Goal: Task Accomplishment & Management: Manage account settings

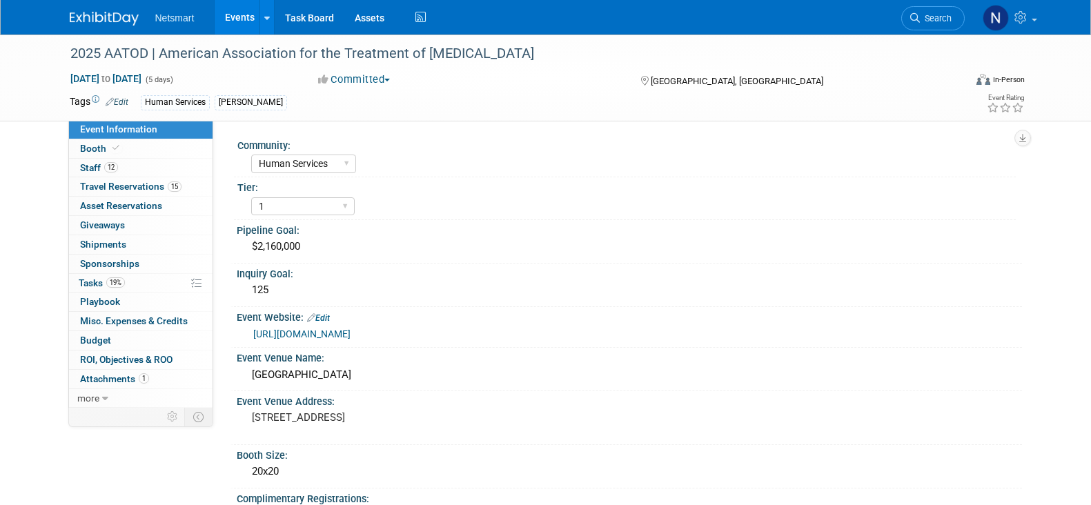
select select "Human Services"
select select "1"
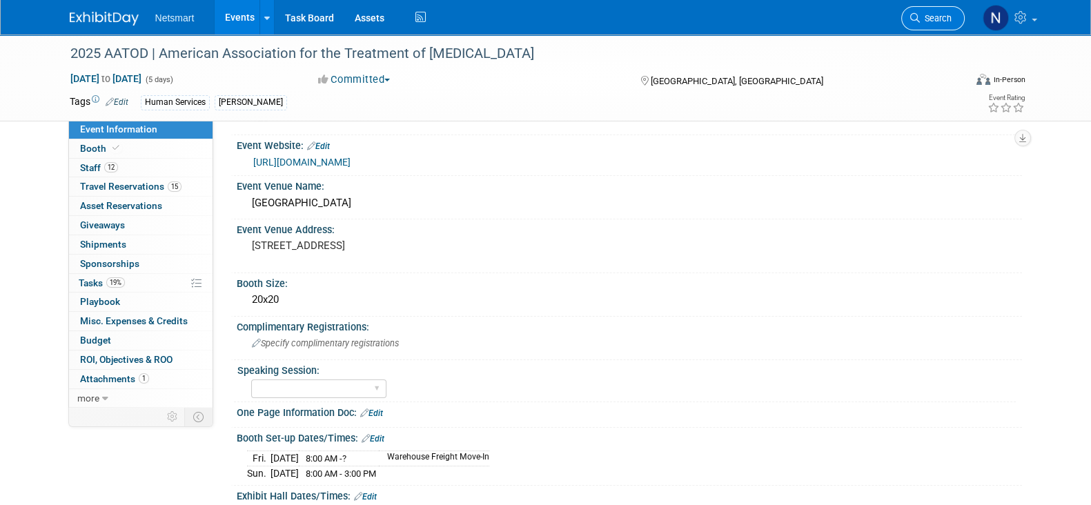
click at [935, 23] on span "Search" at bounding box center [936, 18] width 32 height 10
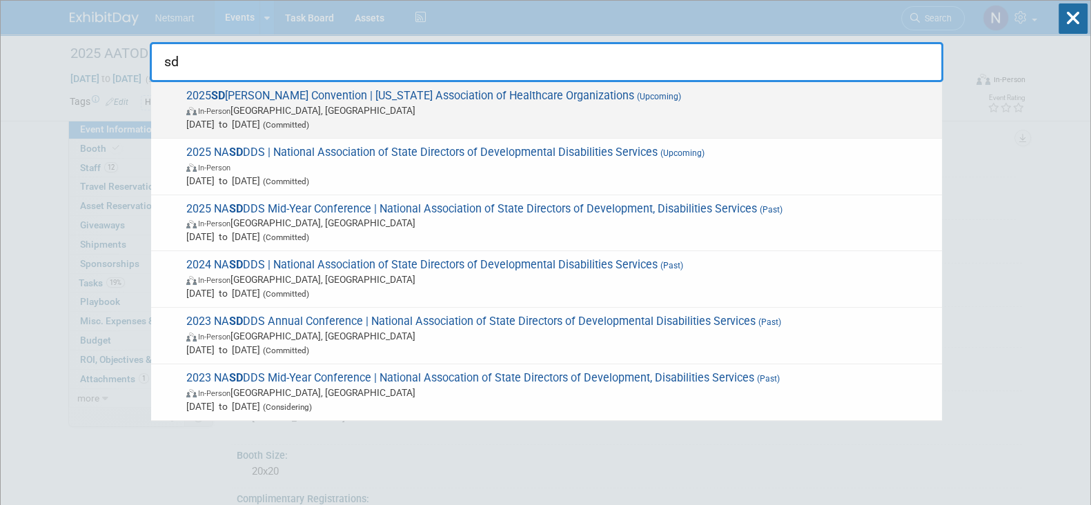
type input "sd"
click at [521, 104] on span "In-Person Sioux Falls, SD" at bounding box center [560, 111] width 749 height 14
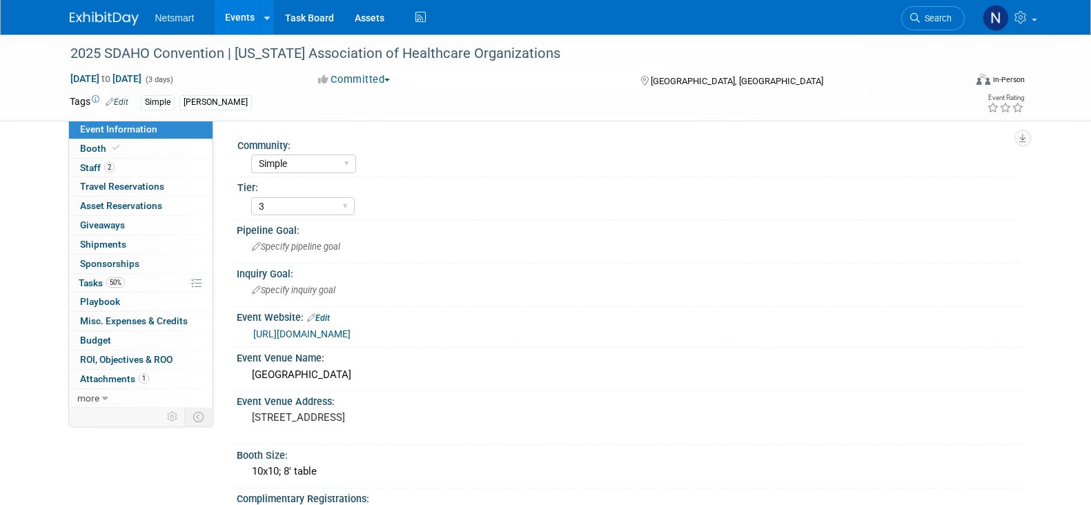
select select "Simple"
select select "3"
select select "Yes"
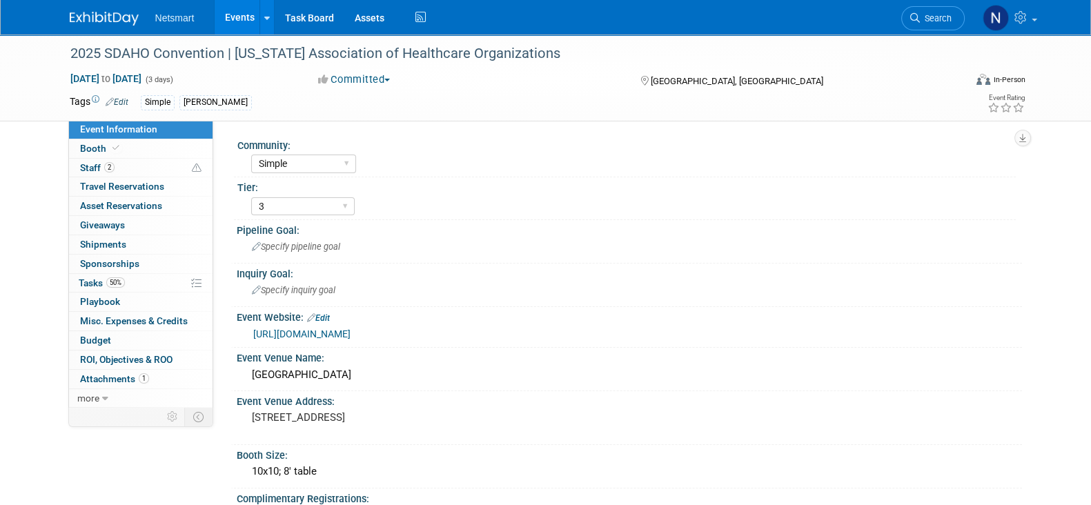
click at [33, 184] on div "2025 SDAHO Convention | [US_STATE] Association of Healthcare Organizations [DAT…" at bounding box center [545, 464] width 1091 height 858
click at [123, 278] on span "50%" at bounding box center [115, 283] width 19 height 10
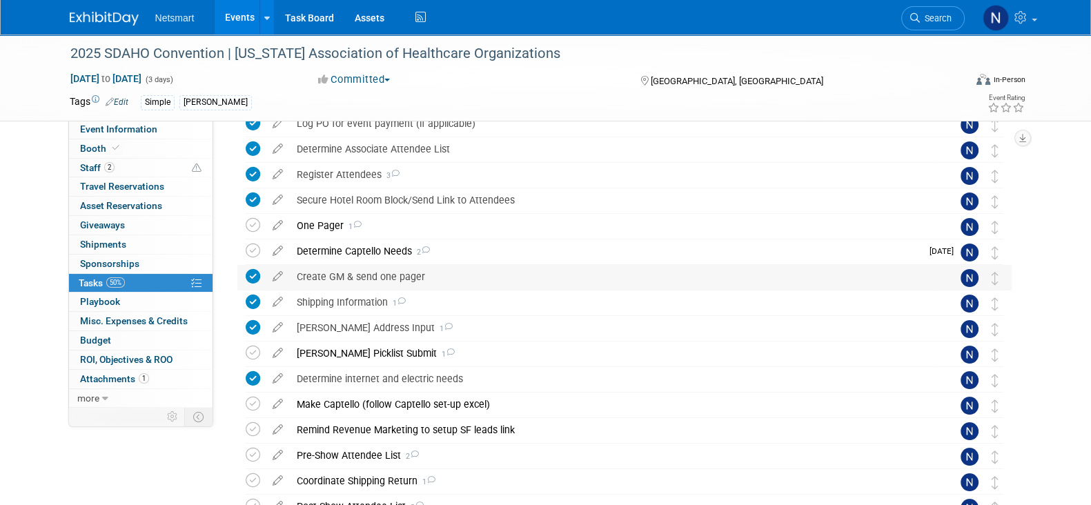
scroll to position [172, 0]
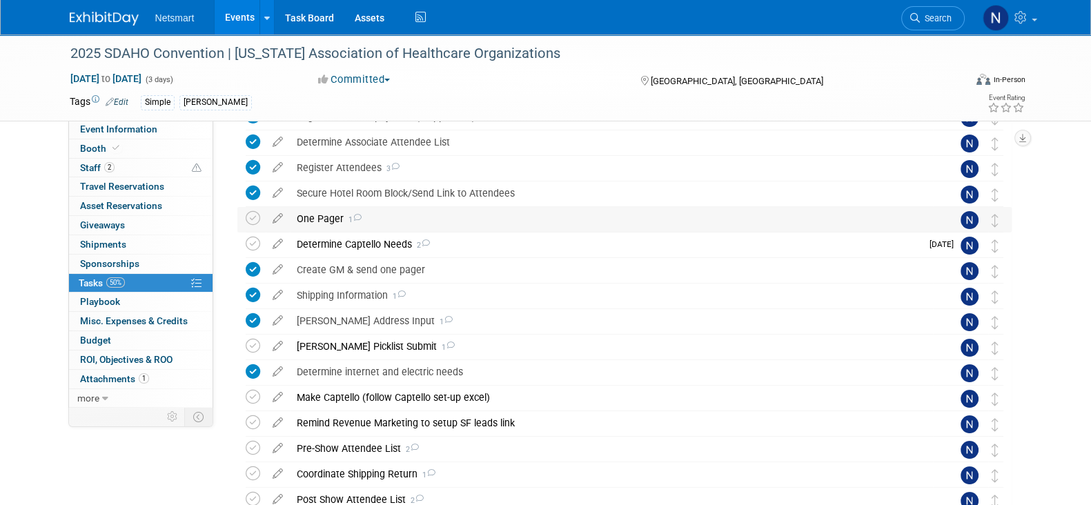
click at [315, 215] on div "One Pager 1" at bounding box center [611, 218] width 643 height 23
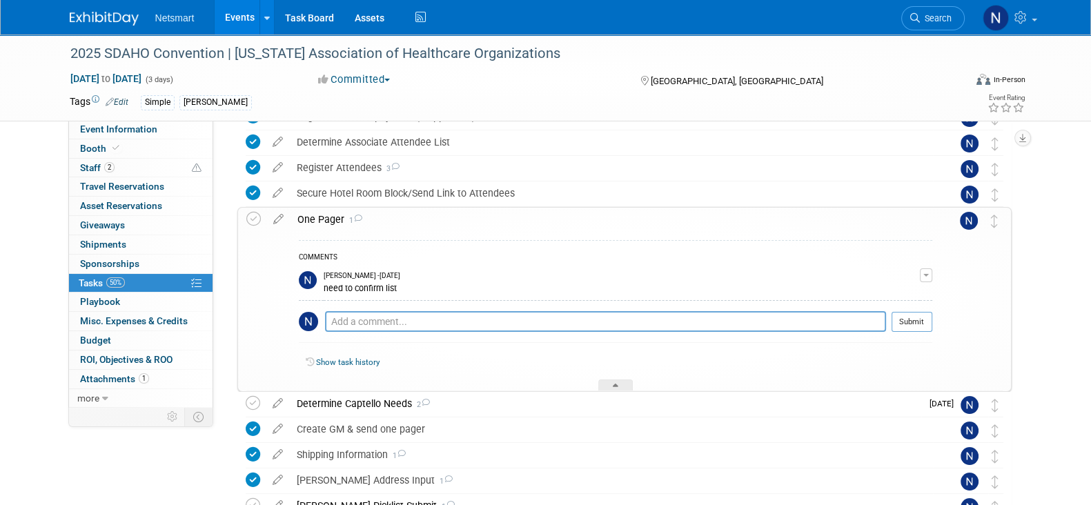
click at [318, 220] on div "One Pager 1" at bounding box center [612, 219] width 642 height 23
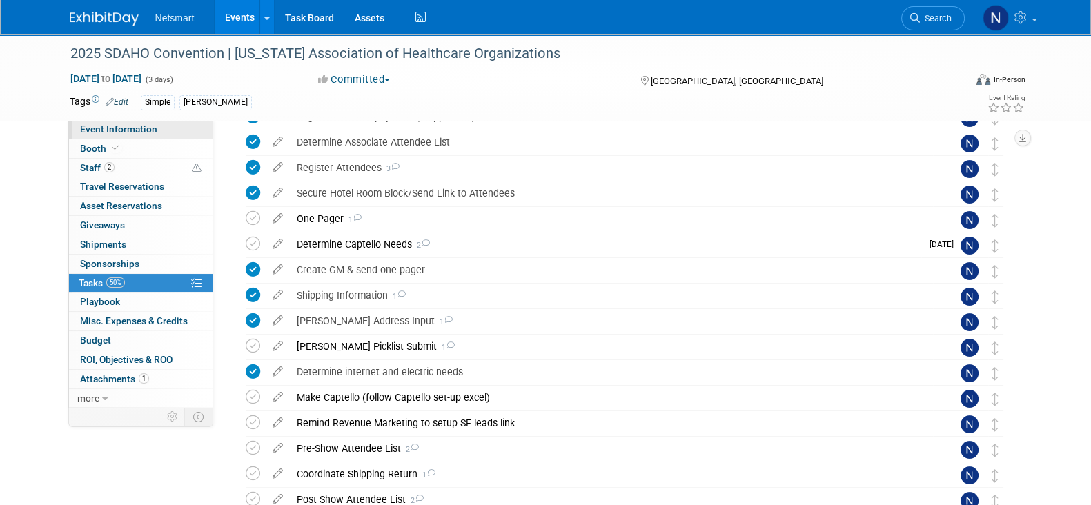
click at [131, 131] on span "Event Information" at bounding box center [118, 129] width 77 height 11
select select "Simple"
select select "3"
select select "Yes"
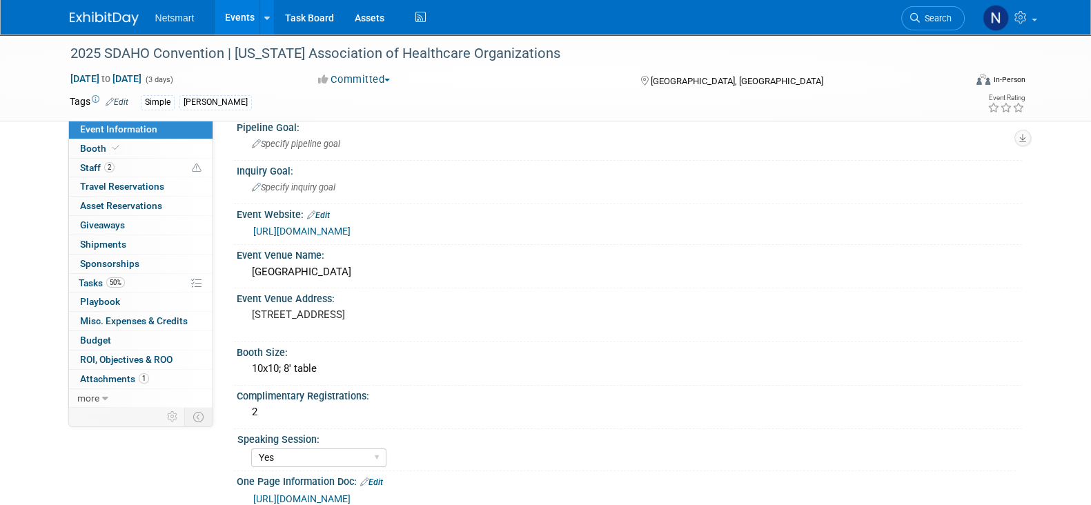
scroll to position [259, 0]
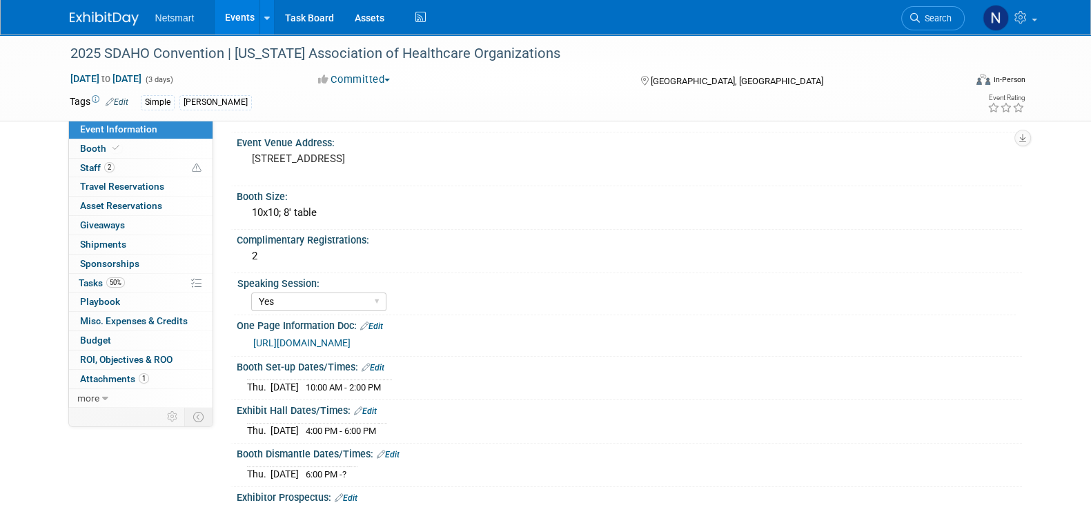
click at [351, 349] on link "https://ntst.sharepoint.com/:w:/s/2025Post-AcuteTradeShows/ERqKO0kV-FlCr6XZAvSb…" at bounding box center [301, 343] width 97 height 11
click at [99, 282] on span "Tasks 50%" at bounding box center [102, 283] width 46 height 11
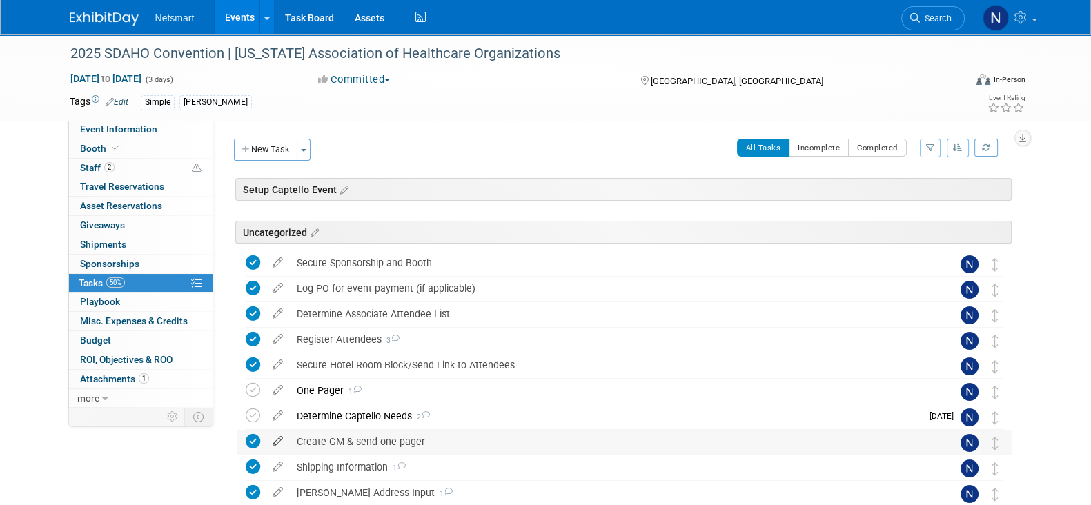
scroll to position [86, 0]
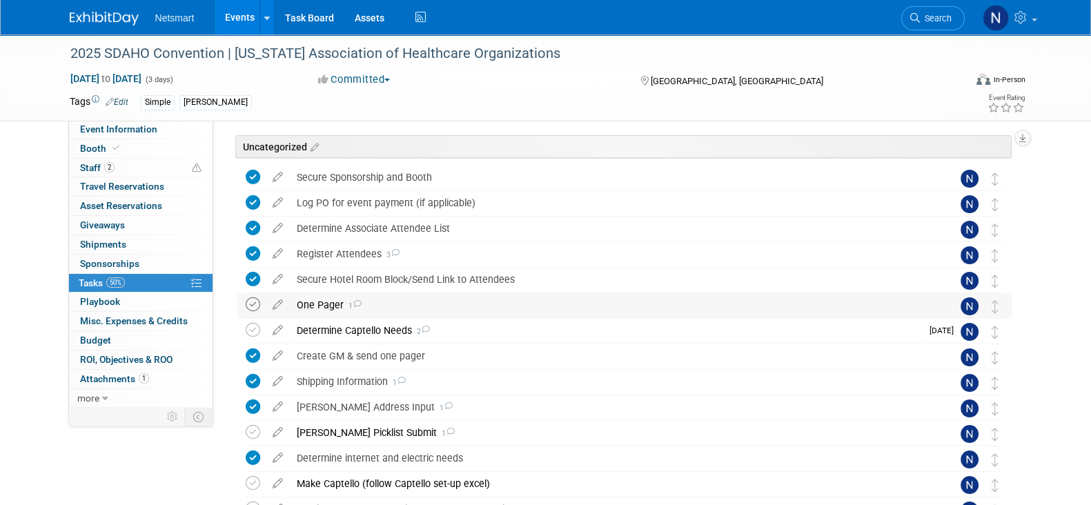
click at [257, 306] on icon at bounding box center [253, 305] width 14 height 14
click at [351, 331] on div "Determine Captello Needs 2" at bounding box center [606, 330] width 632 height 23
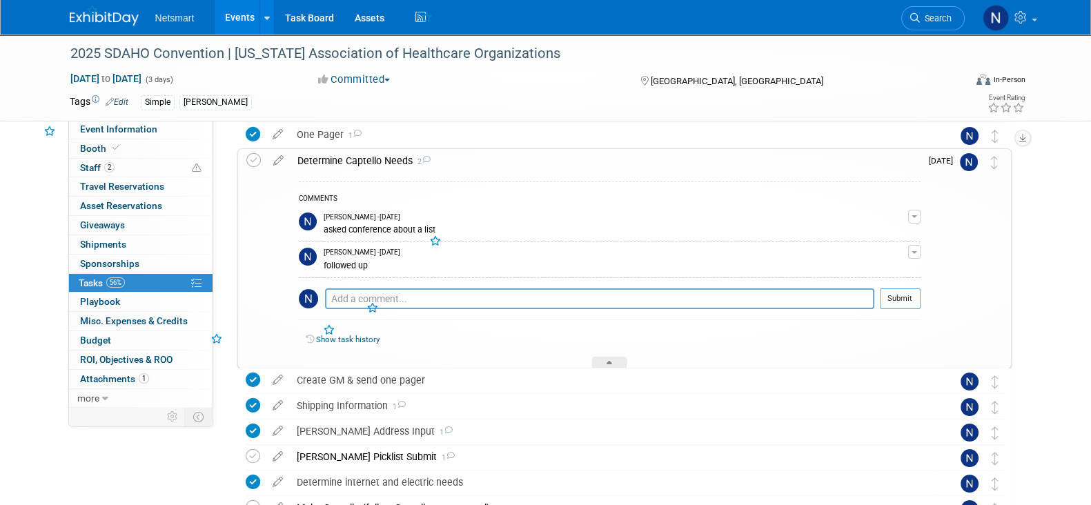
scroll to position [259, 0]
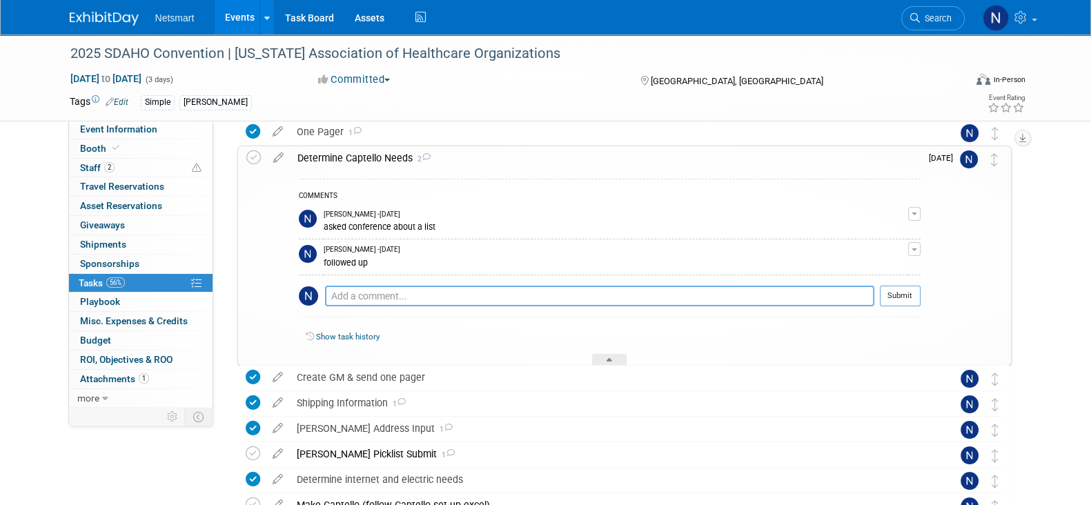
click at [377, 288] on textarea at bounding box center [599, 296] width 549 height 21
click at [381, 301] on textarea "received list. rapid scan" at bounding box center [599, 296] width 549 height 20
type textarea "received list with emails. rapid scan"
click at [907, 298] on button "Submit" at bounding box center [900, 296] width 41 height 21
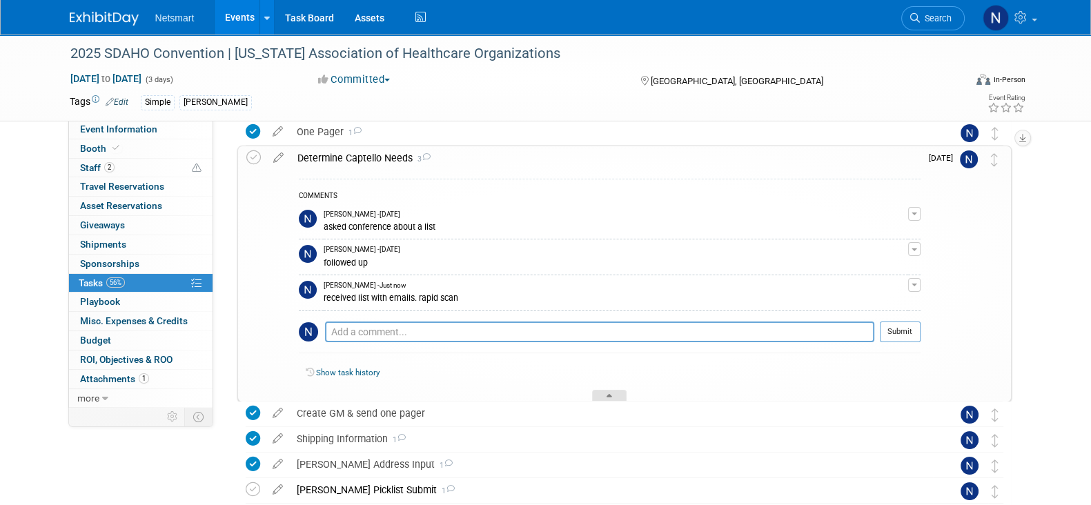
click at [600, 396] on div at bounding box center [609, 396] width 35 height 12
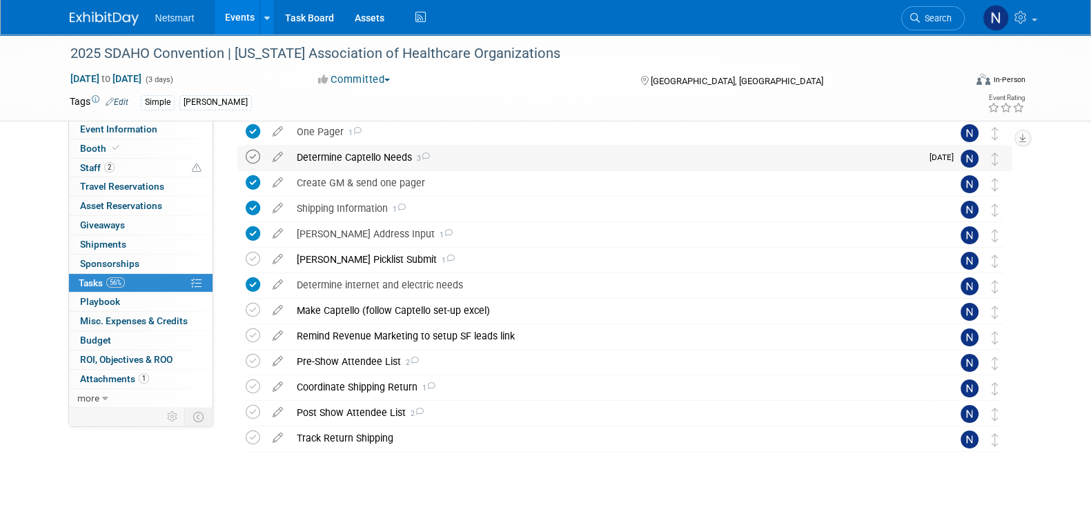
click at [255, 160] on icon at bounding box center [253, 157] width 14 height 14
click at [328, 262] on div "Derse Picklist Submit 1" at bounding box center [611, 259] width 643 height 23
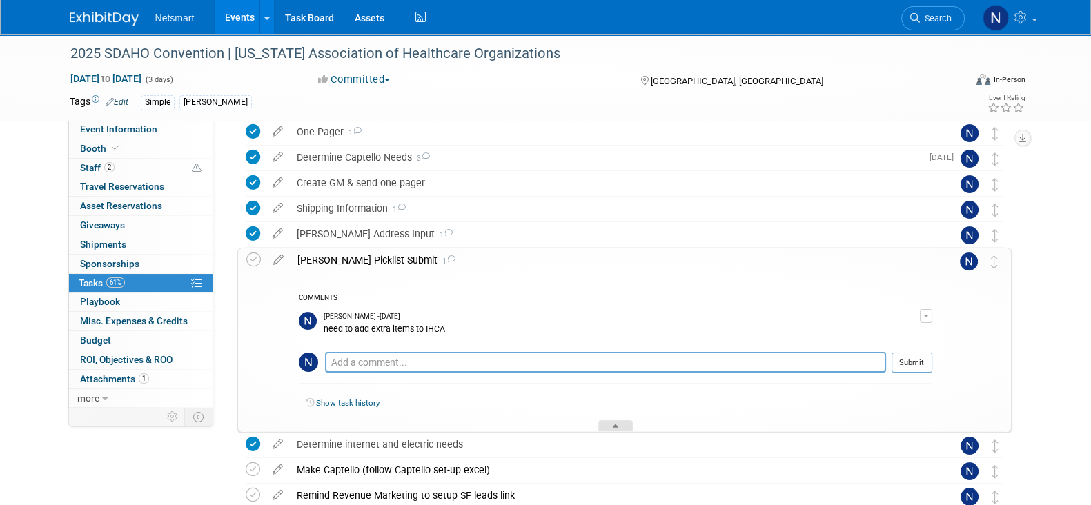
click at [619, 420] on div at bounding box center [616, 426] width 35 height 12
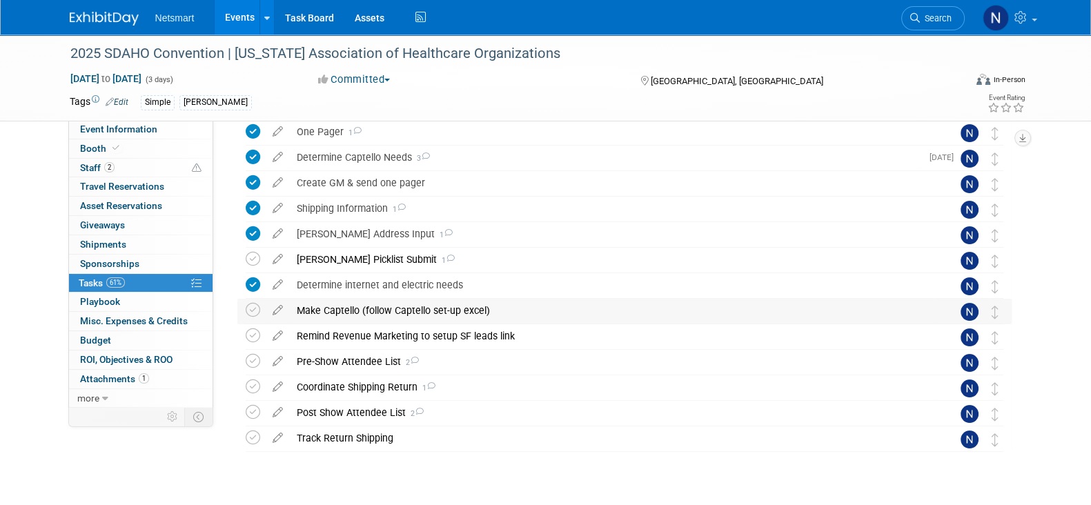
click at [348, 307] on div "Make Captello (follow Captello set-up excel)" at bounding box center [611, 310] width 643 height 23
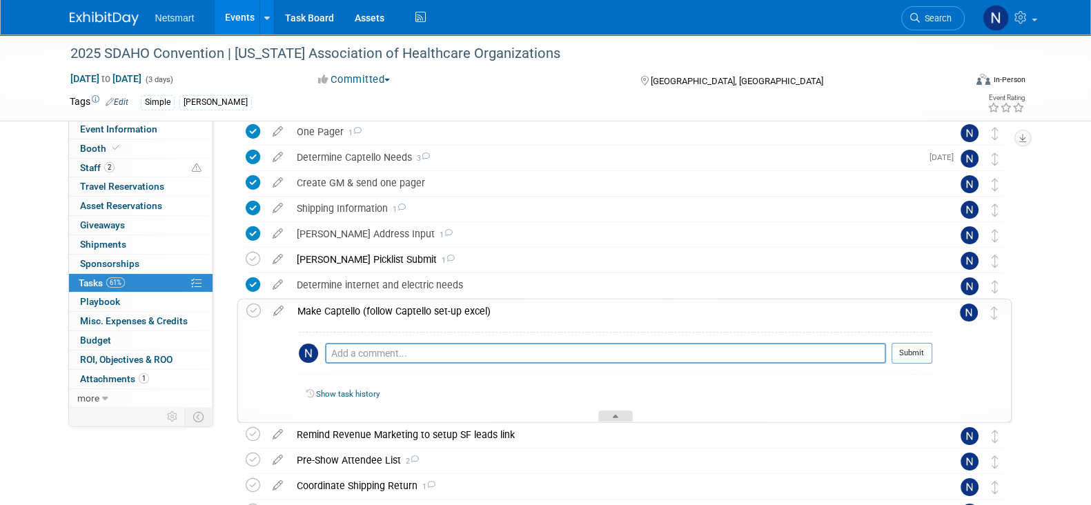
click at [618, 415] on icon at bounding box center [616, 419] width 6 height 8
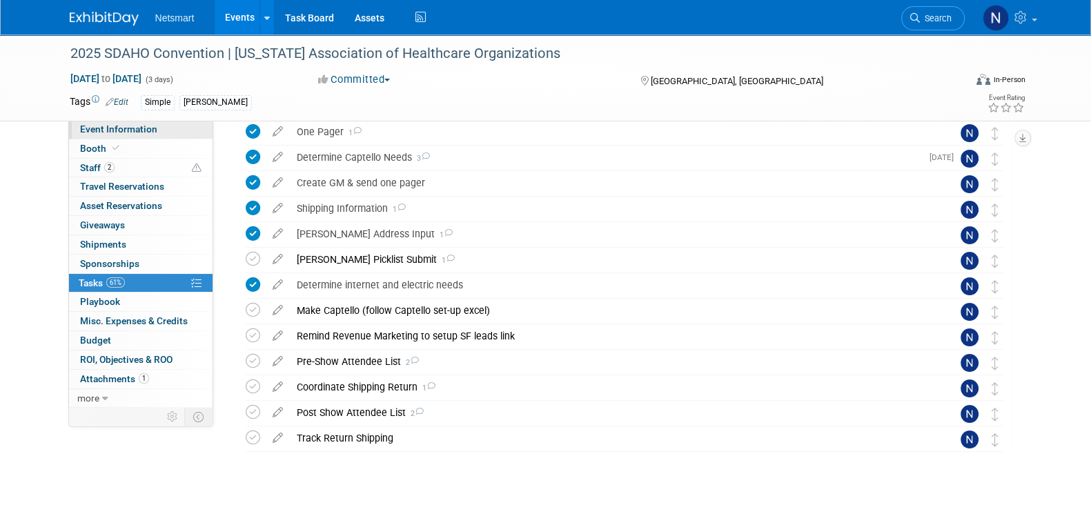
click at [144, 124] on span "Event Information" at bounding box center [118, 129] width 77 height 11
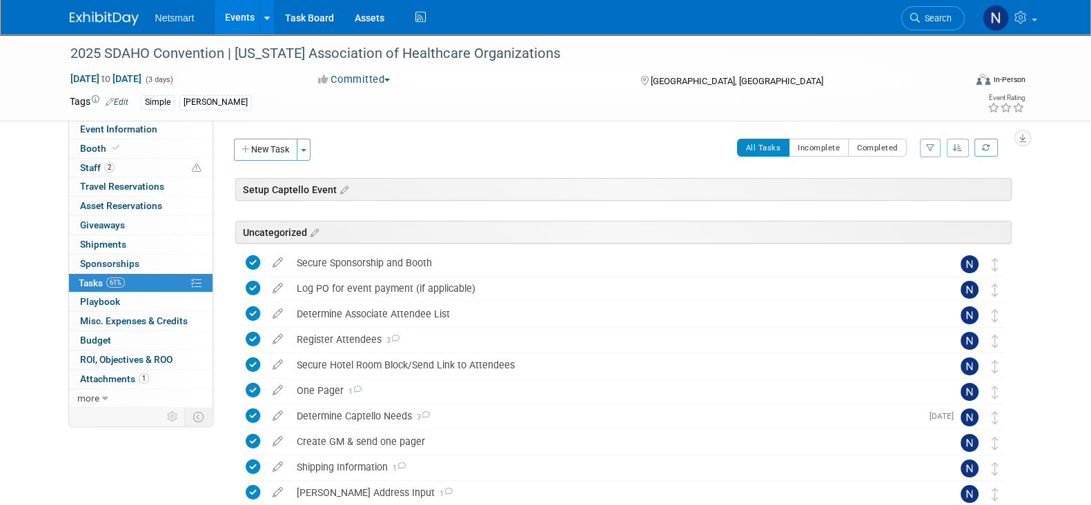
select select "Simple"
select select "3"
select select "Yes"
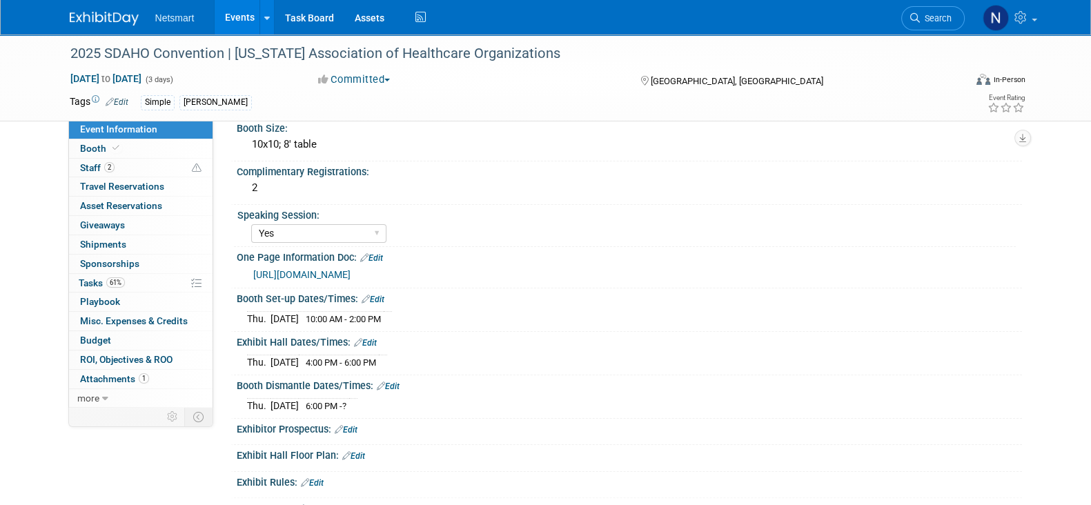
scroll to position [344, 0]
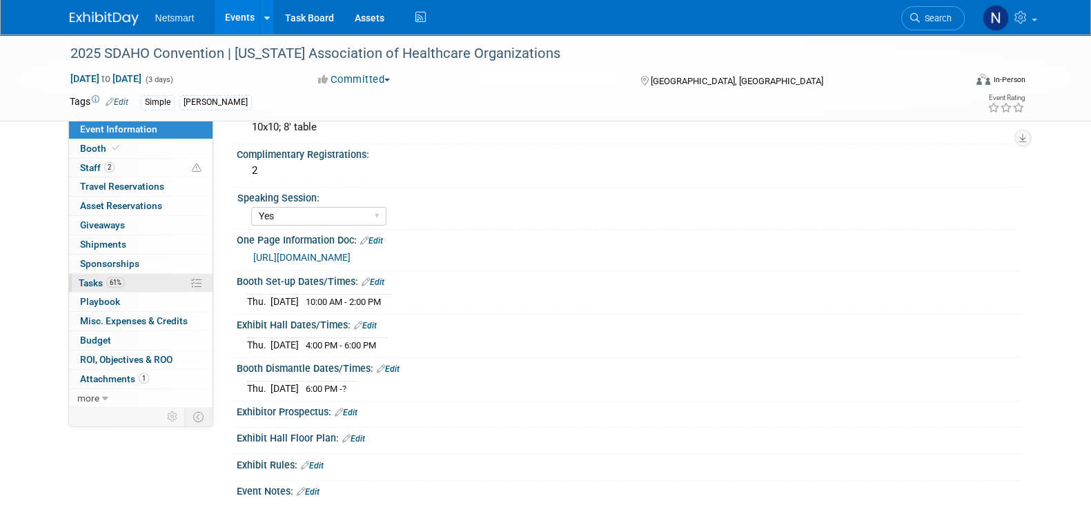
click at [119, 278] on span "61%" at bounding box center [115, 283] width 19 height 10
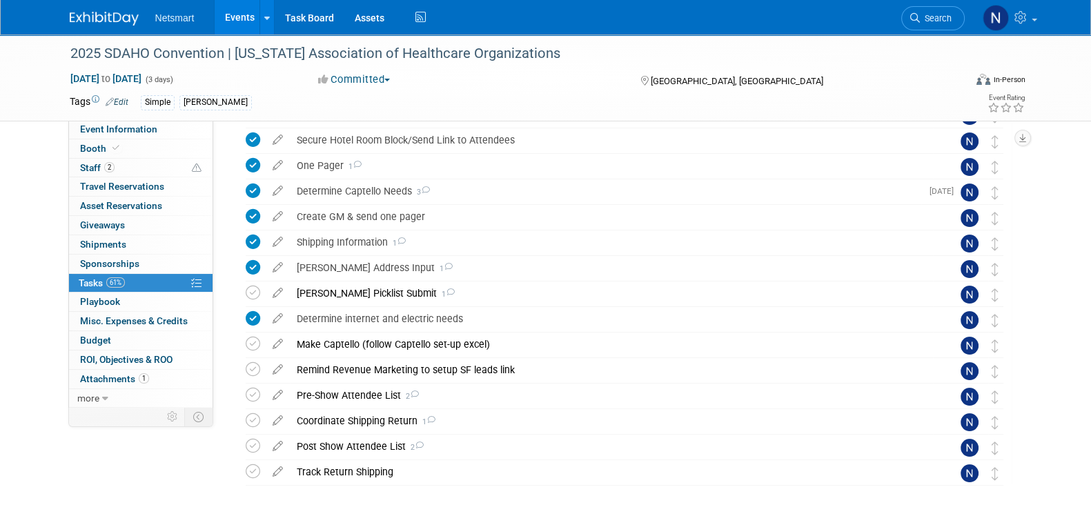
scroll to position [259, 0]
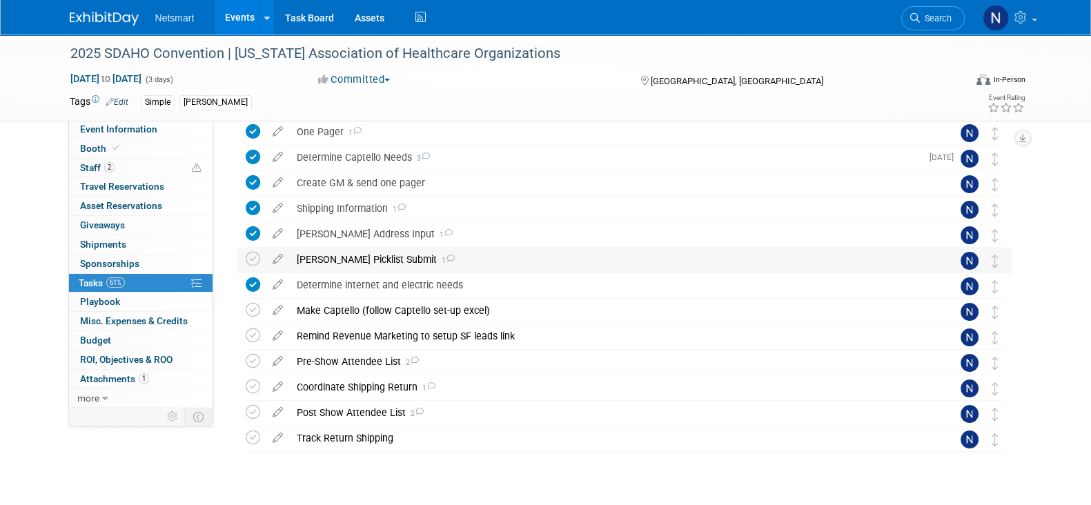
click at [347, 264] on div "Derse Picklist Submit 1" at bounding box center [611, 259] width 643 height 23
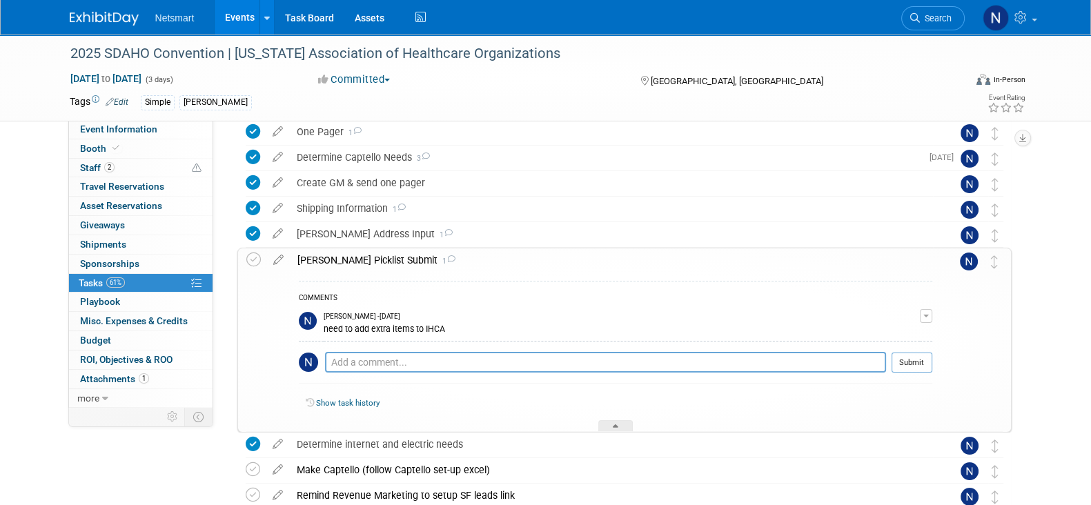
click at [347, 264] on div "Derse Picklist Submit 1" at bounding box center [612, 260] width 642 height 23
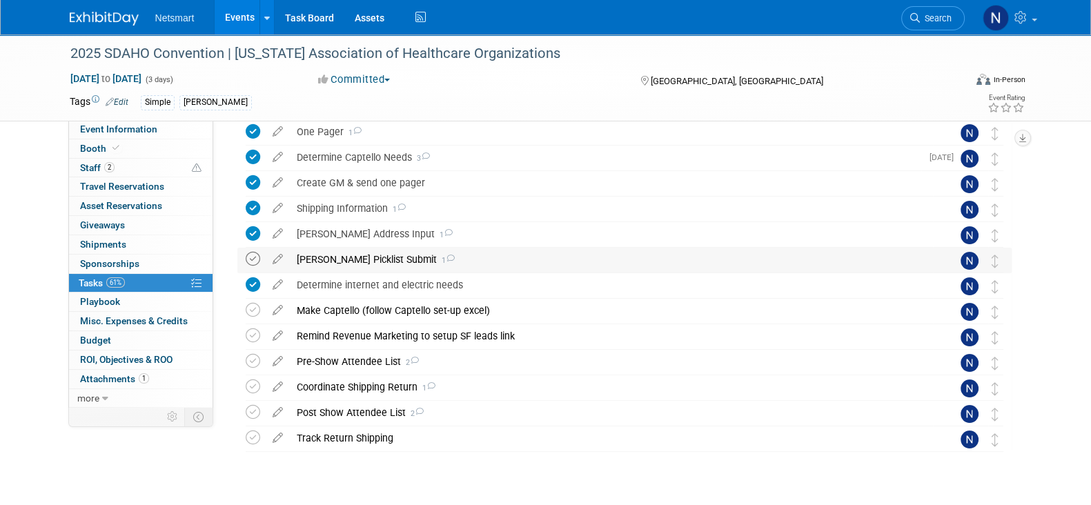
click at [249, 259] on icon at bounding box center [253, 259] width 14 height 14
click at [335, 310] on div "Make Captello (follow Captello set-up excel)" at bounding box center [611, 310] width 643 height 23
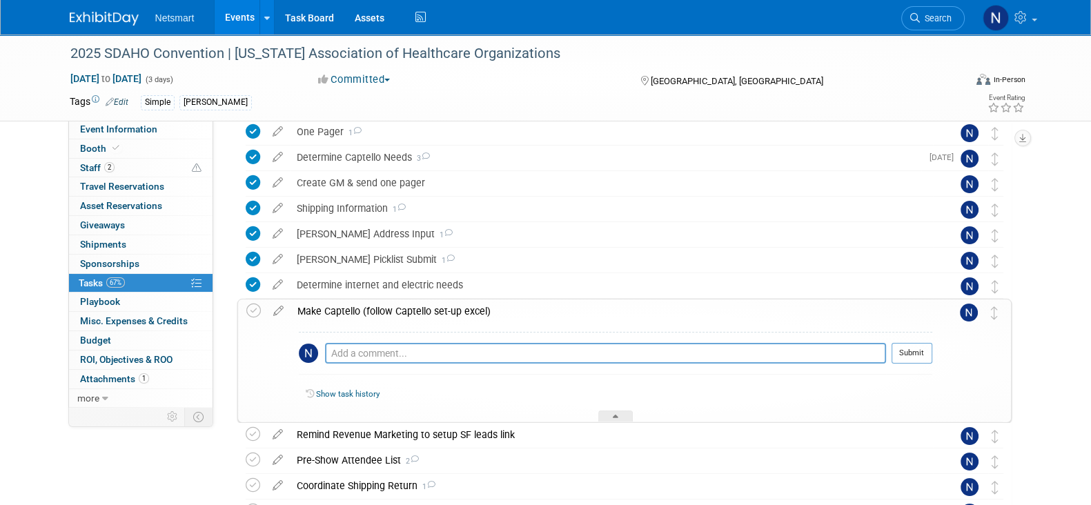
click at [335, 310] on div "Make Captello (follow Captello set-up excel)" at bounding box center [612, 311] width 642 height 23
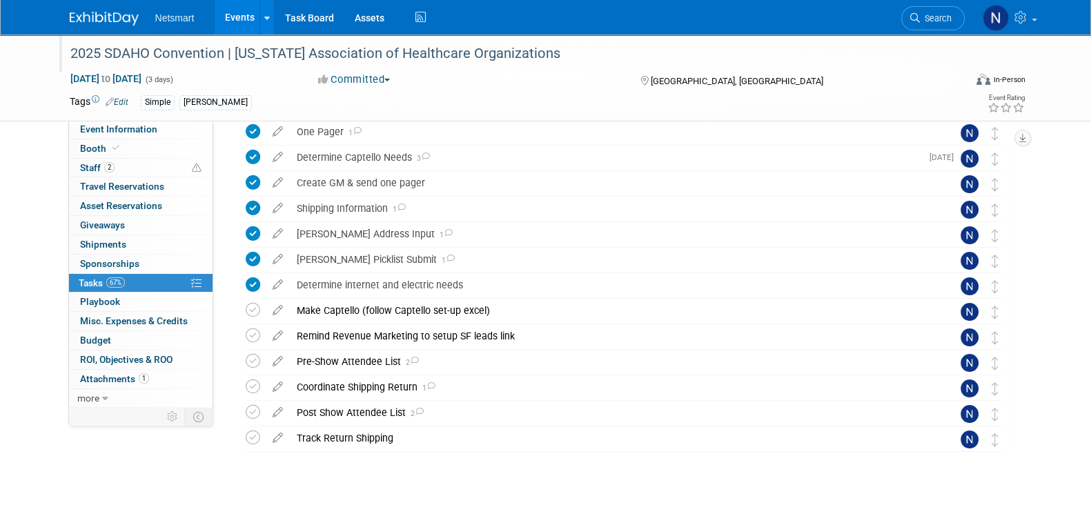
click at [145, 46] on div "2025 SDAHO Convention | [US_STATE] Association of Healthcare Organizations" at bounding box center [505, 53] width 879 height 25
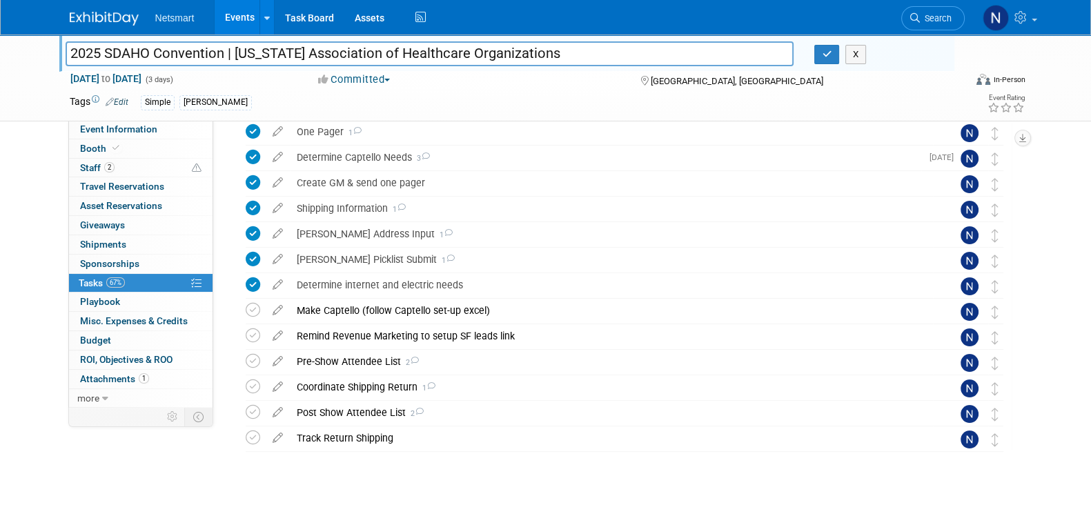
drag, startPoint x: 72, startPoint y: 52, endPoint x: 647, endPoint y: 30, distance: 574.8
drag, startPoint x: 128, startPoint y: 133, endPoint x: 148, endPoint y: 143, distance: 22.5
click at [128, 132] on span "Event Information" at bounding box center [118, 129] width 77 height 11
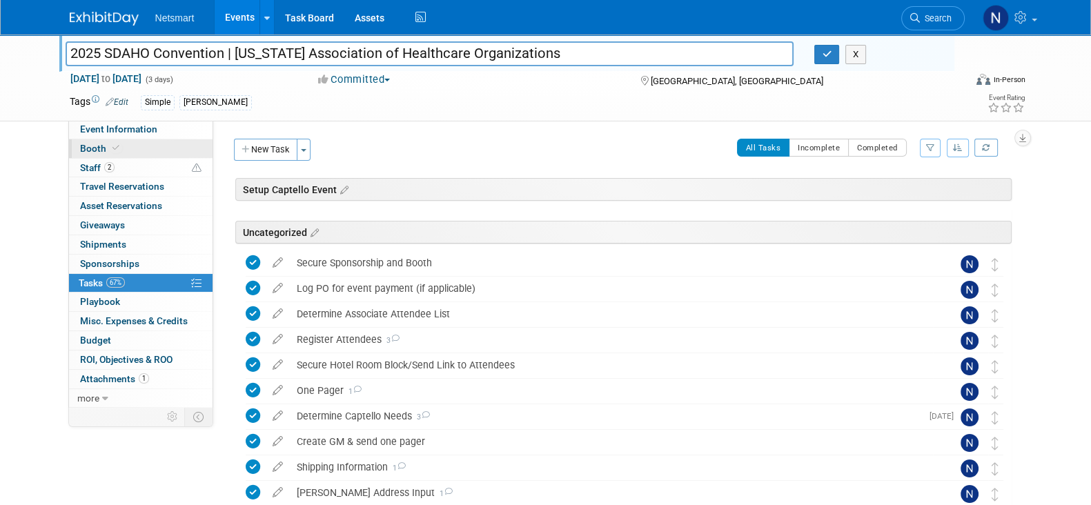
select select "Simple"
select select "3"
select select "Yes"
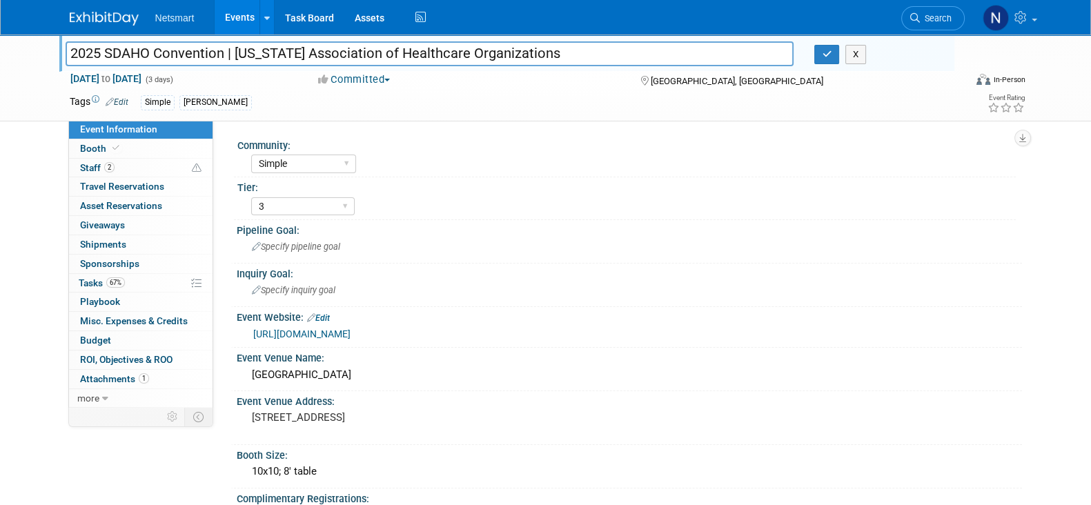
click at [334, 336] on link "https://members.sdaho.org/events/2025-annual-convention" at bounding box center [301, 334] width 97 height 11
click at [139, 163] on link "2 Staff 2" at bounding box center [141, 168] width 144 height 19
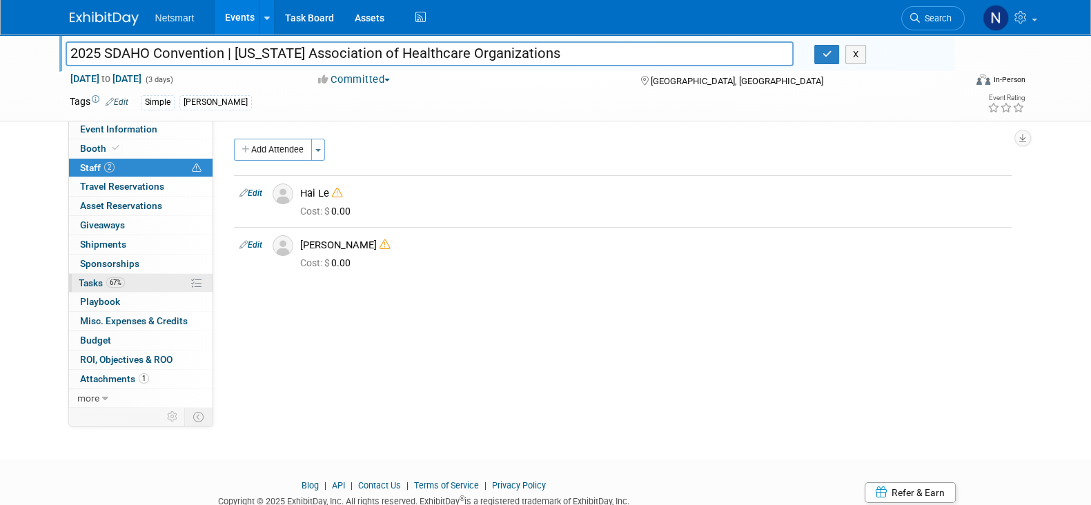
click at [121, 281] on span "67%" at bounding box center [115, 283] width 19 height 10
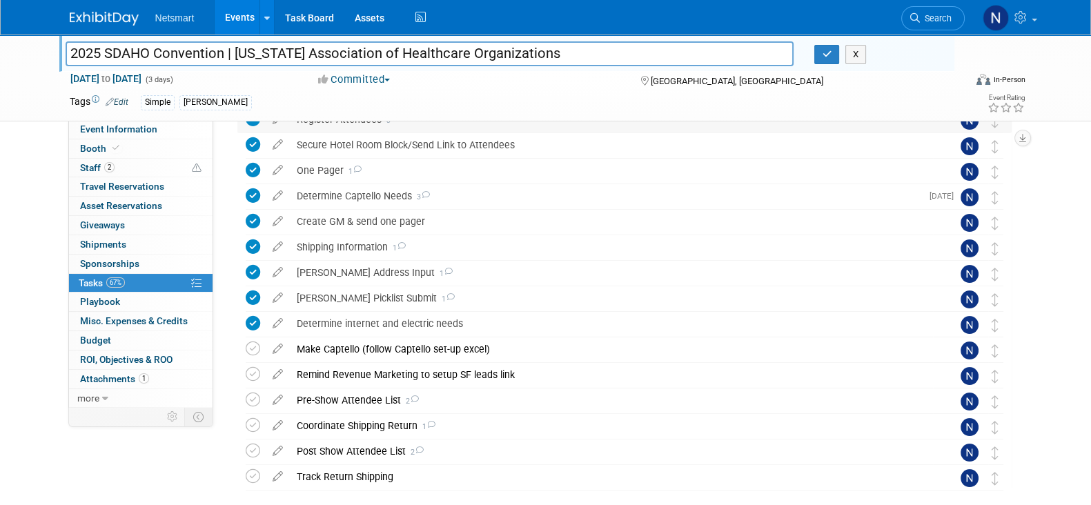
scroll to position [259, 0]
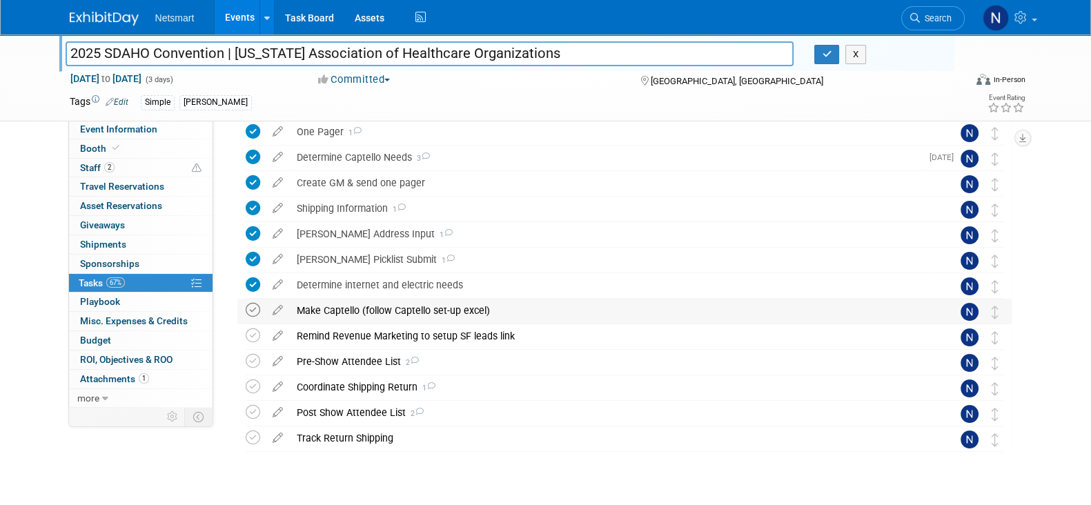
click at [251, 309] on icon at bounding box center [253, 310] width 14 height 14
click at [254, 333] on icon at bounding box center [253, 336] width 14 height 14
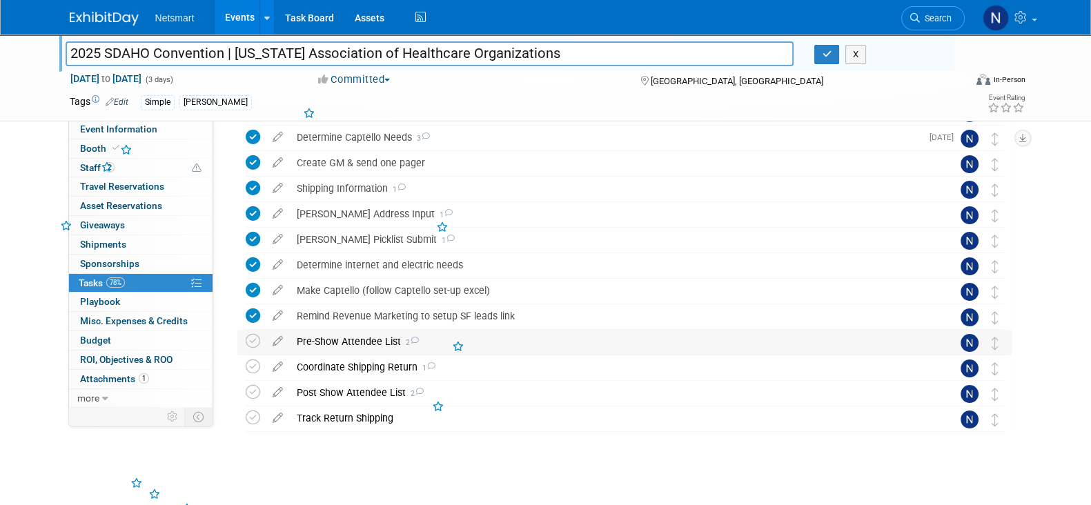
scroll to position [289, 0]
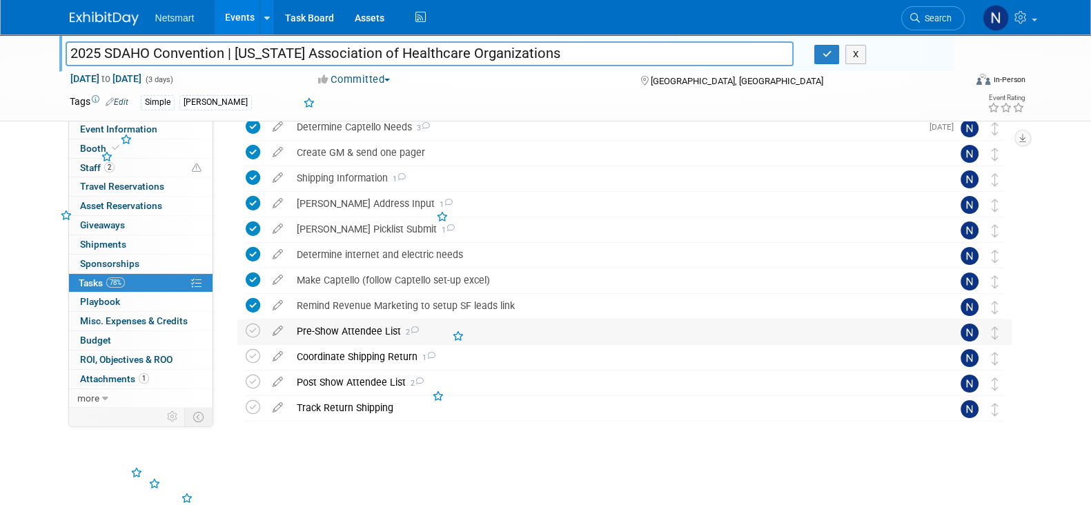
click at [342, 330] on div "Pre-Show Attendee List 2" at bounding box center [611, 331] width 643 height 23
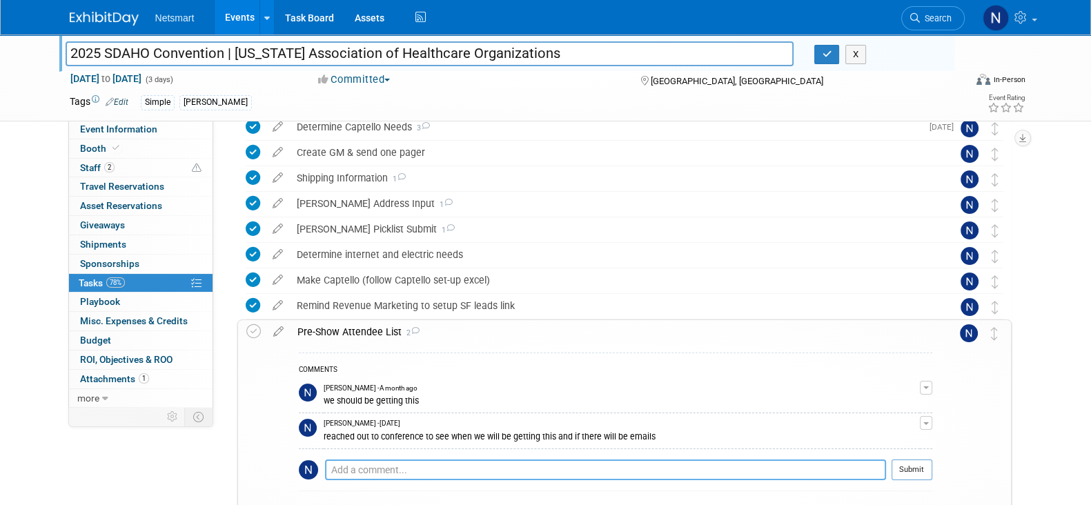
click at [336, 467] on textarea at bounding box center [605, 470] width 561 height 21
type textarea "received and sent to scrubbing"
click at [916, 471] on button "Submit" at bounding box center [912, 470] width 41 height 21
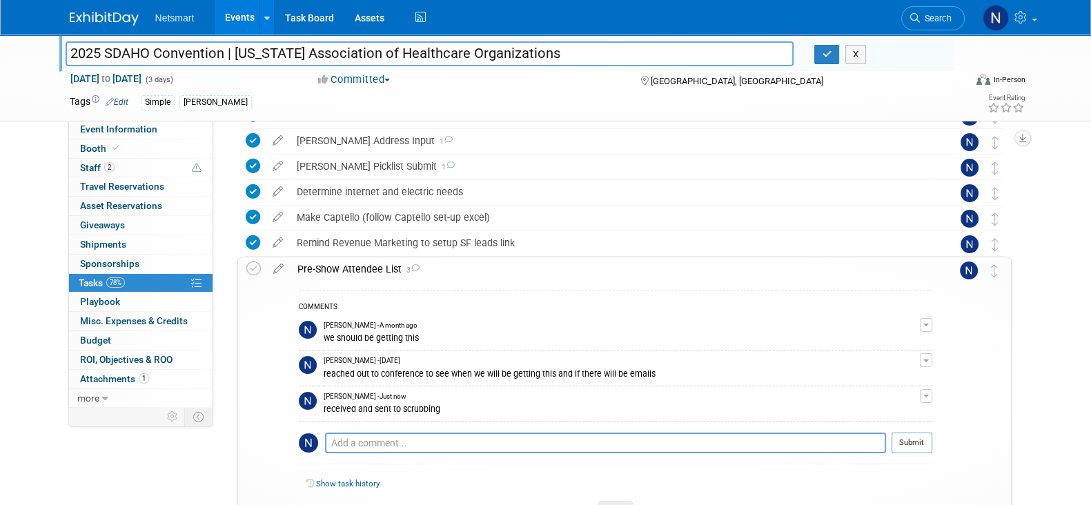
scroll to position [376, 0]
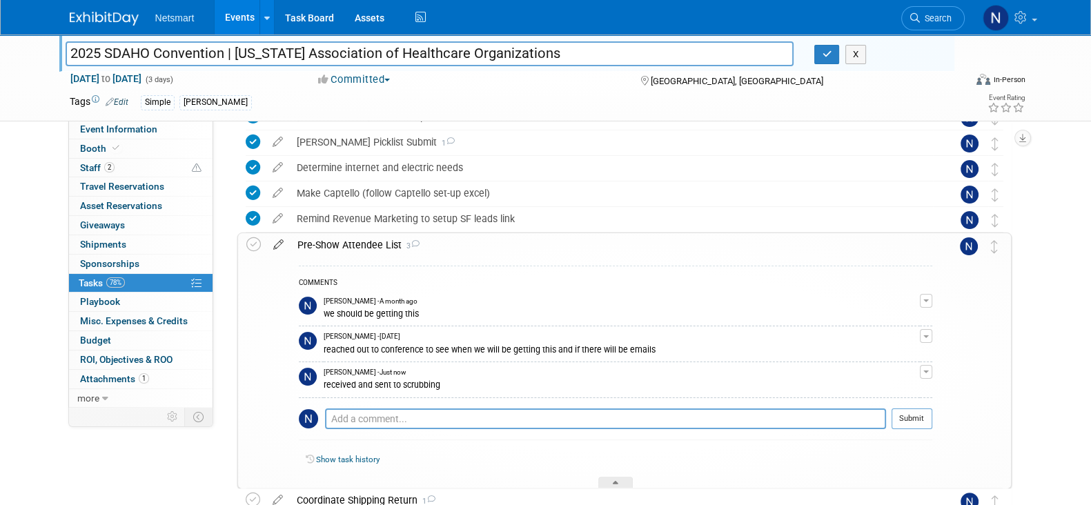
click at [273, 243] on icon at bounding box center [278, 241] width 24 height 17
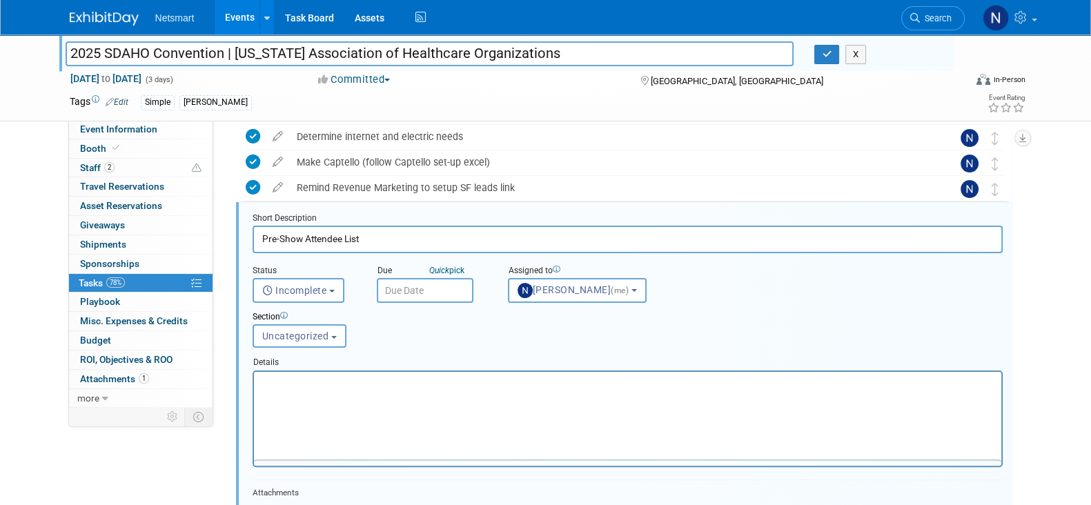
scroll to position [0, 0]
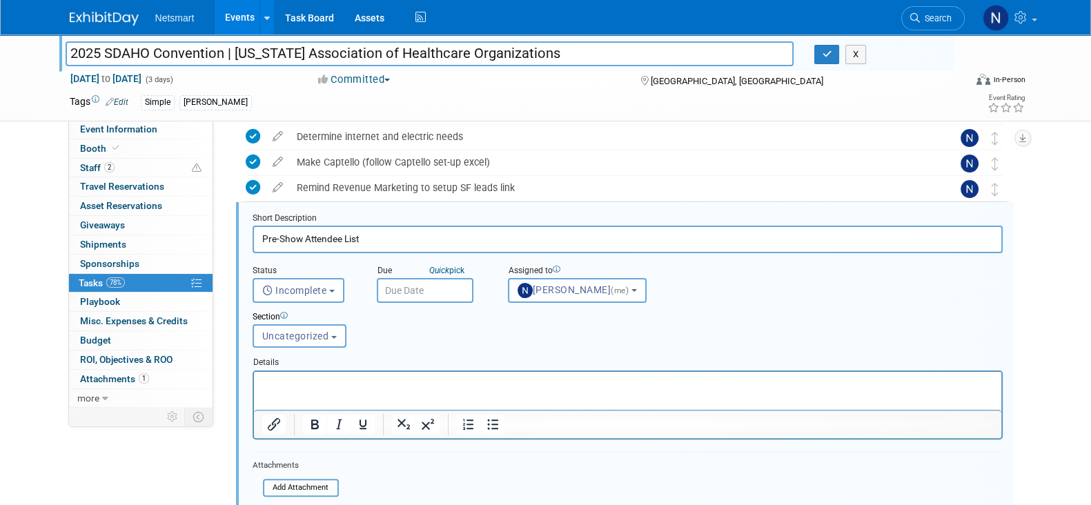
click at [412, 276] on div "Due Quick pick" at bounding box center [432, 271] width 110 height 13
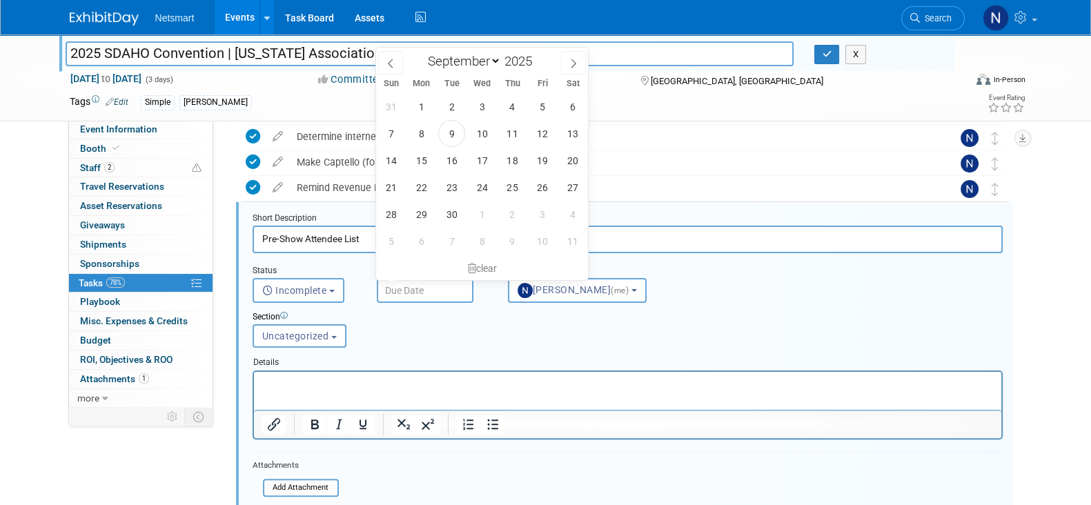
click at [409, 281] on input "text" at bounding box center [425, 290] width 97 height 25
click at [424, 191] on span "22" at bounding box center [421, 187] width 27 height 27
type input "Sep 22, 2025"
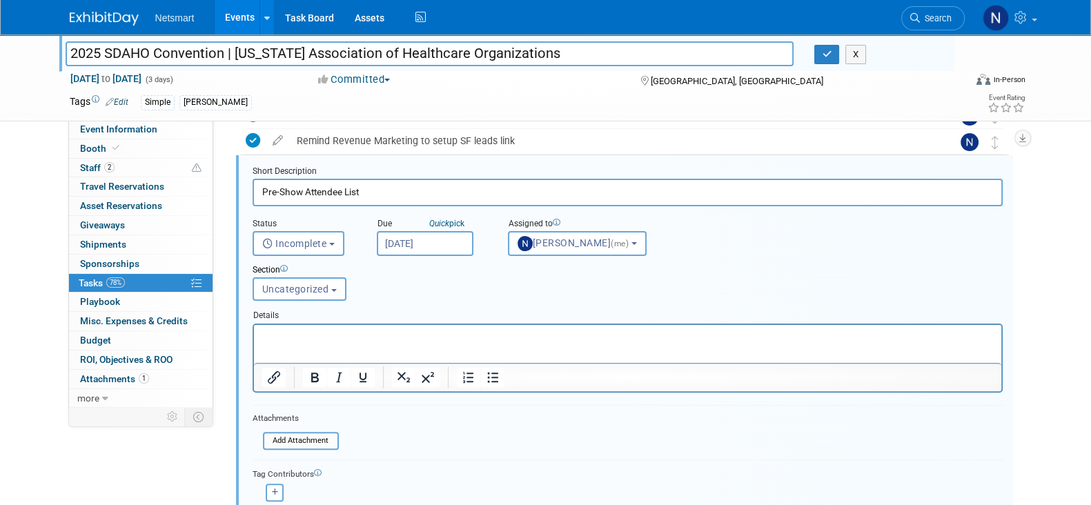
scroll to position [494, 0]
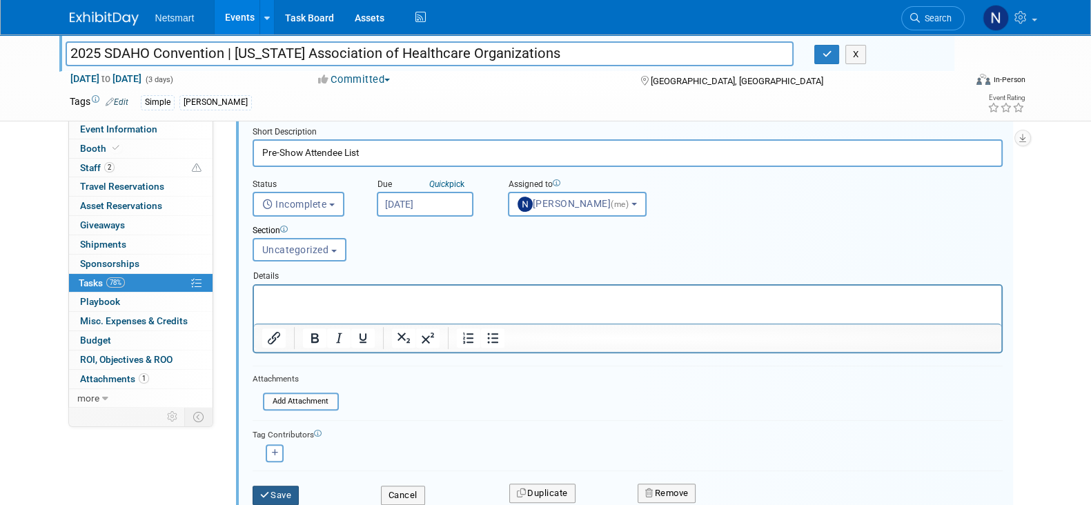
click at [281, 487] on button "Save" at bounding box center [276, 495] width 47 height 19
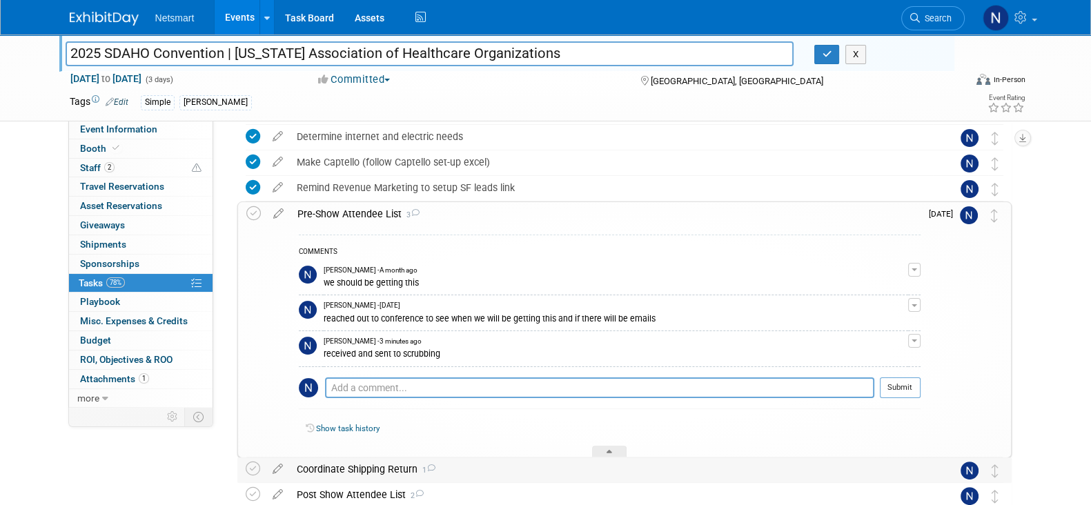
click at [610, 450] on icon at bounding box center [610, 454] width 6 height 8
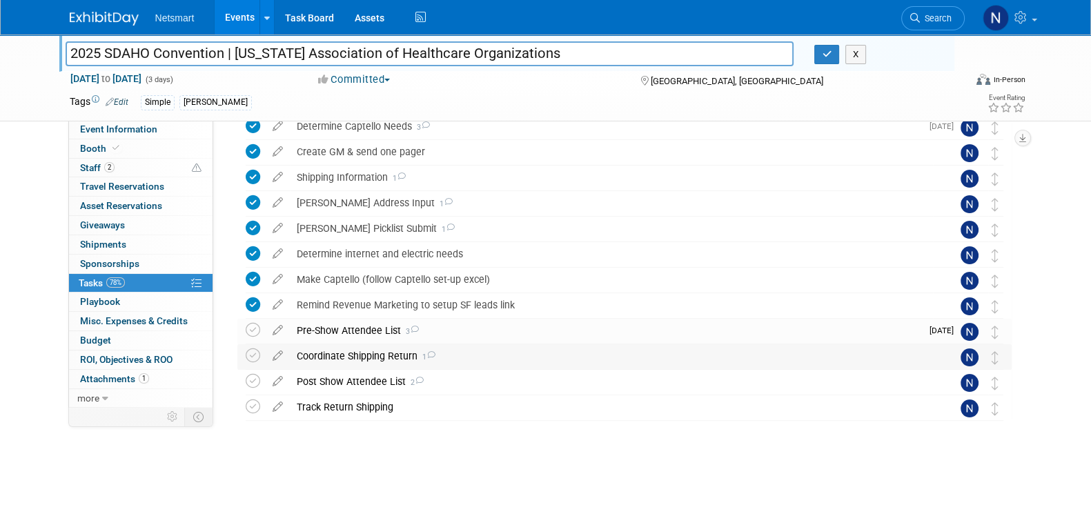
scroll to position [289, 0]
click at [347, 353] on div "Coordinate Shipping Return 1" at bounding box center [611, 356] width 643 height 23
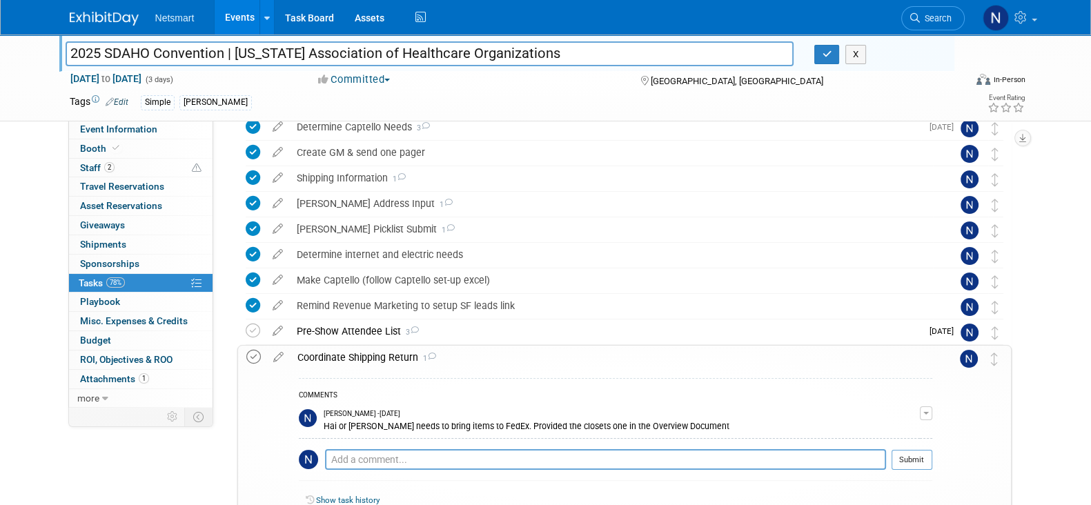
click at [249, 352] on icon at bounding box center [253, 357] width 14 height 14
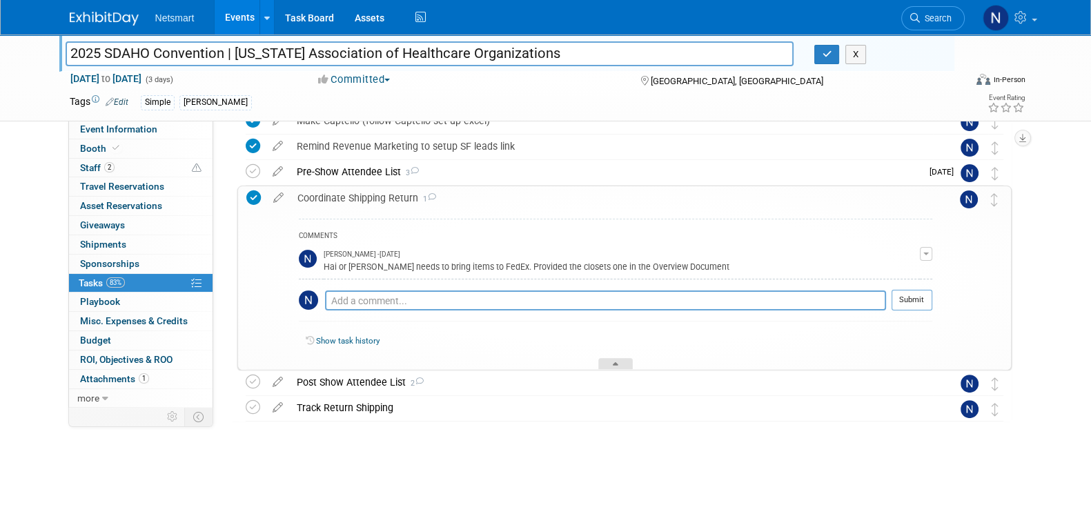
click at [618, 367] on div at bounding box center [616, 364] width 35 height 12
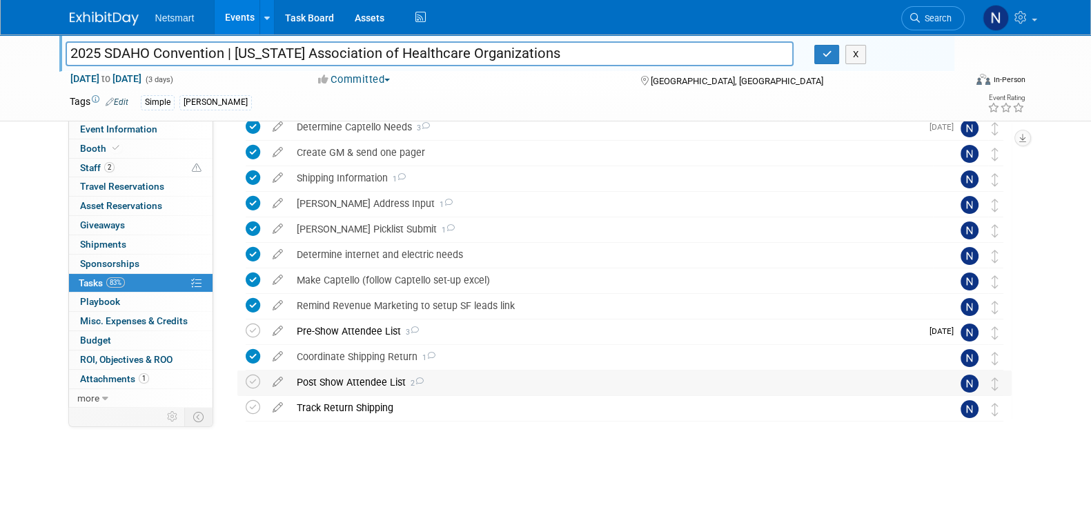
click at [373, 382] on div "Post Show Attendee List 2" at bounding box center [611, 382] width 643 height 23
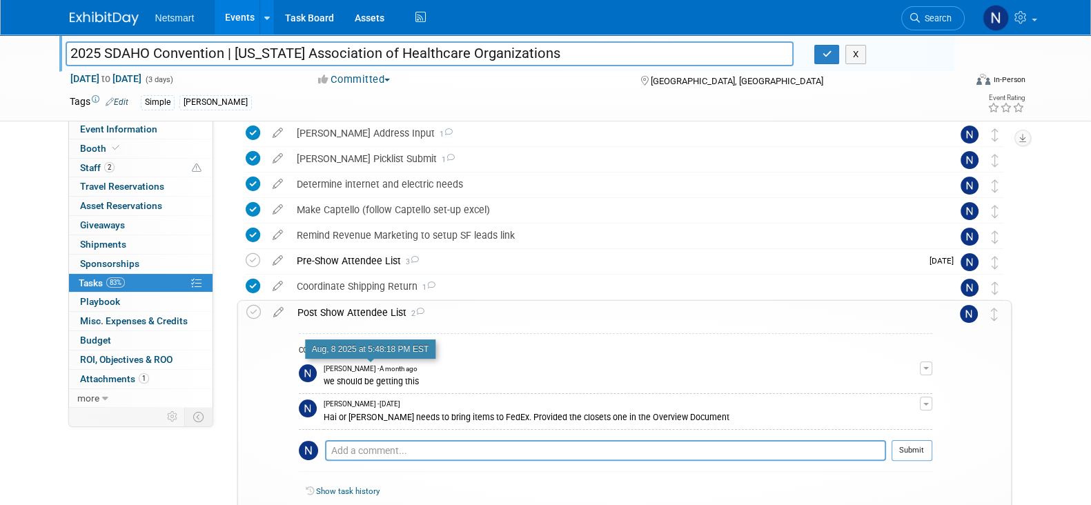
scroll to position [376, 0]
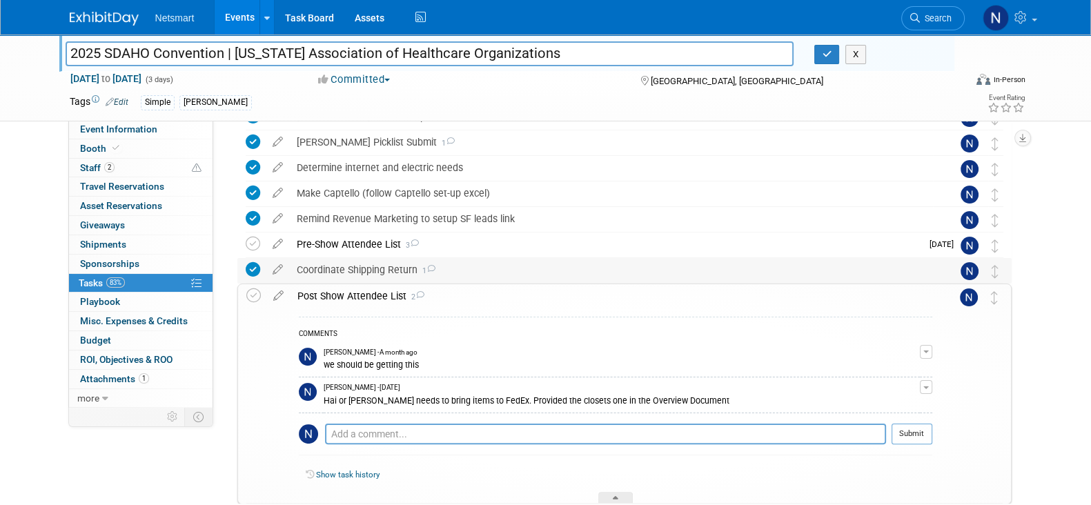
click at [369, 269] on div "Coordinate Shipping Return 1" at bounding box center [611, 269] width 643 height 23
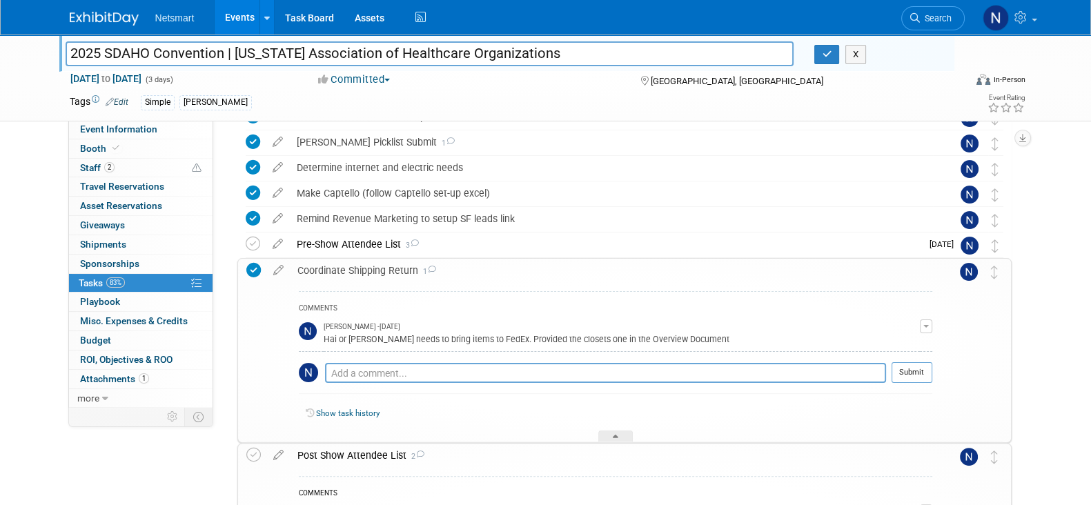
click at [369, 269] on div "Coordinate Shipping Return 1" at bounding box center [612, 270] width 642 height 23
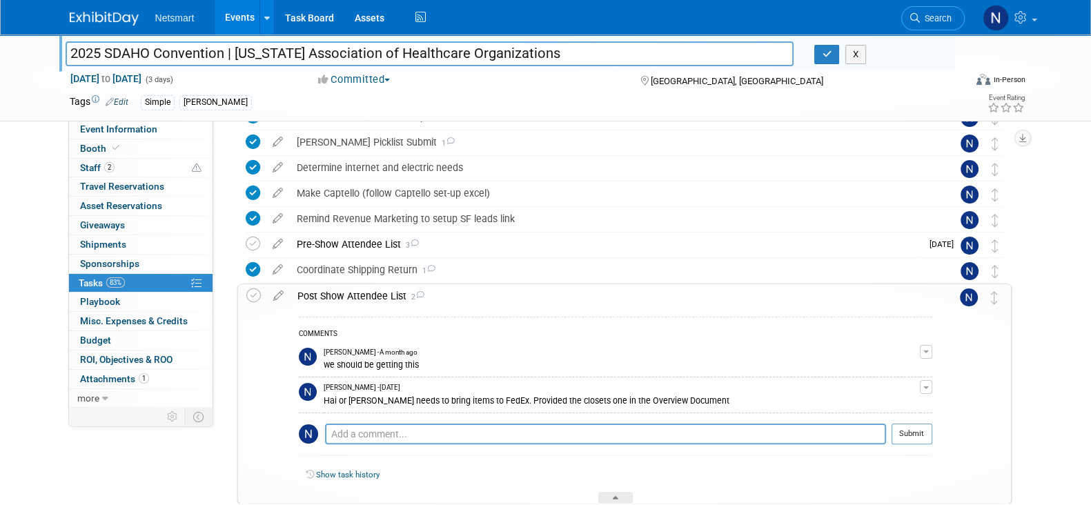
click at [927, 388] on span "button" at bounding box center [927, 388] width 6 height 3
click at [852, 424] on button "Remove" at bounding box center [860, 426] width 60 height 19
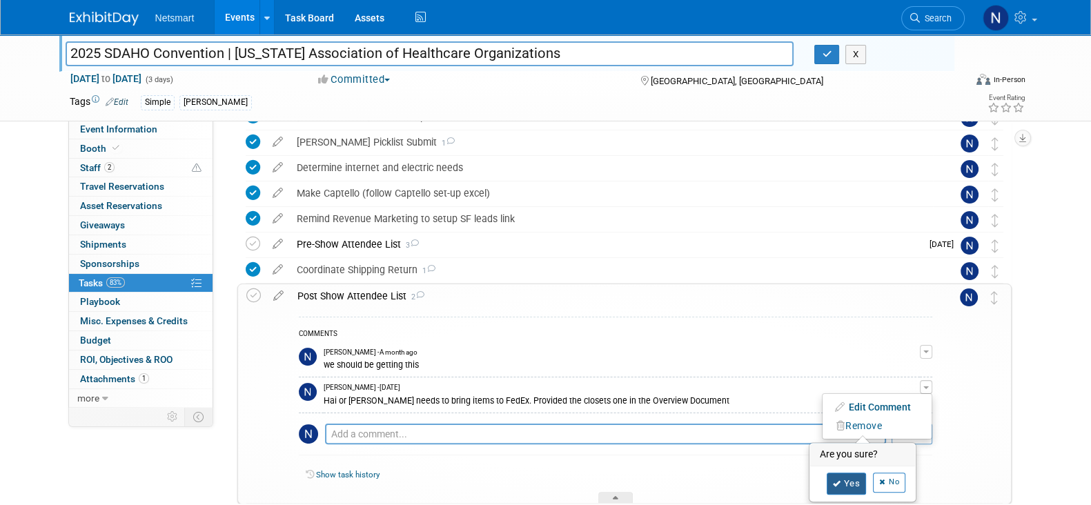
click at [850, 481] on link "Yes" at bounding box center [847, 484] width 40 height 22
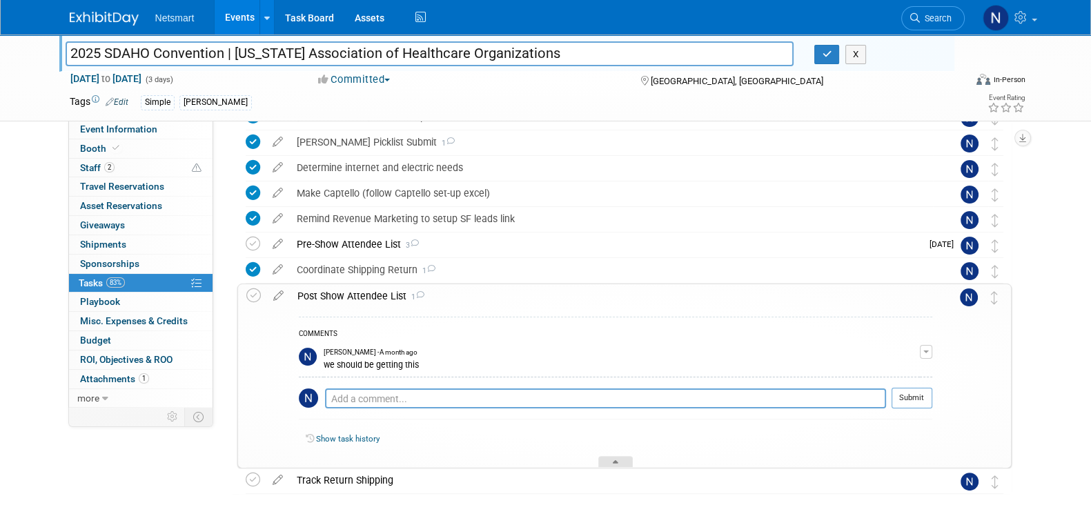
click at [619, 458] on div at bounding box center [616, 462] width 35 height 12
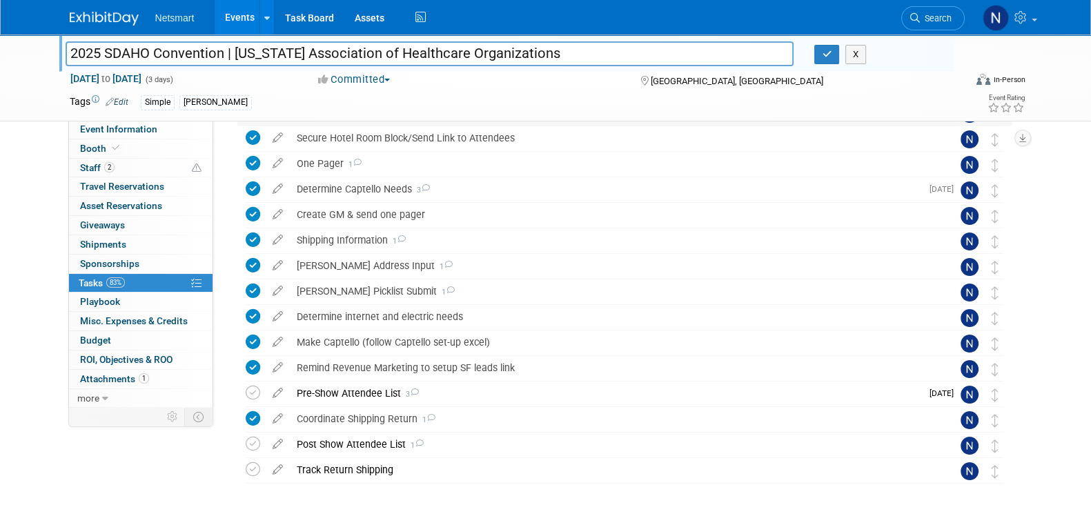
scroll to position [204, 0]
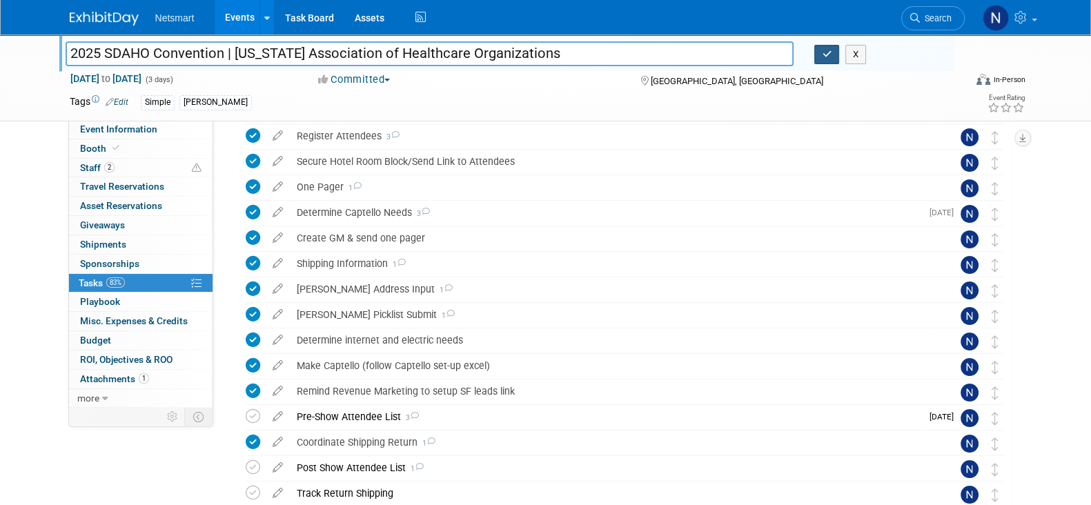
click at [827, 57] on icon "button" at bounding box center [827, 54] width 10 height 9
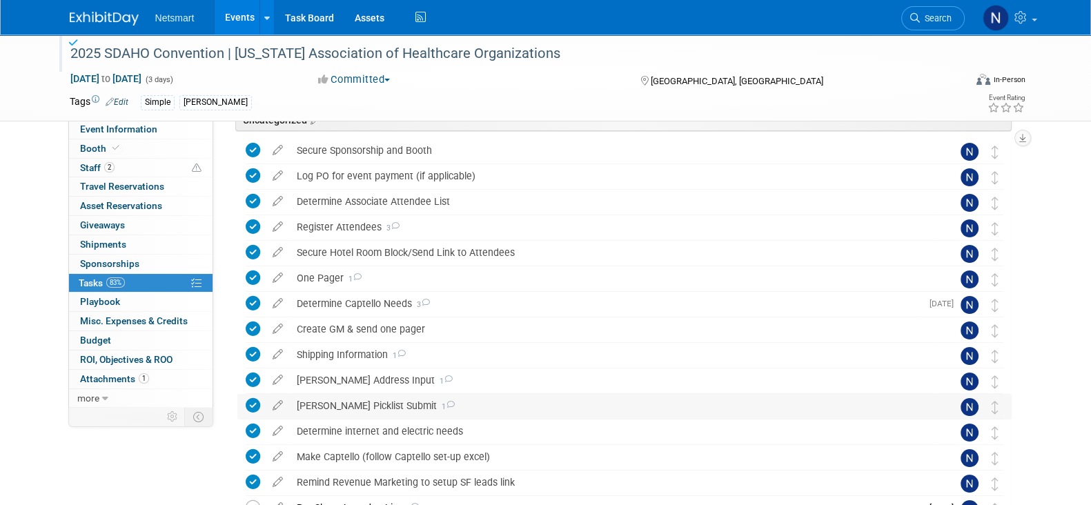
scroll to position [259, 0]
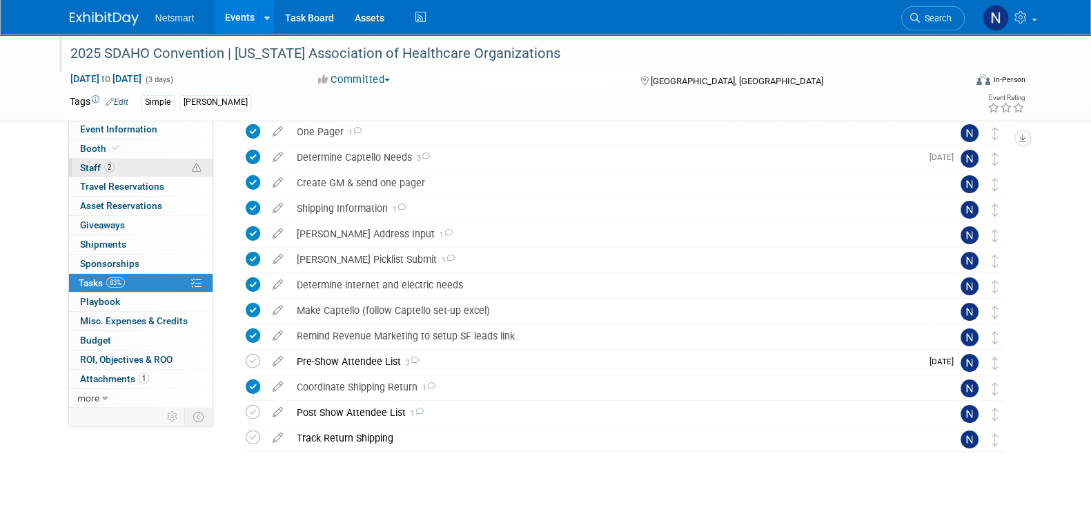
click at [135, 168] on link "2 Staff 2" at bounding box center [141, 168] width 144 height 19
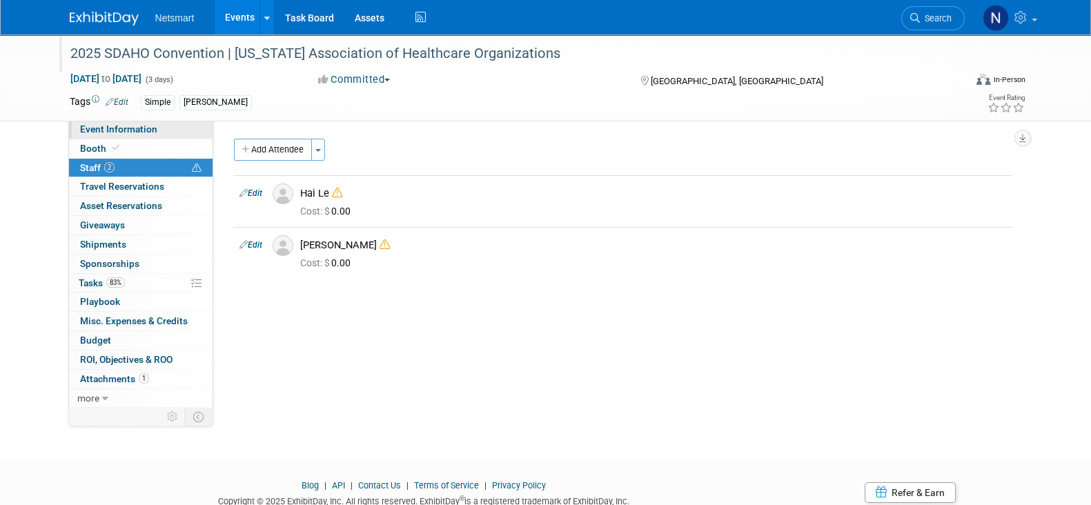
click at [128, 129] on span "Event Information" at bounding box center [118, 129] width 77 height 11
select select "Simple"
select select "3"
select select "Yes"
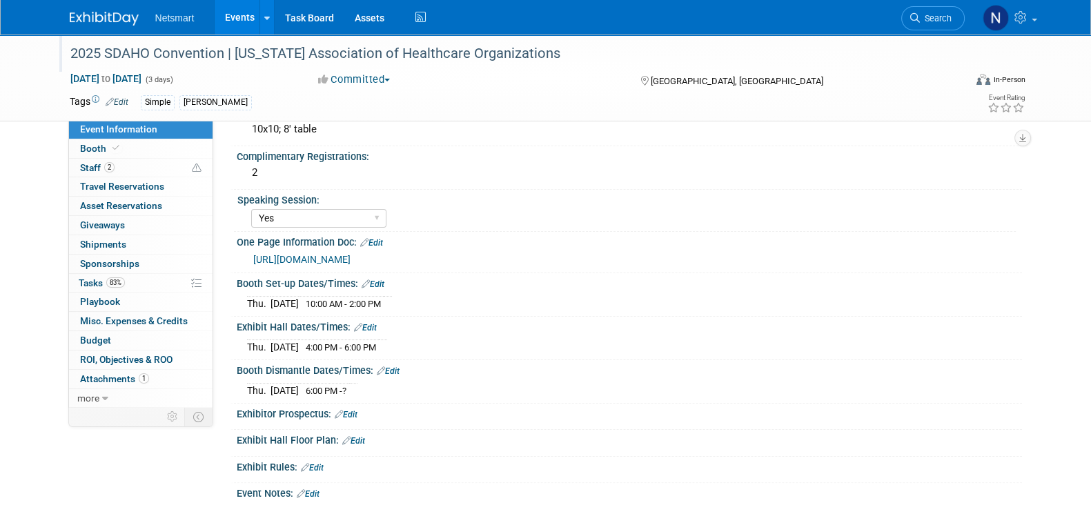
scroll to position [344, 0]
click at [378, 287] on link "Edit" at bounding box center [373, 283] width 23 height 10
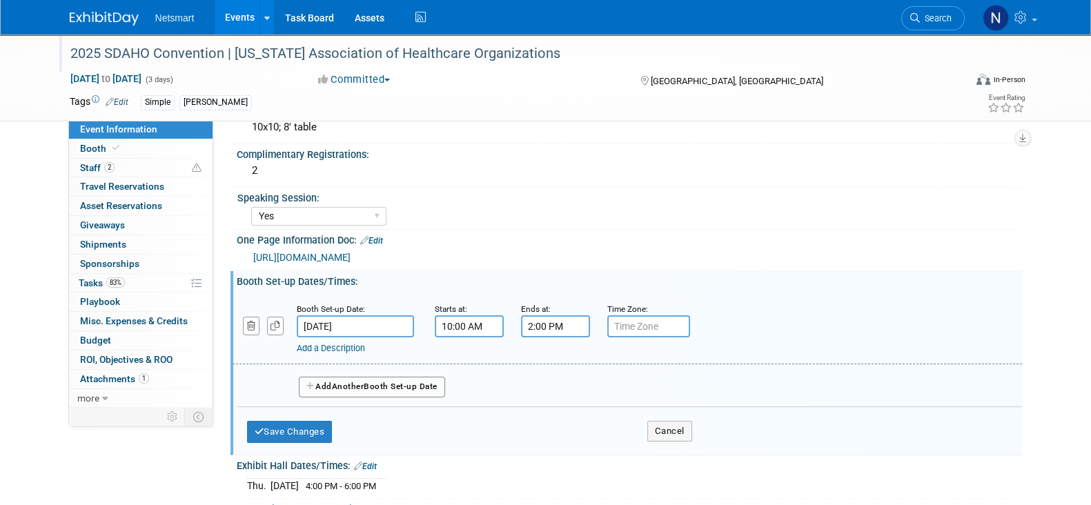
click at [444, 329] on input "10:00 AM" at bounding box center [469, 326] width 69 height 22
click at [473, 402] on span "10" at bounding box center [467, 389] width 26 height 25
click at [509, 442] on td "09" at bounding box center [505, 434] width 44 height 37
type input "9:00 AM"
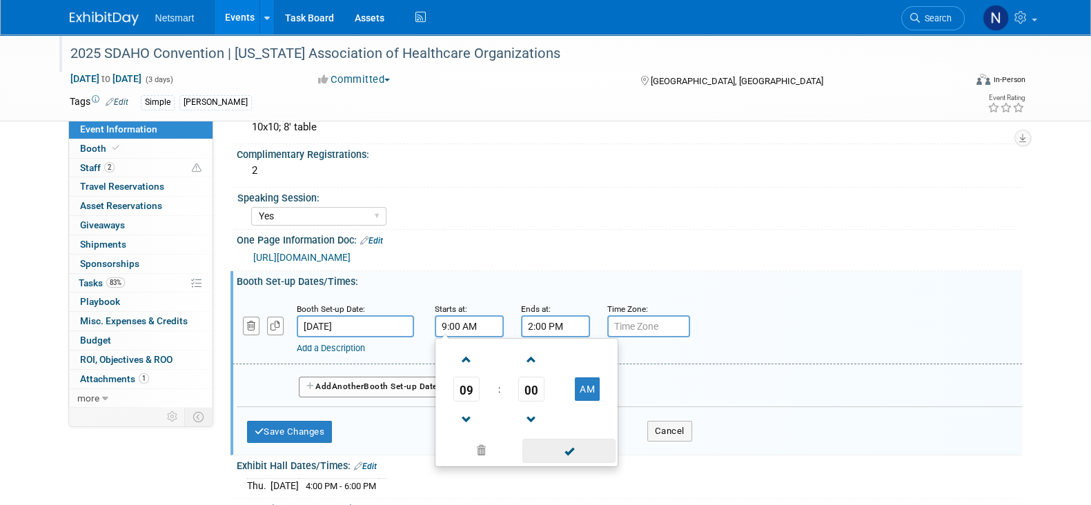
click at [564, 454] on span at bounding box center [569, 451] width 93 height 24
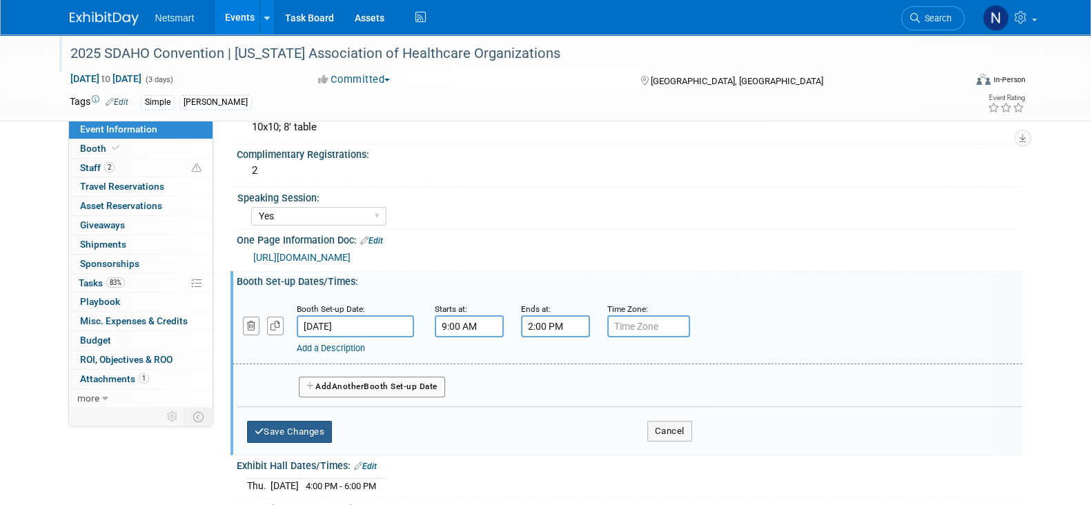
click at [300, 440] on button "Save Changes" at bounding box center [290, 432] width 86 height 22
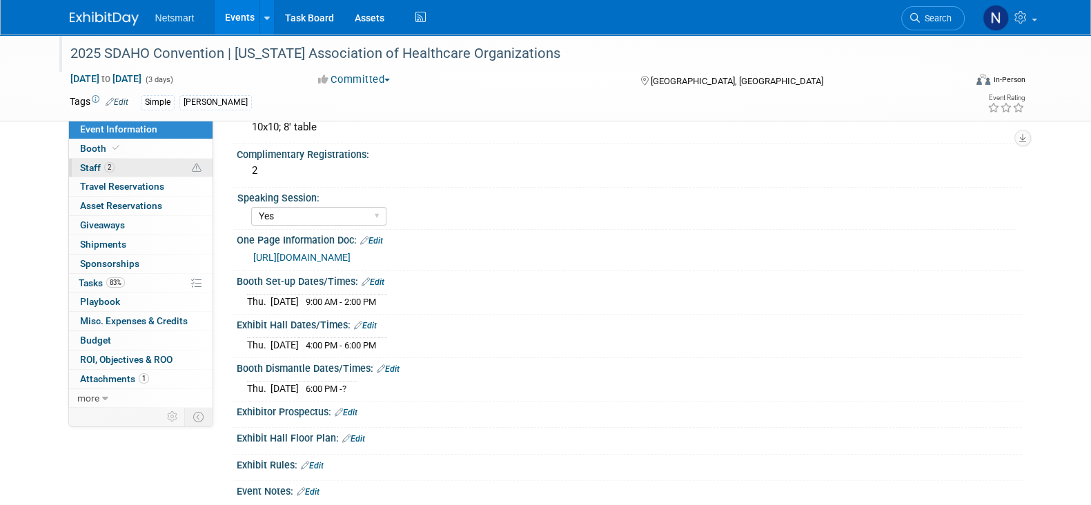
click at [157, 167] on link "2 Staff 2" at bounding box center [141, 168] width 144 height 19
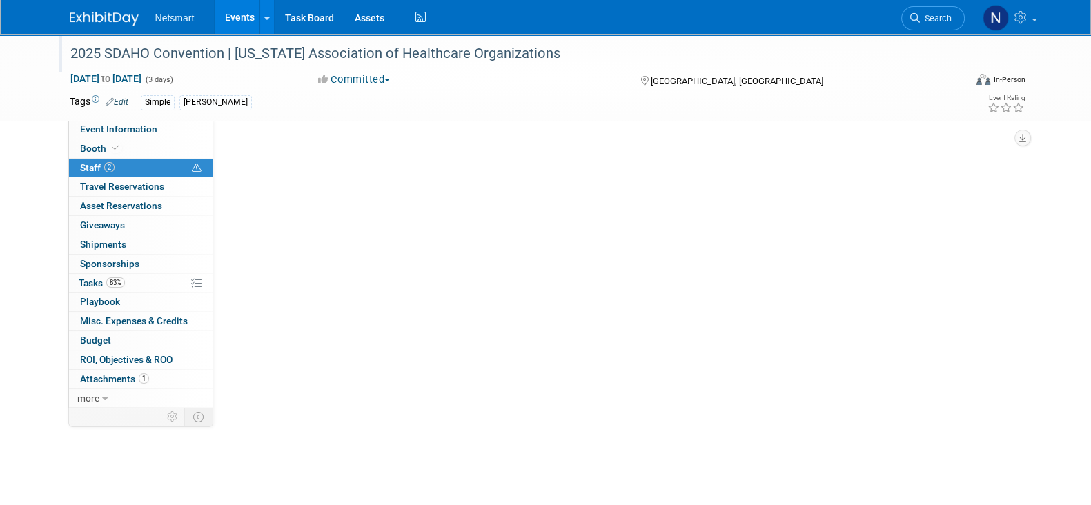
scroll to position [0, 0]
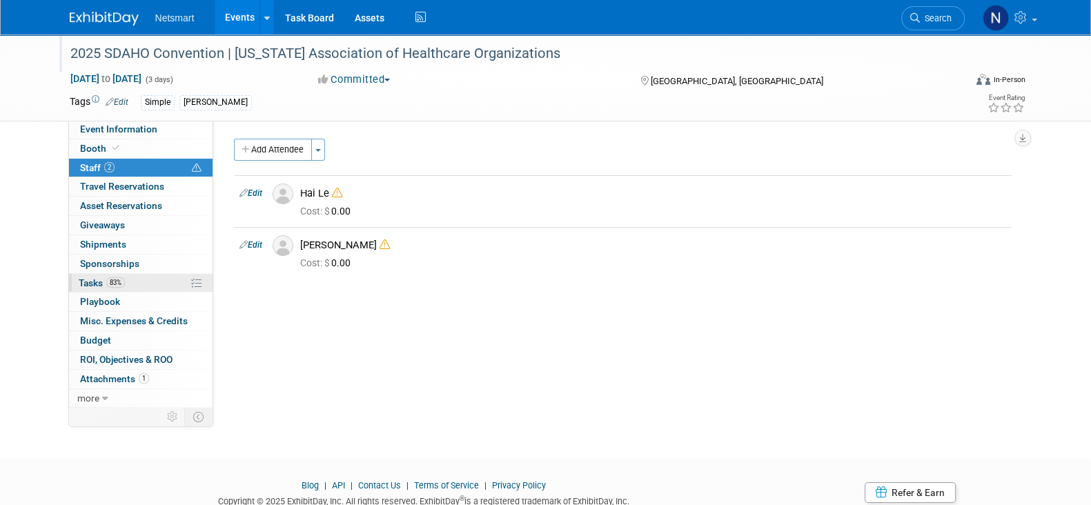
click at [145, 282] on link "83% Tasks 83%" at bounding box center [141, 283] width 144 height 19
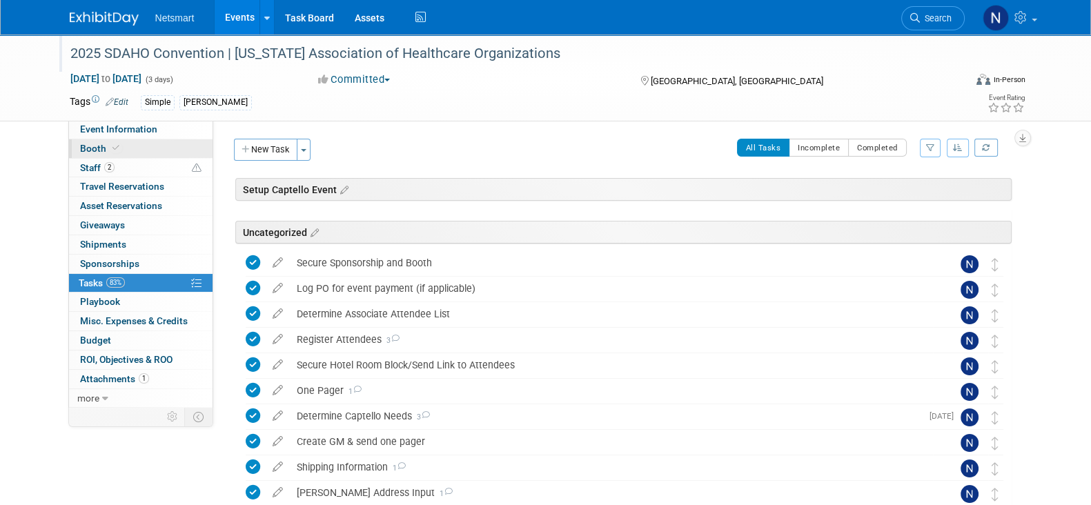
click at [128, 147] on link "Booth" at bounding box center [141, 148] width 144 height 19
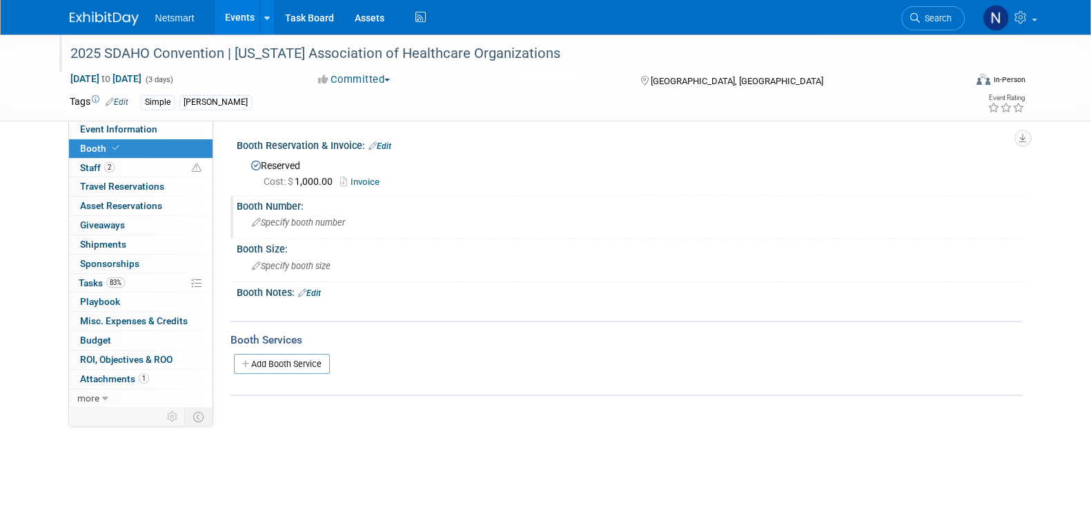
click at [298, 221] on span "Specify booth number" at bounding box center [298, 222] width 93 height 10
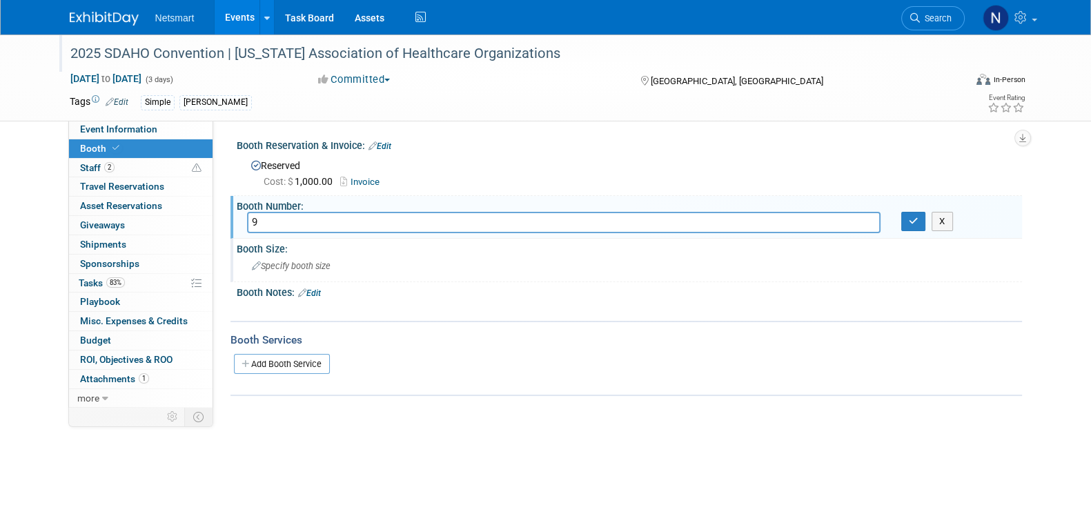
type input "9"
click at [282, 264] on span "Specify booth size" at bounding box center [291, 266] width 79 height 10
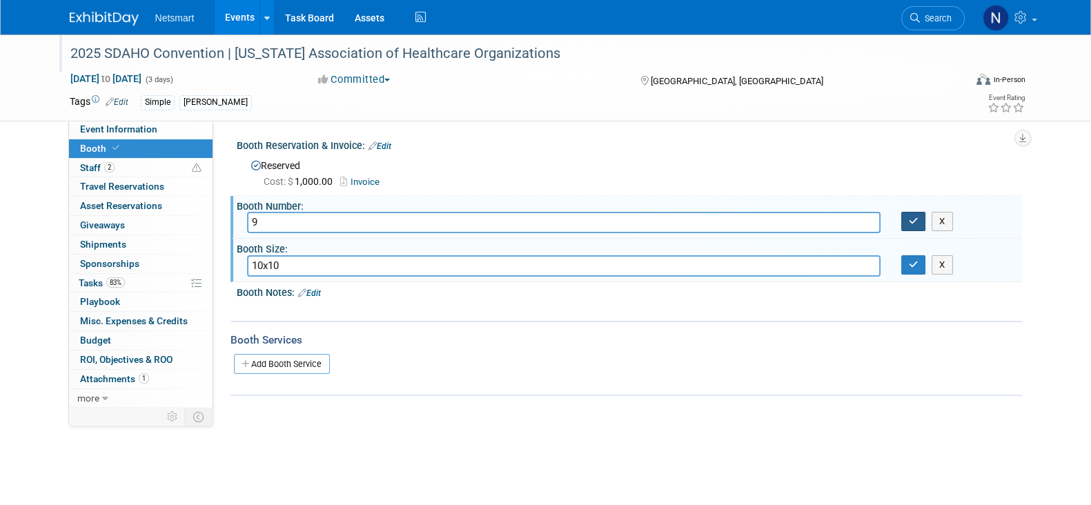
type input "10x10"
click at [913, 224] on icon "button" at bounding box center [914, 221] width 10 height 9
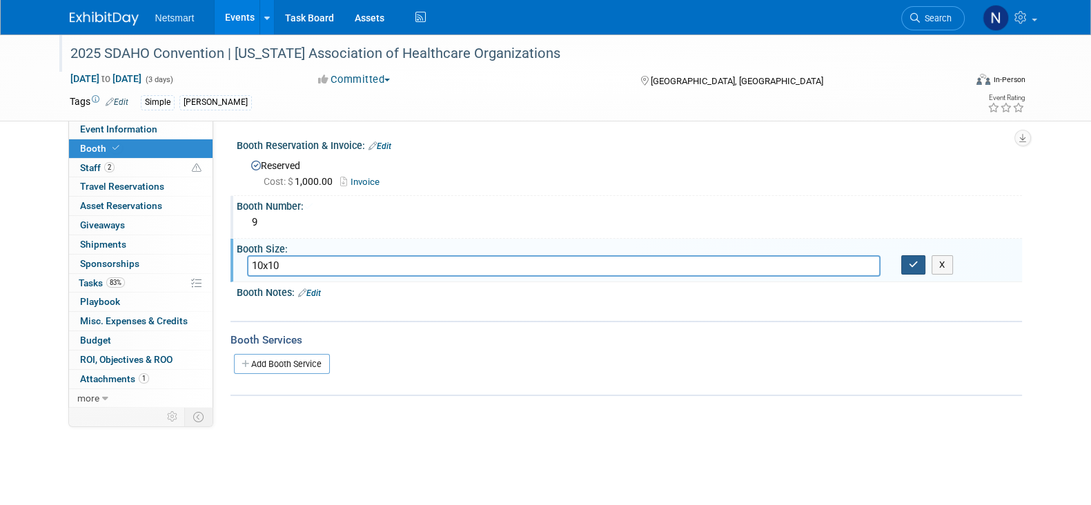
click at [911, 260] on icon "button" at bounding box center [914, 264] width 10 height 9
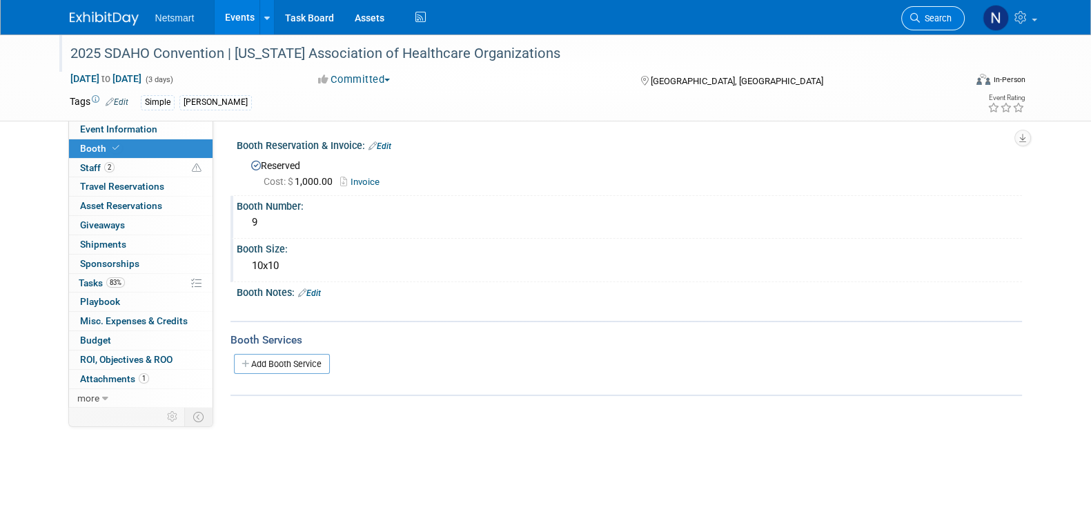
click at [925, 17] on span "Search" at bounding box center [936, 18] width 32 height 10
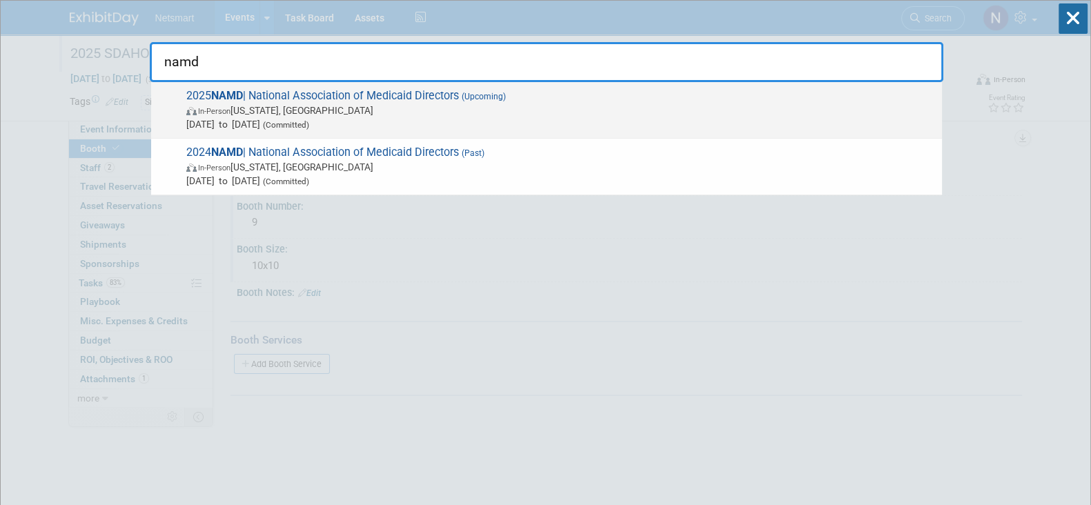
type input "namd"
click at [226, 108] on span "In-Person" at bounding box center [214, 111] width 32 height 9
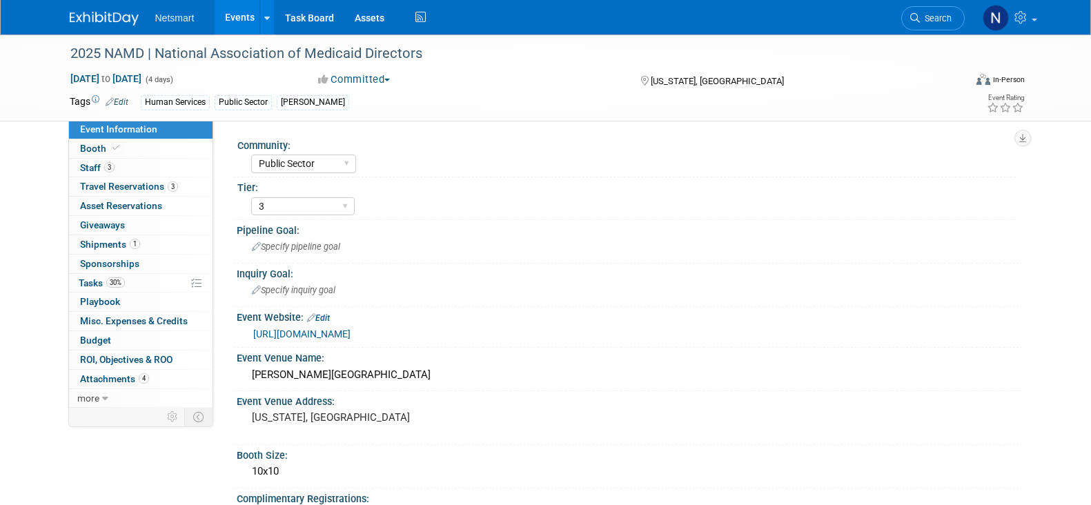
select select "Public Sector"
select select "3"
click at [128, 166] on link "3 Staff 3" at bounding box center [141, 168] width 144 height 19
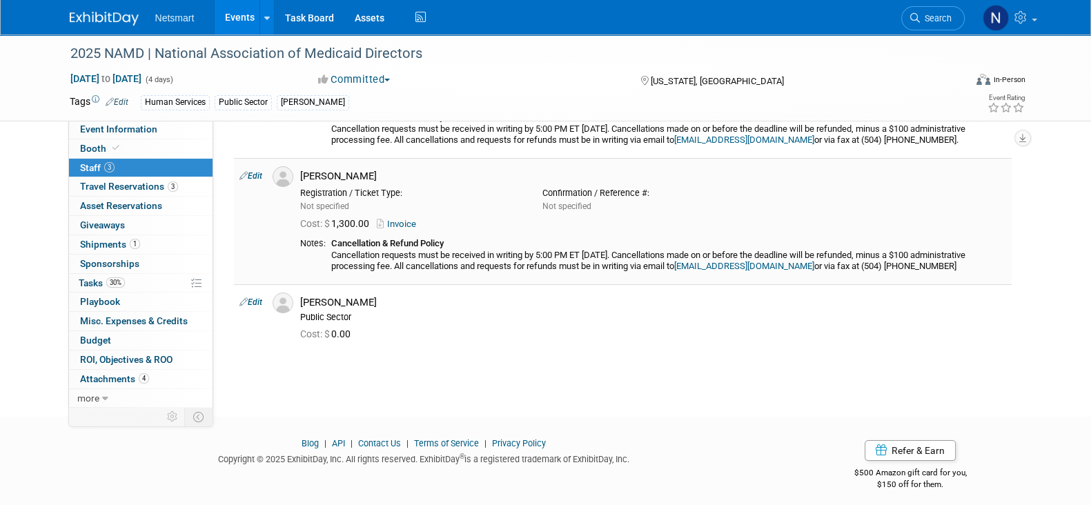
scroll to position [165, 0]
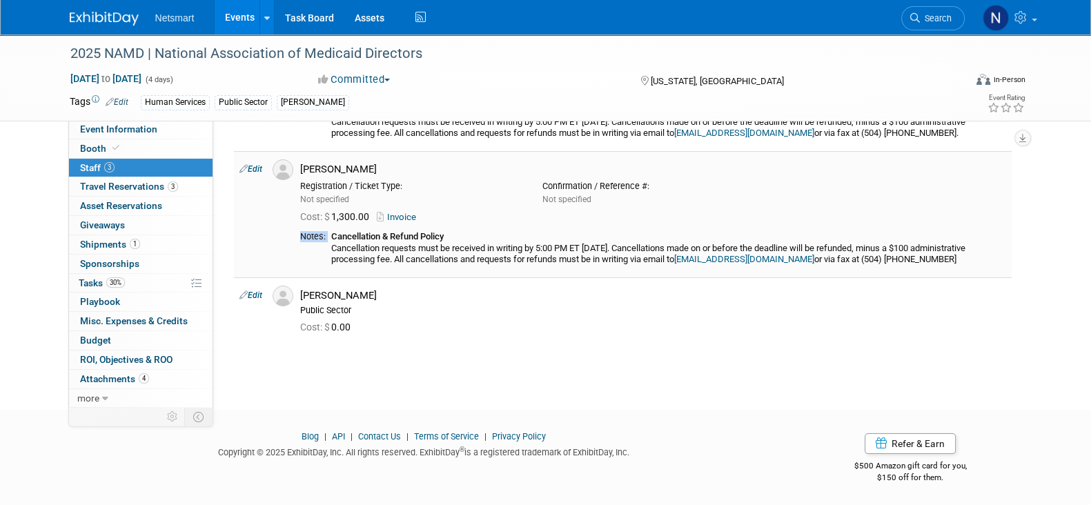
drag, startPoint x: 333, startPoint y: 236, endPoint x: 1006, endPoint y: 253, distance: 672.6
click at [1006, 253] on td "[PERSON_NAME] Registration / Ticket Type: Not specified" at bounding box center [653, 214] width 717 height 126
copy table "Notes:"
click at [250, 295] on link "Edit" at bounding box center [251, 296] width 23 height 10
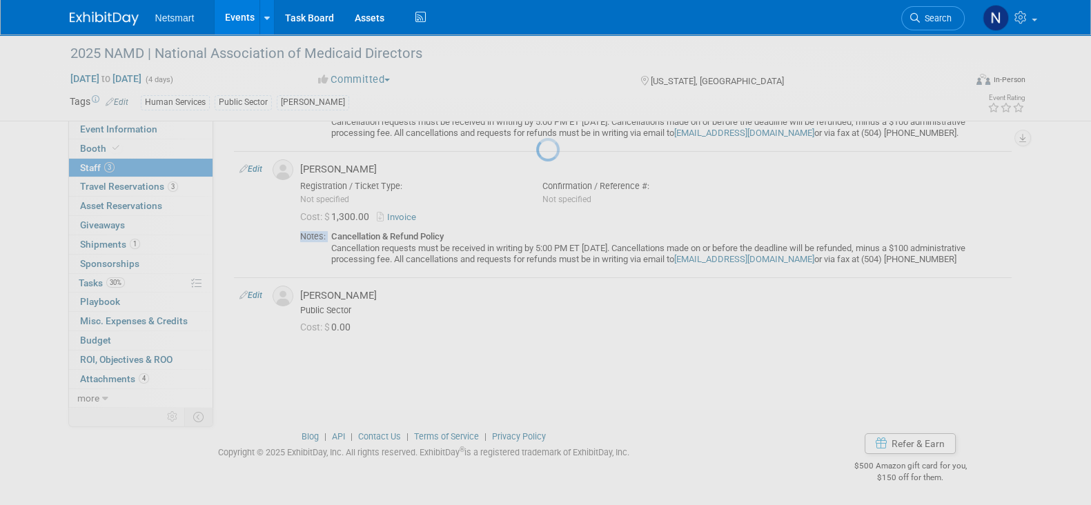
select select "63cd2720-2edc-483d-b481-eea9ef84c5bd"
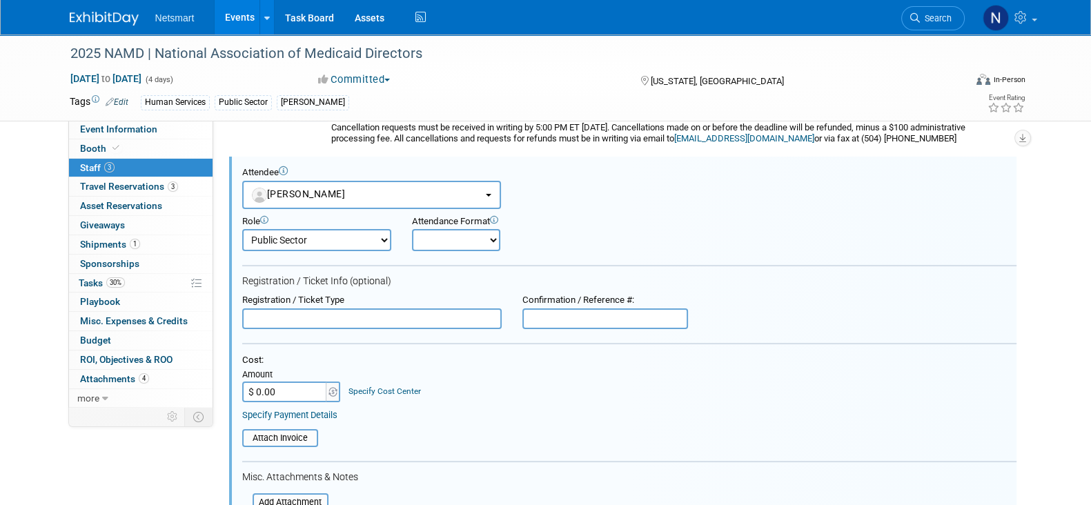
scroll to position [0, 0]
click at [290, 382] on input "$ 0.00" at bounding box center [285, 392] width 86 height 21
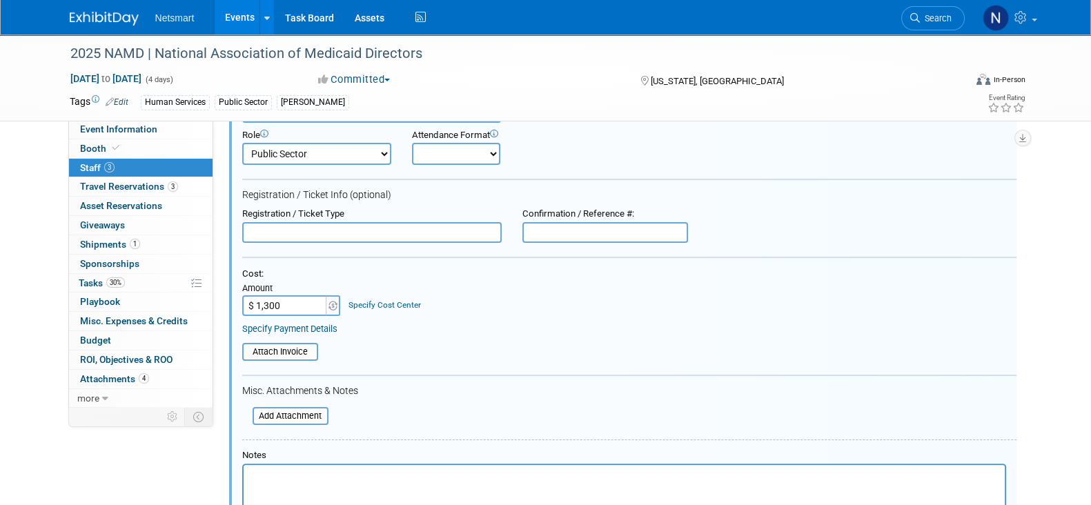
scroll to position [458, 0]
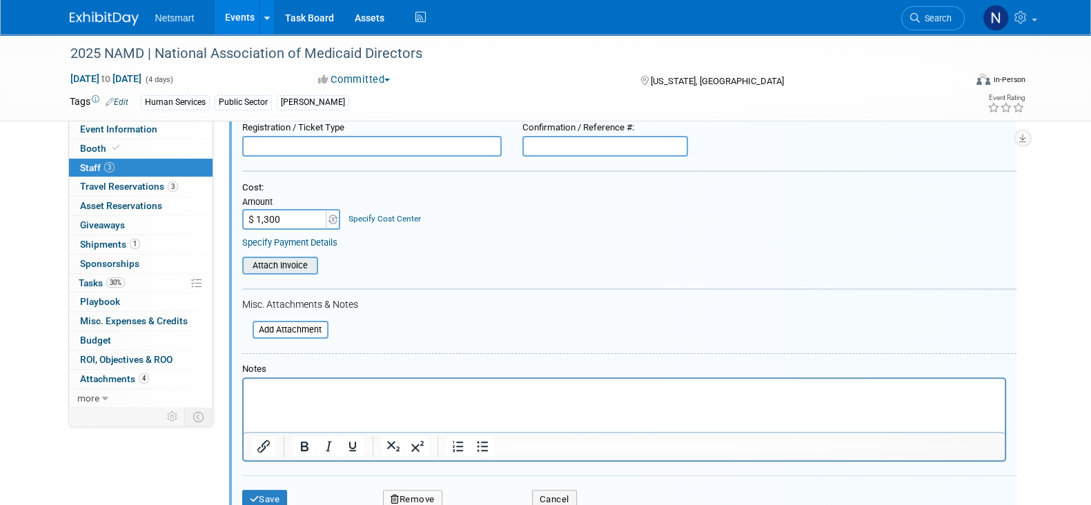
type input "$ 1,300.00"
click at [281, 260] on input "file" at bounding box center [235, 265] width 164 height 15
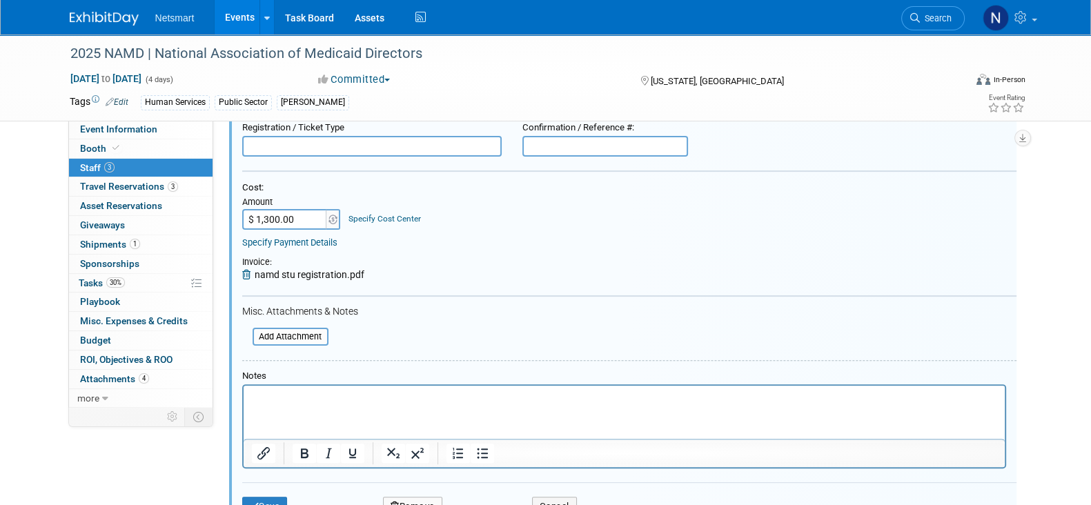
click at [293, 390] on html at bounding box center [623, 394] width 761 height 19
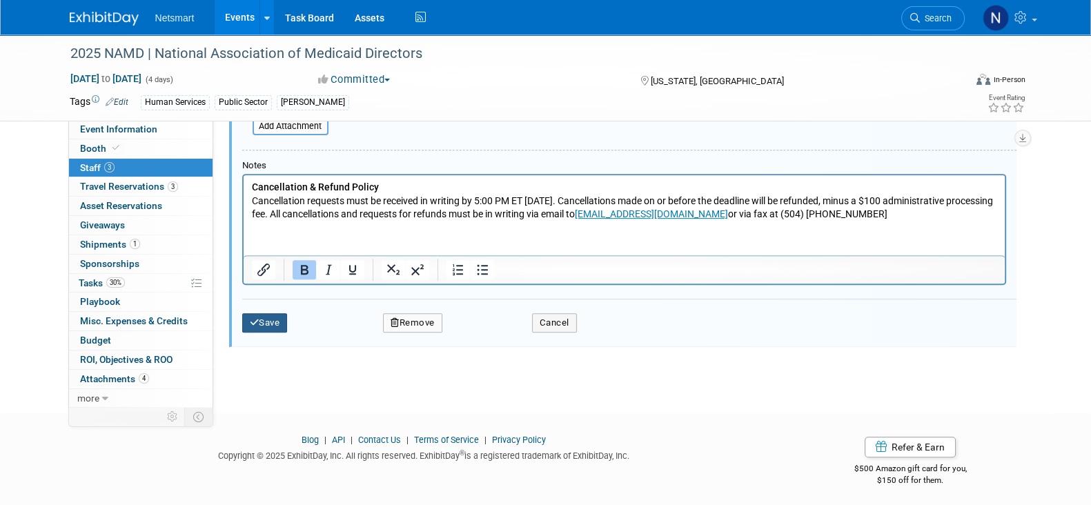
click at [271, 313] on button "Save" at bounding box center [265, 322] width 46 height 19
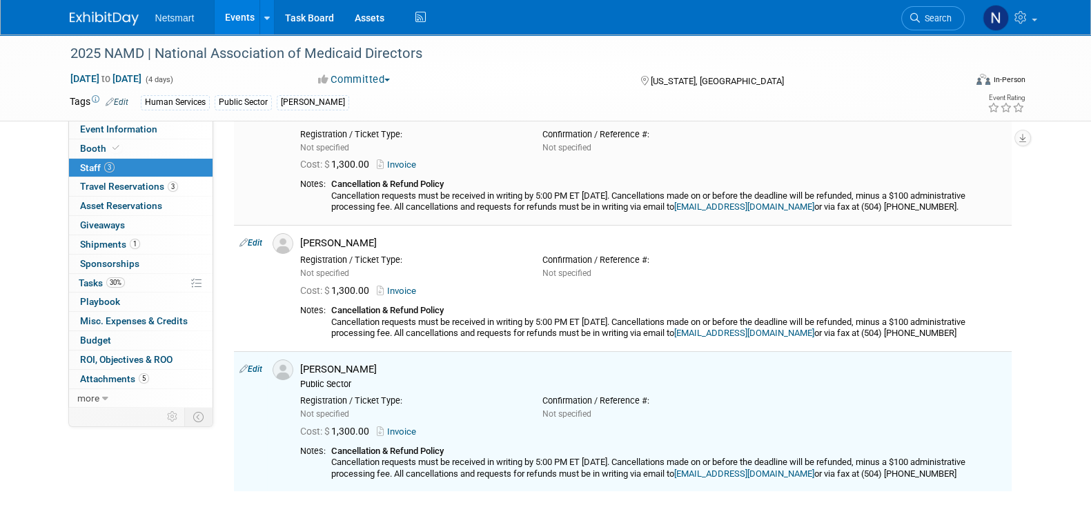
scroll to position [0, 0]
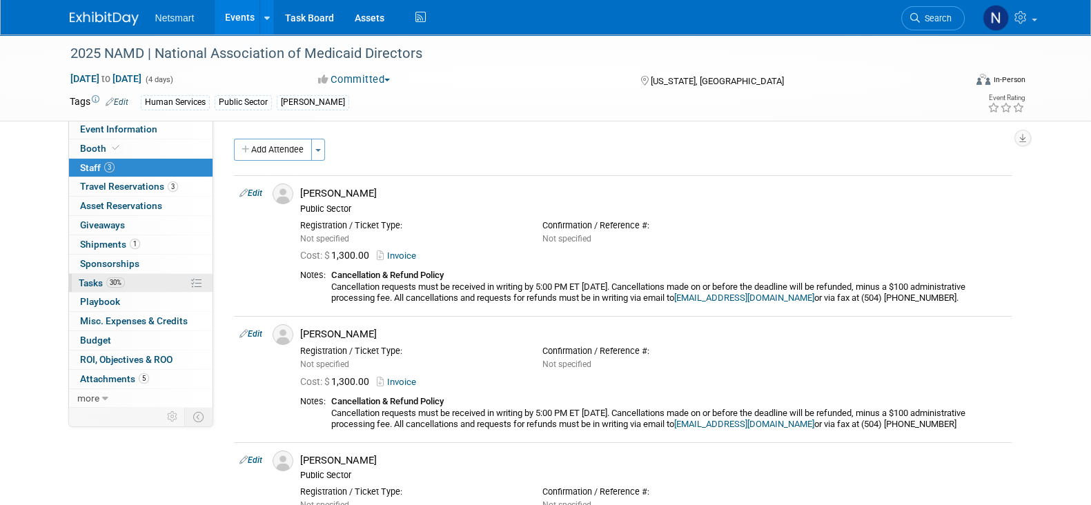
click at [131, 274] on link "30% Tasks 30%" at bounding box center [141, 283] width 144 height 19
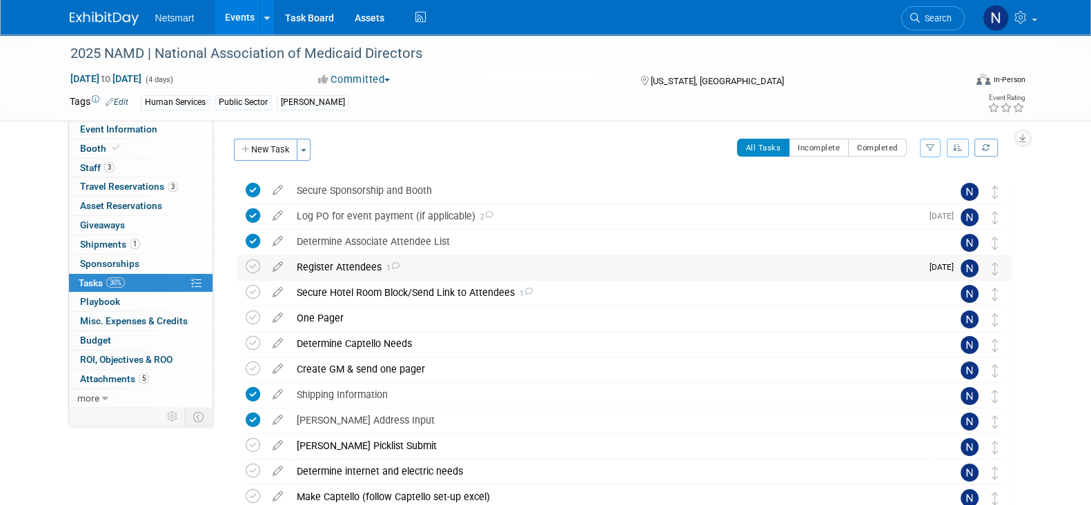
click at [338, 266] on div "Register Attendees 1" at bounding box center [606, 266] width 632 height 23
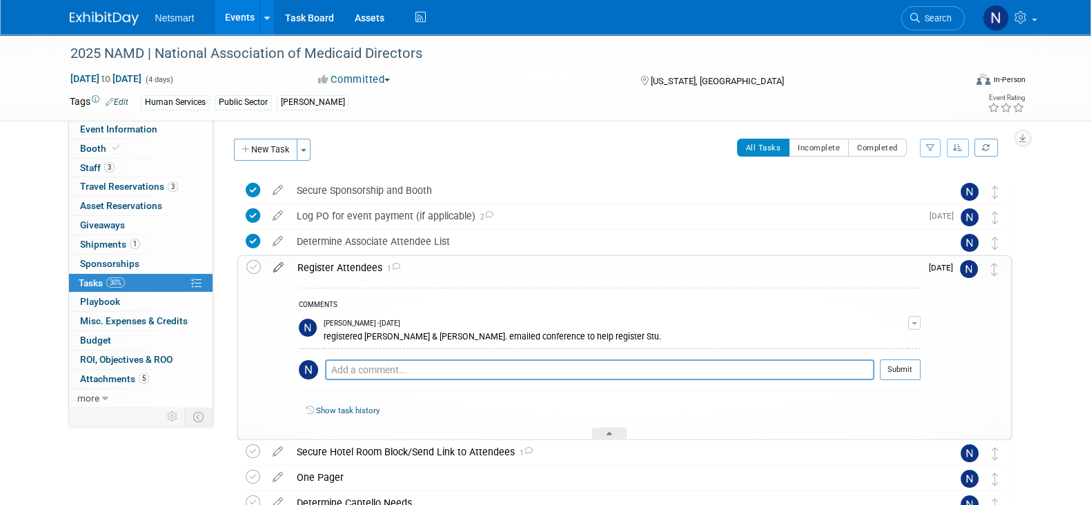
click at [280, 270] on icon at bounding box center [278, 264] width 24 height 17
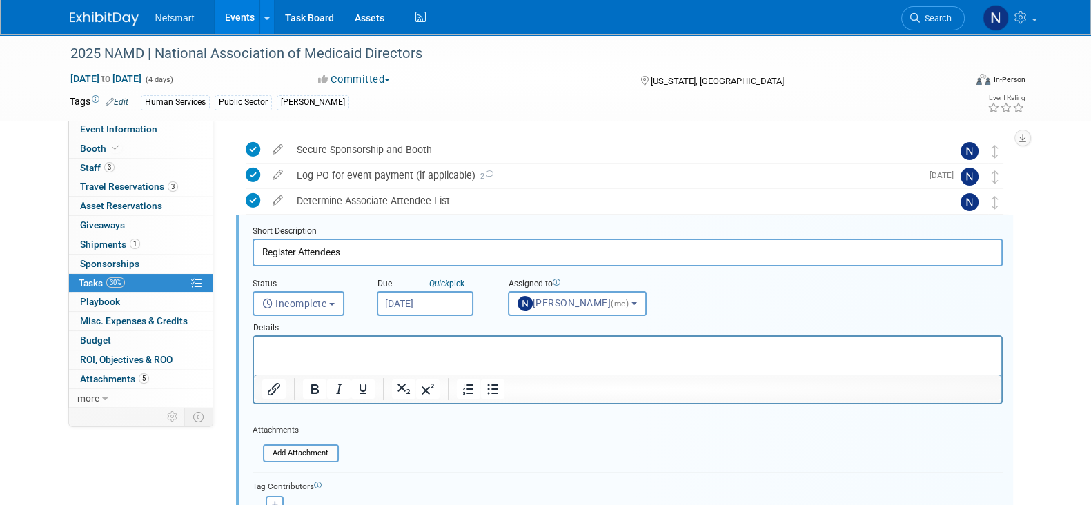
scroll to position [54, 0]
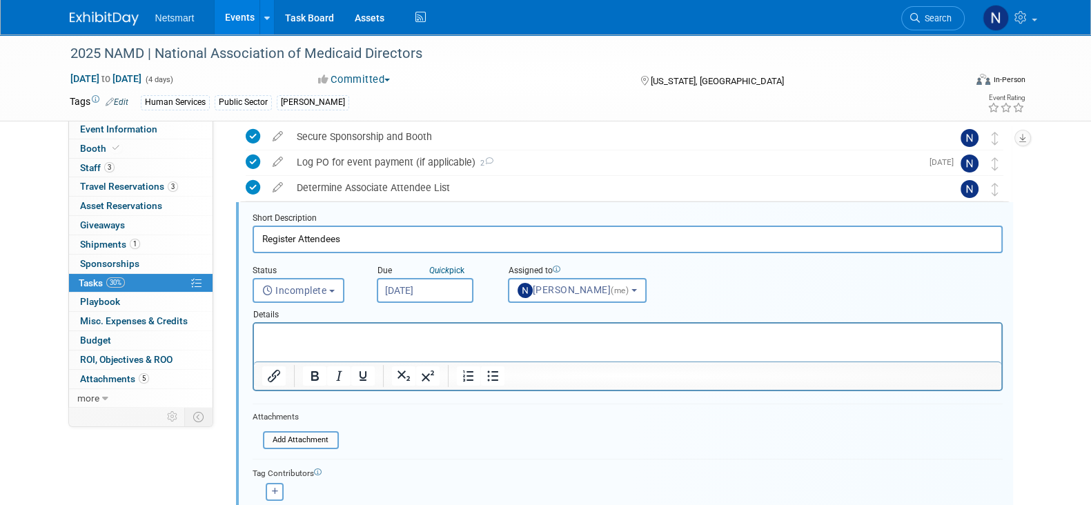
click at [406, 291] on input "[DATE]" at bounding box center [425, 290] width 97 height 25
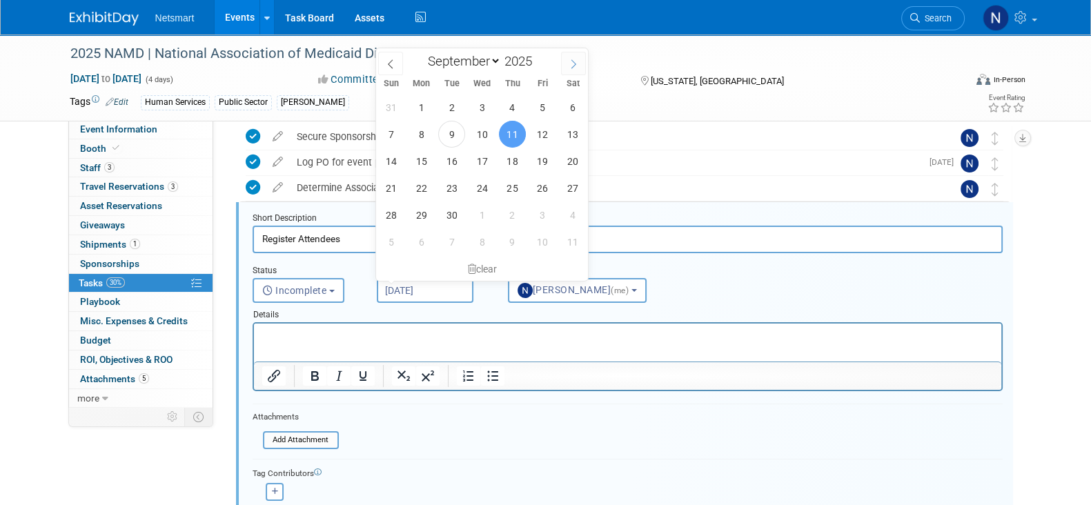
click at [578, 65] on icon at bounding box center [574, 64] width 10 height 10
select select "9"
click at [420, 160] on span "13" at bounding box center [421, 161] width 27 height 27
type input "[DATE]"
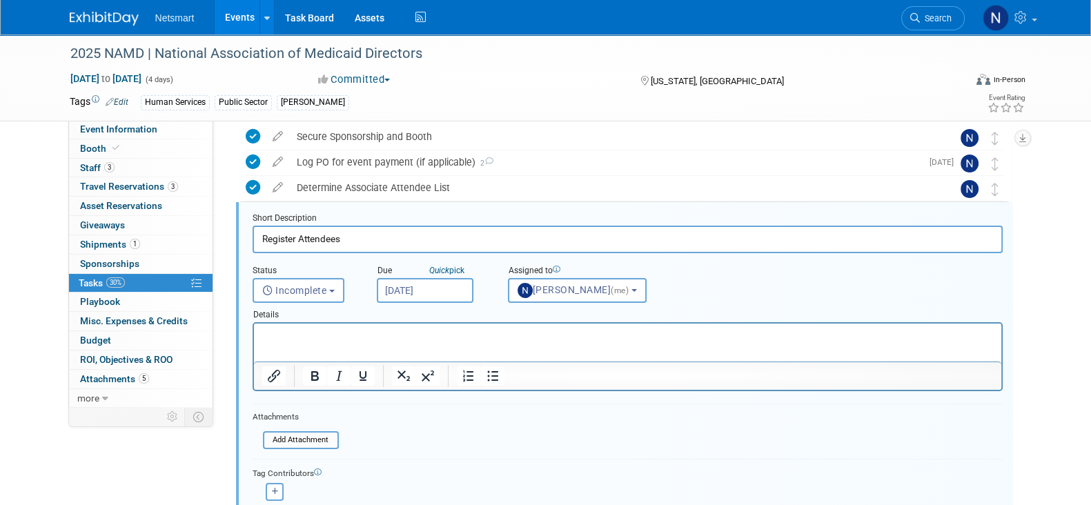
click at [335, 333] on p "Rich Text Area. Press ALT-0 for help." at bounding box center [628, 335] width 732 height 13
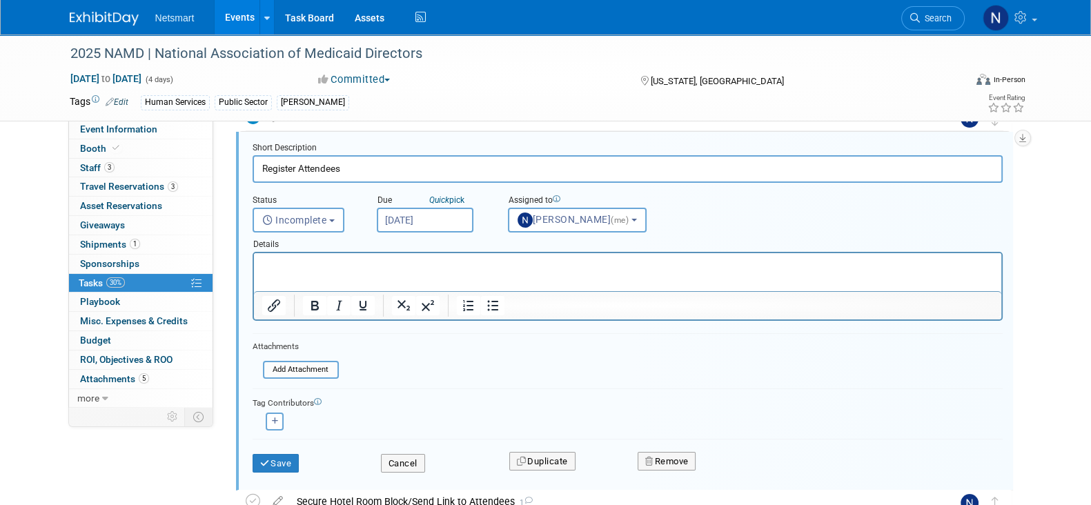
scroll to position [140, 0]
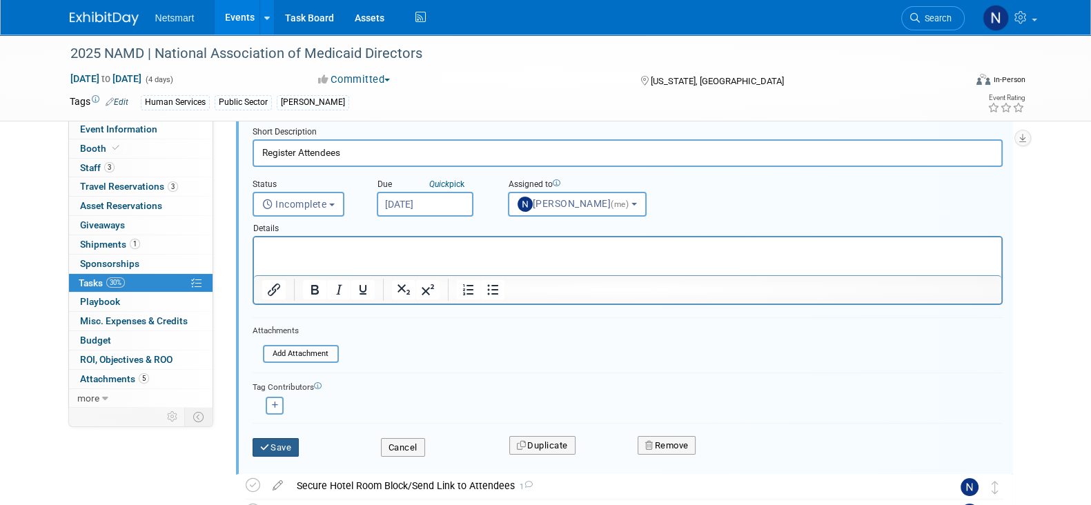
click at [273, 443] on button "Save" at bounding box center [276, 447] width 47 height 19
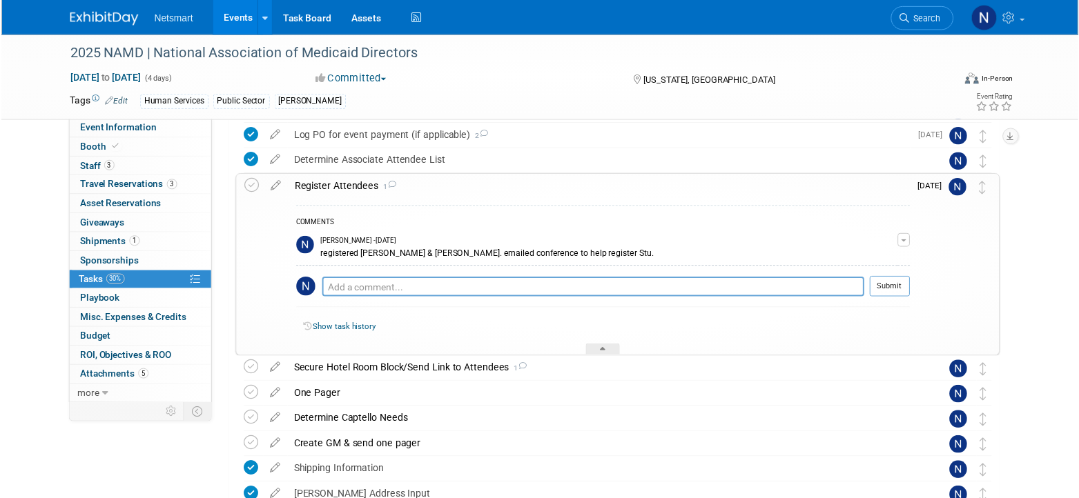
scroll to position [54, 0]
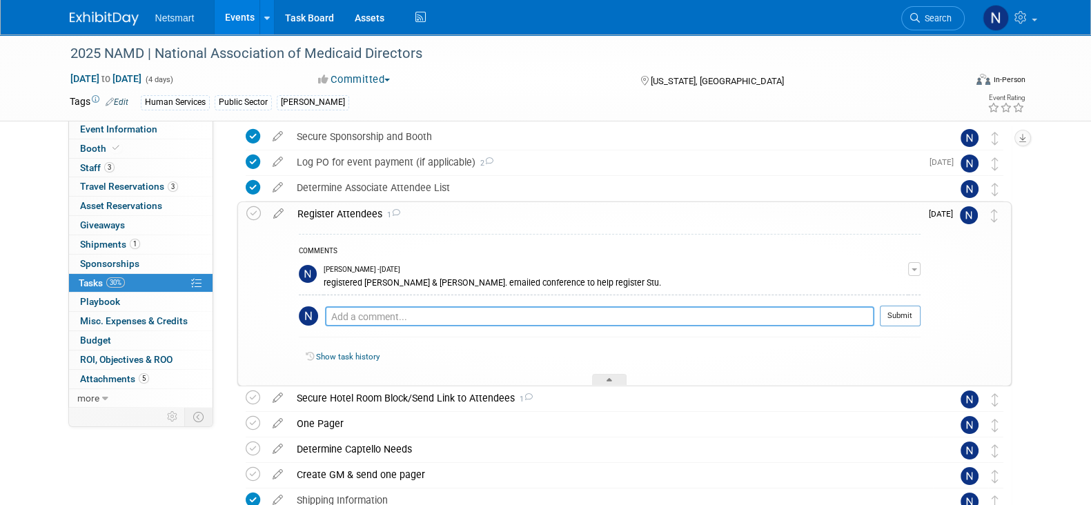
click at [373, 309] on textarea at bounding box center [599, 317] width 549 height 20
type textarea "registered Stu"
click at [905, 319] on button "Submit" at bounding box center [900, 316] width 41 height 21
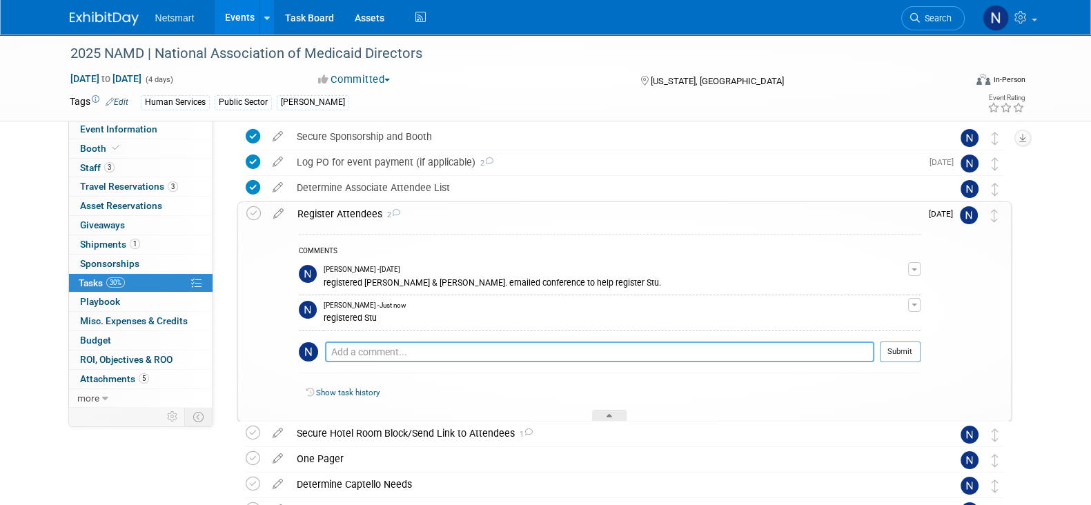
click at [452, 353] on textarea at bounding box center [599, 352] width 549 height 20
click at [545, 351] on textarea "putting reminder to see if we need to cancel anyones registration" at bounding box center [599, 352] width 549 height 20
type textarea "putting reminder to see if we need to cancel anyone's registration"
click at [899, 356] on button "Submit" at bounding box center [900, 352] width 41 height 21
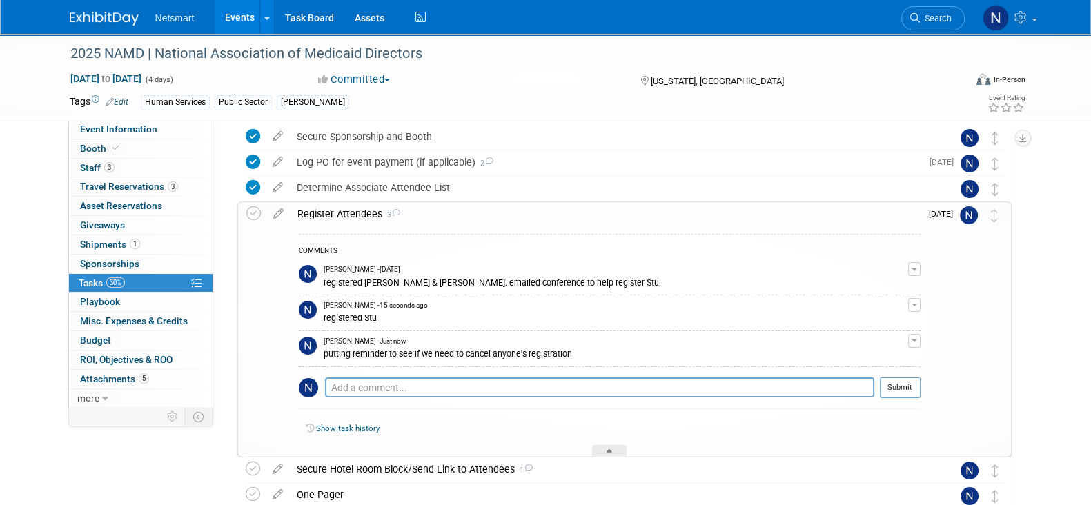
click at [601, 451] on div at bounding box center [609, 451] width 35 height 12
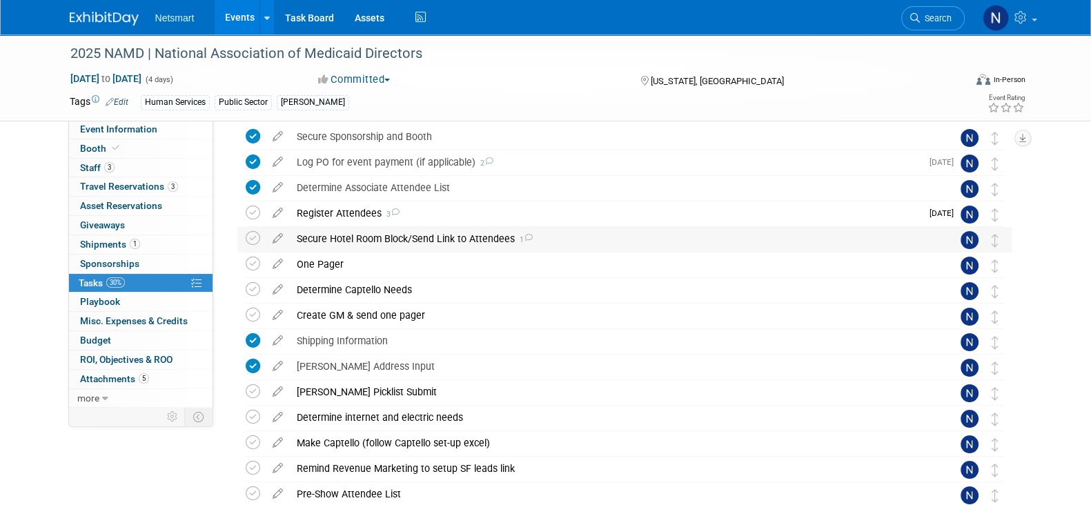
click at [349, 242] on div "Secure Hotel Room Block/Send Link to Attendees 1" at bounding box center [611, 238] width 643 height 23
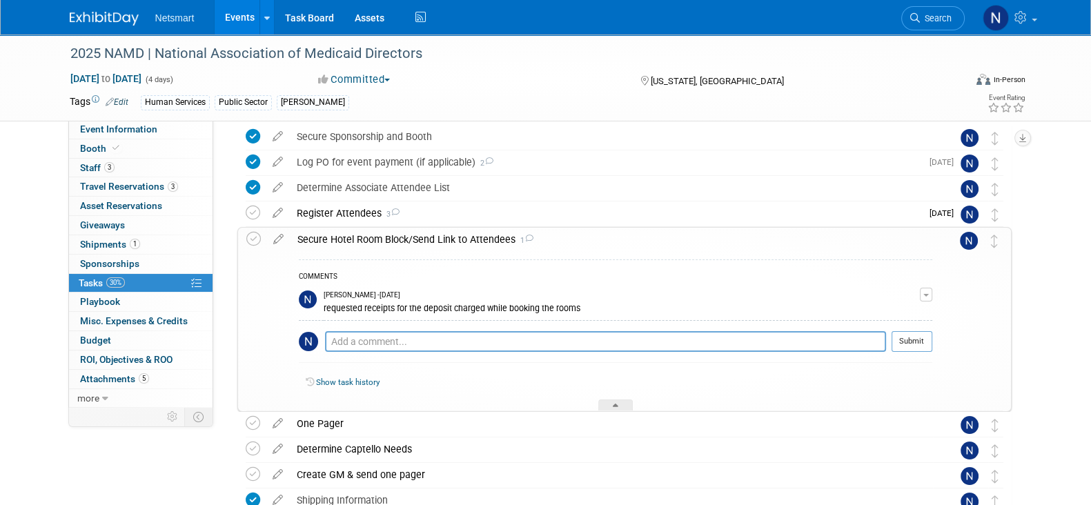
click at [349, 242] on div "Secure Hotel Room Block/Send Link to Attendees 1" at bounding box center [612, 239] width 642 height 23
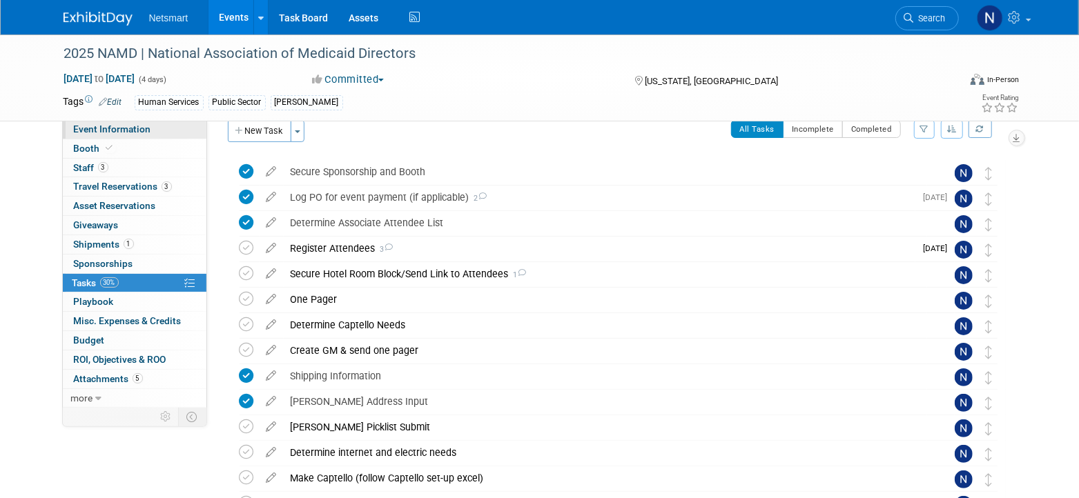
scroll to position [0, 0]
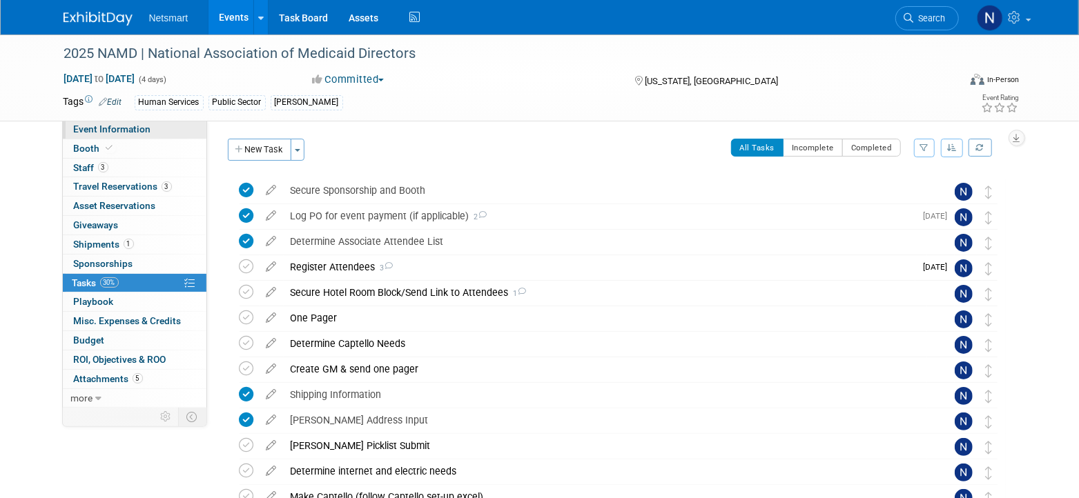
click at [112, 126] on span "Event Information" at bounding box center [112, 129] width 77 height 11
select select "Public Sector"
select select "3"
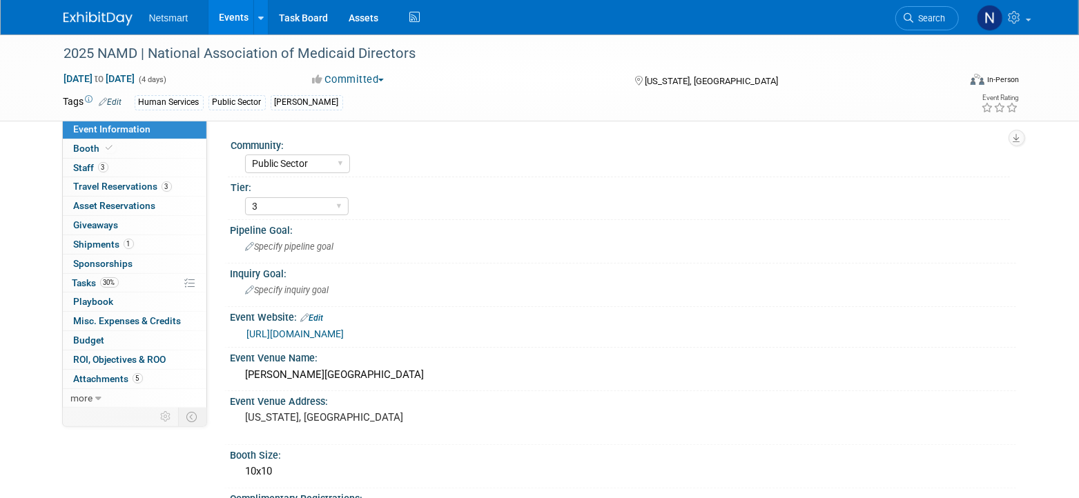
click at [344, 327] on div "[URL][DOMAIN_NAME]" at bounding box center [626, 335] width 759 height 16
click at [344, 330] on link "[URL][DOMAIN_NAME]" at bounding box center [295, 334] width 97 height 11
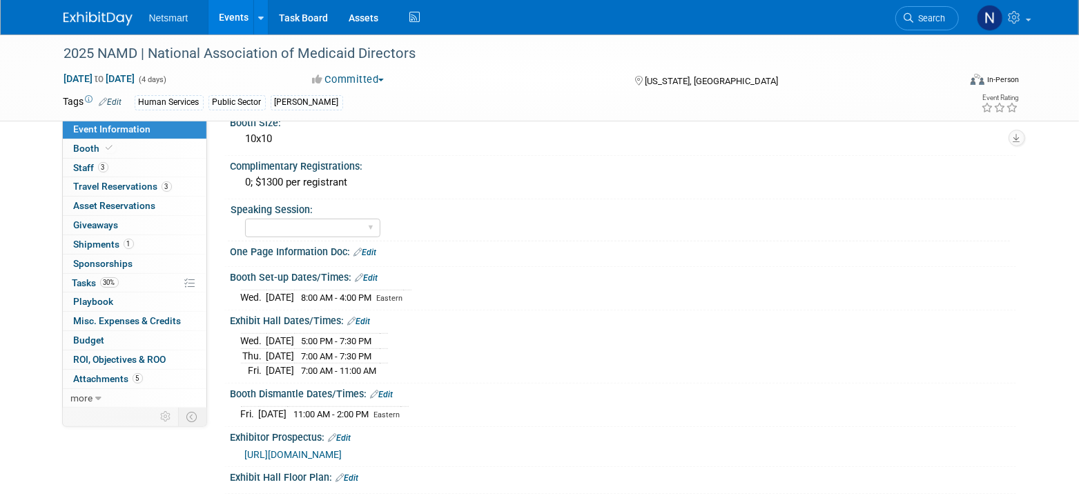
scroll to position [344, 0]
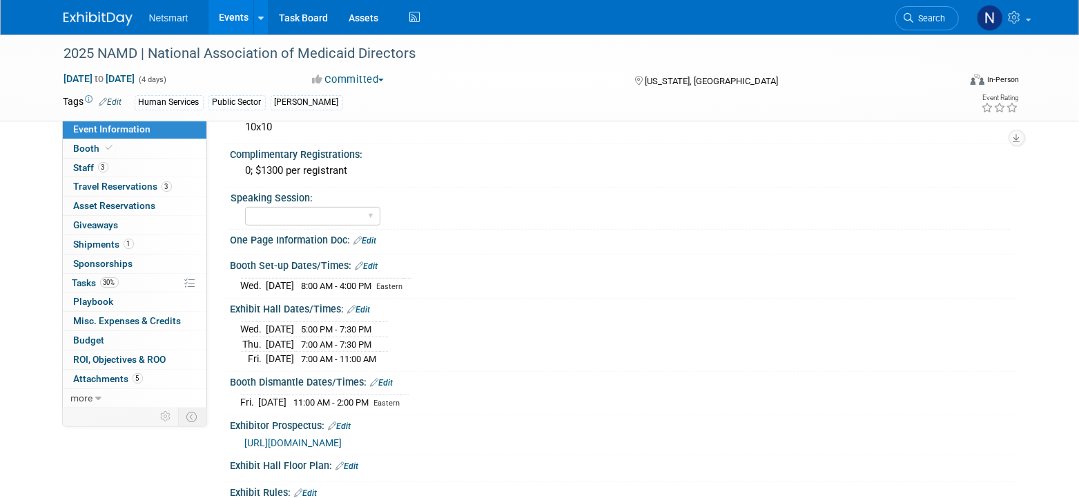
click at [342, 438] on span "[URL][DOMAIN_NAME]" at bounding box center [293, 443] width 97 height 11
click at [146, 285] on link "30% Tasks 30%" at bounding box center [135, 283] width 144 height 19
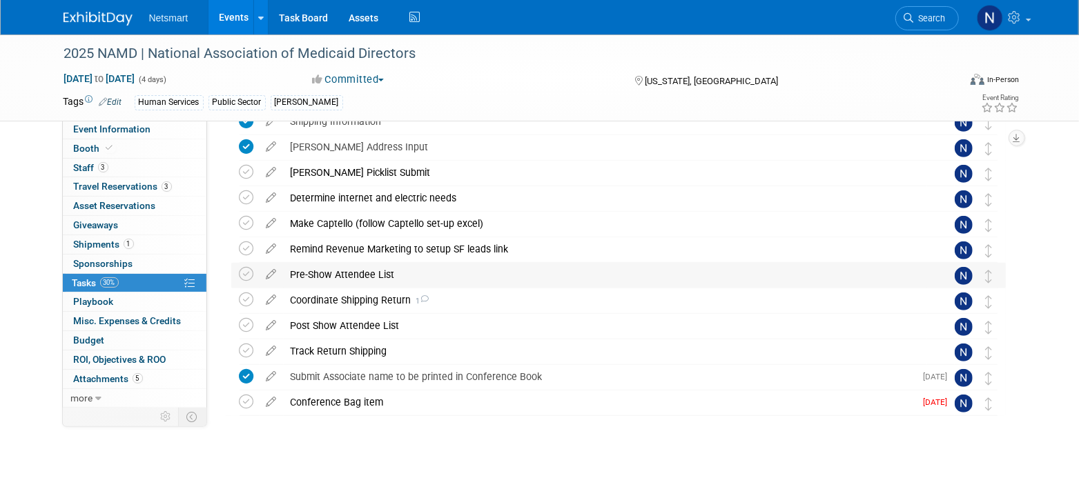
scroll to position [275, 0]
click at [331, 402] on div "Conference Bag item" at bounding box center [600, 400] width 632 height 23
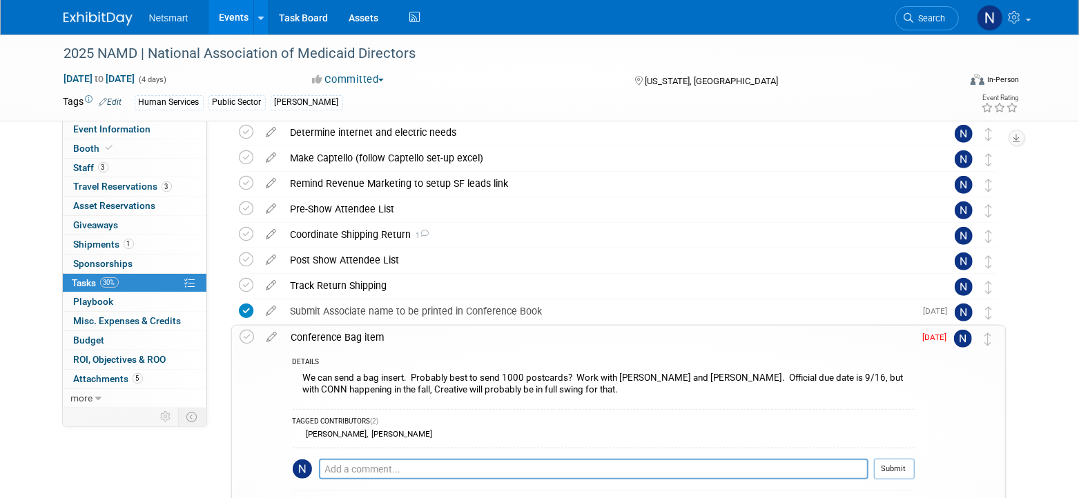
scroll to position [447, 0]
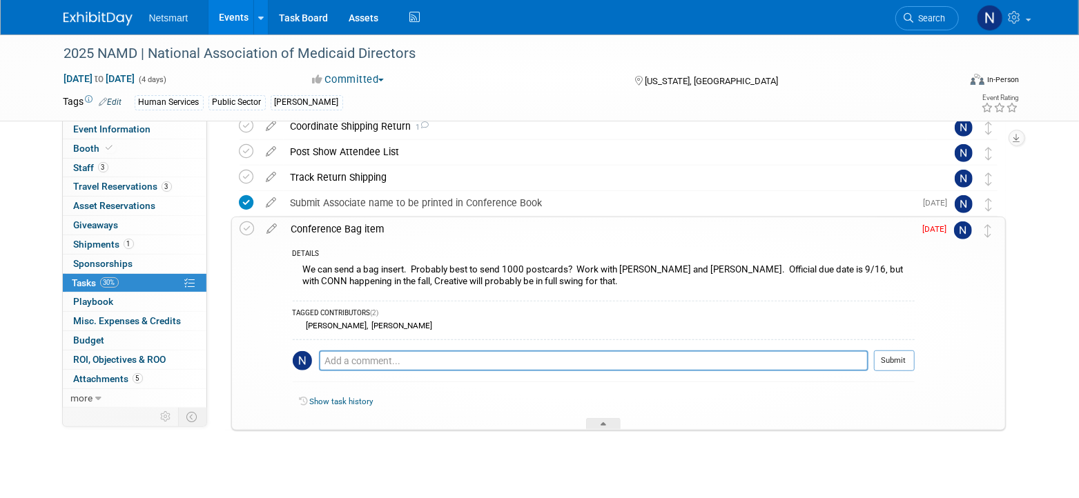
click at [342, 406] on div "Show task history" at bounding box center [607, 402] width 615 height 12
drag, startPoint x: 342, startPoint y: 402, endPoint x: 369, endPoint y: 409, distance: 27.8
click at [342, 402] on link "Show task history" at bounding box center [342, 402] width 64 height 10
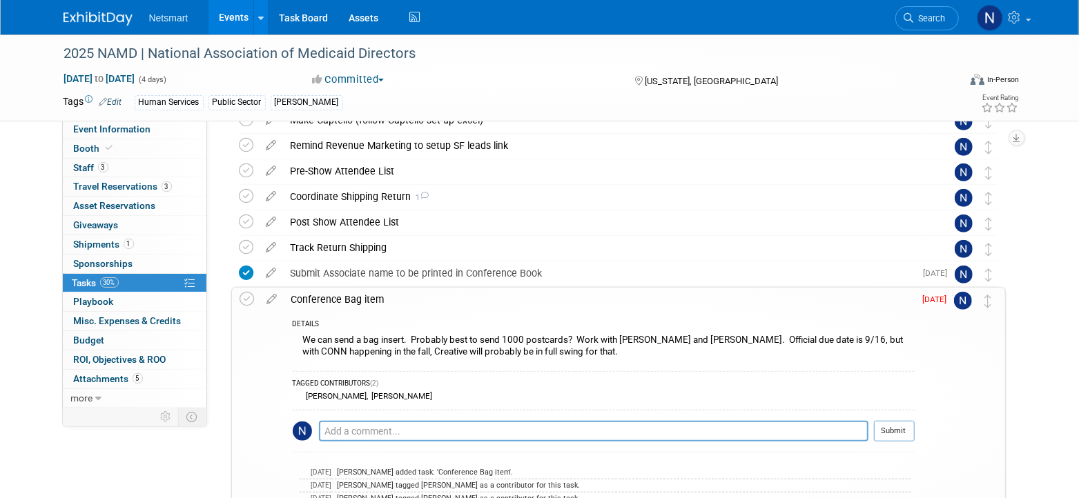
scroll to position [361, 0]
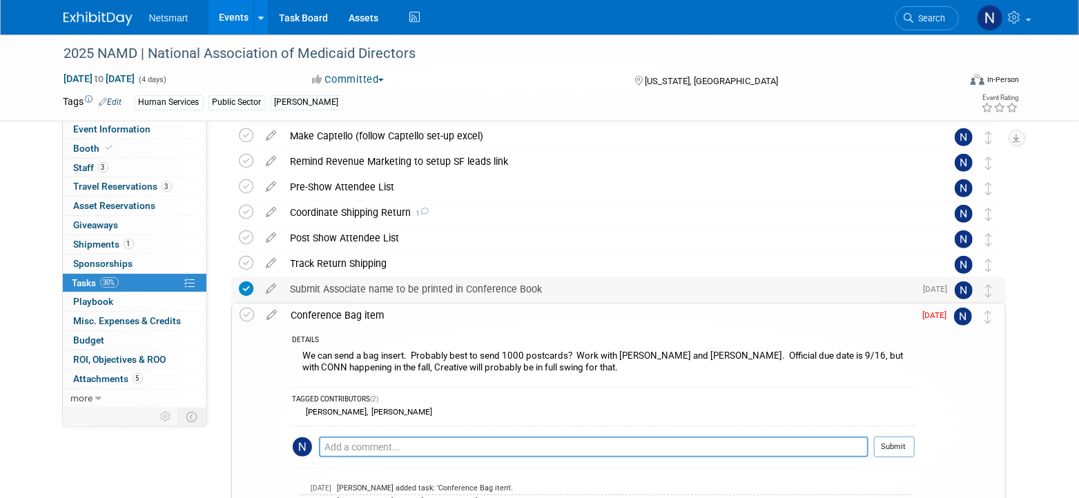
click at [394, 291] on div "Submit Associate name to be printed in Conference Book" at bounding box center [600, 289] width 632 height 23
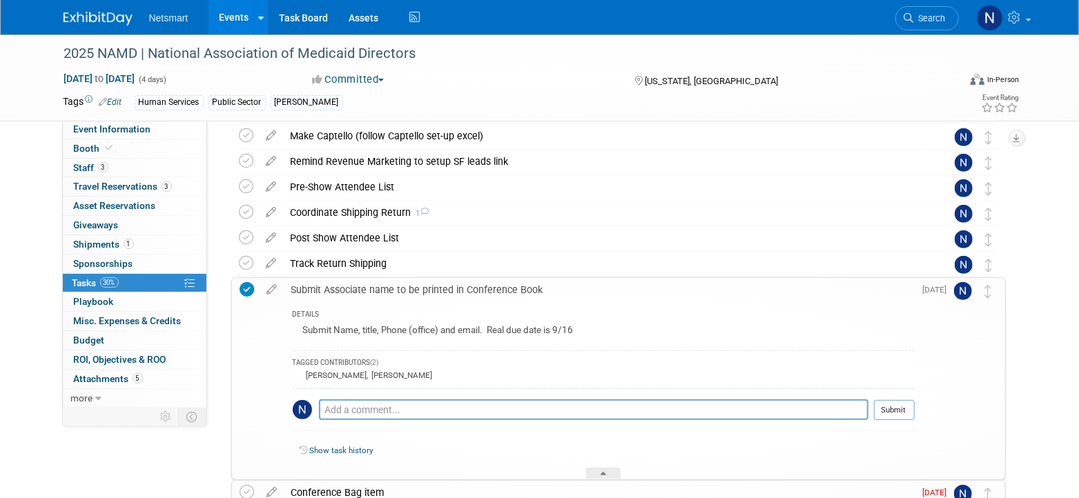
click at [516, 286] on div "Submit Associate name to be printed in Conference Book" at bounding box center [599, 289] width 630 height 23
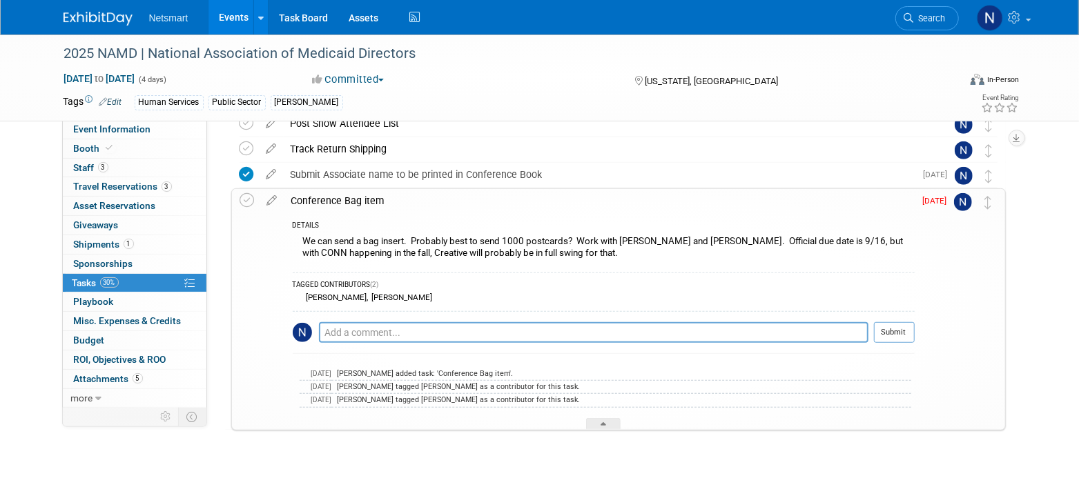
scroll to position [490, 0]
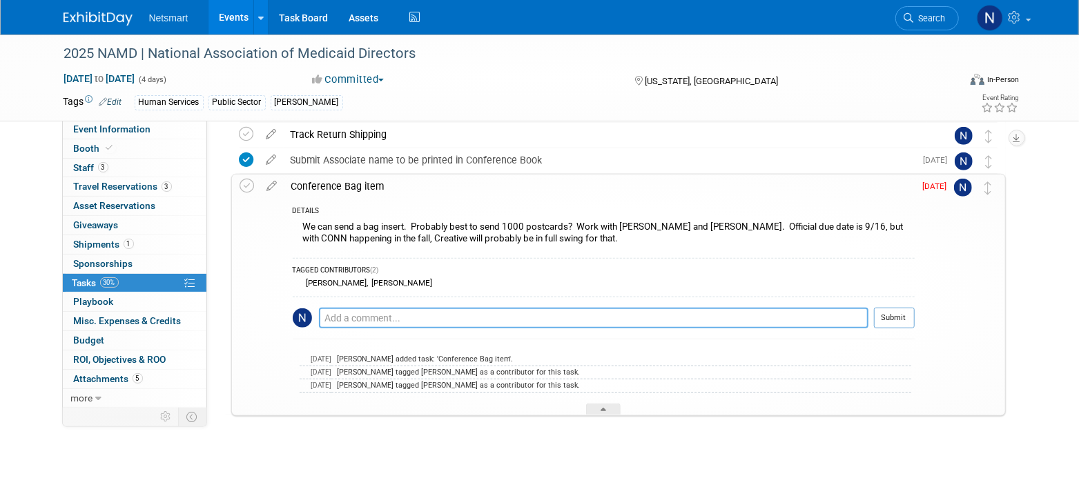
click at [407, 317] on textarea at bounding box center [593, 318] width 549 height 21
type textarea "j"
click at [514, 317] on textarea "We don't belive we get a bag insert with our exhibit only'" at bounding box center [593, 318] width 549 height 20
click at [591, 308] on textarea "We don't belive we get a bag insert with our 'exhibit only'" at bounding box center [593, 318] width 549 height 20
click at [376, 317] on textarea "We don't belive we get a bag insert with our 'exhibit only' registration" at bounding box center [593, 318] width 549 height 20
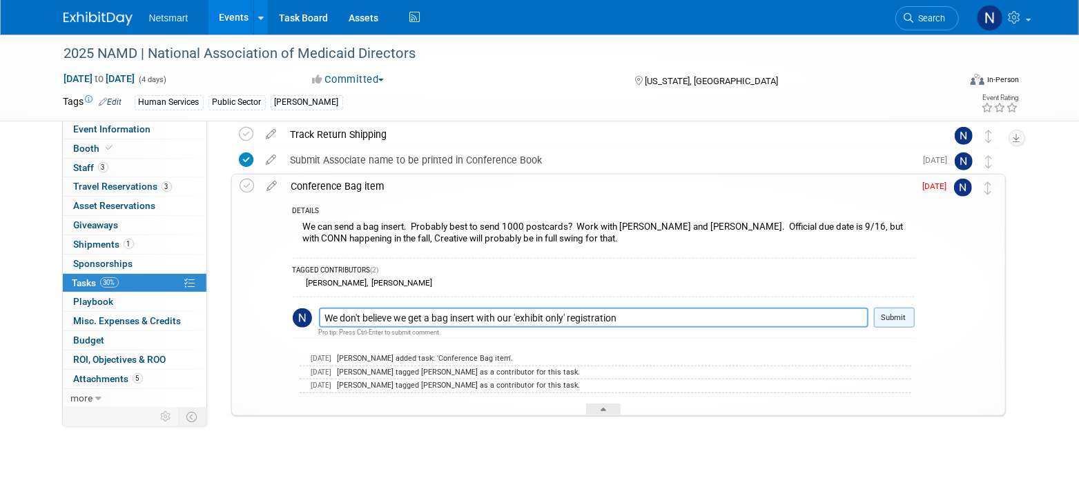
type textarea "We don't believe we get a bag insert with our 'exhibit only' registration"
click at [880, 311] on button "Submit" at bounding box center [894, 318] width 41 height 21
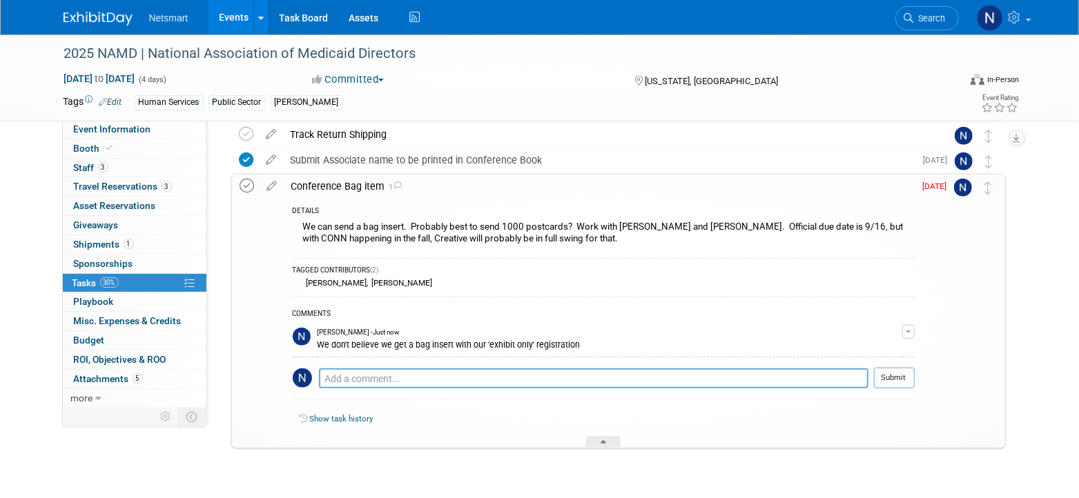
click at [246, 184] on icon at bounding box center [247, 186] width 14 height 14
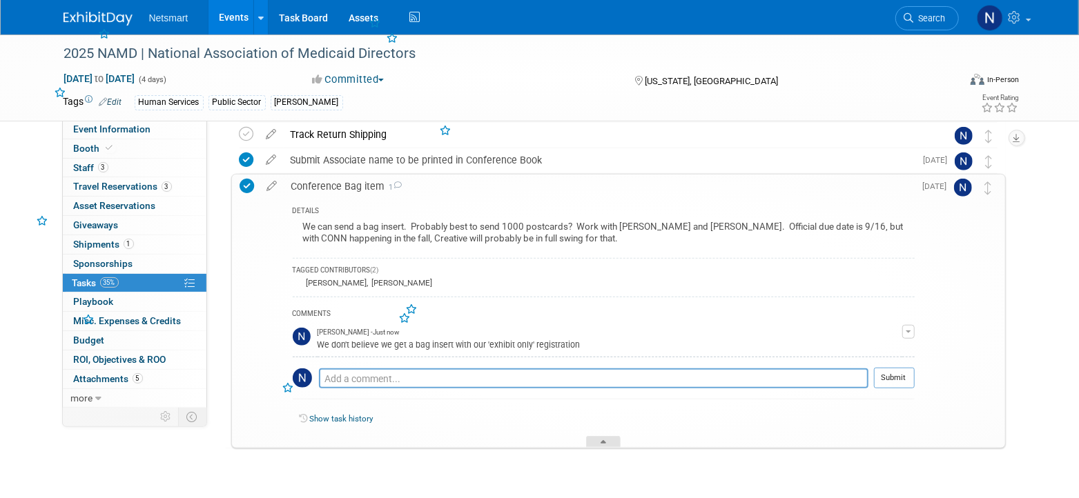
click at [604, 440] on icon at bounding box center [604, 444] width 6 height 8
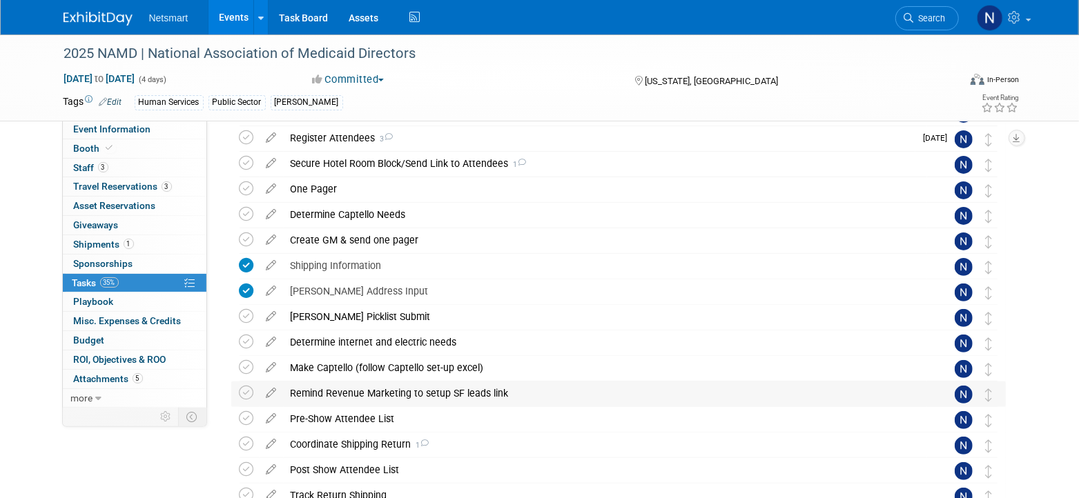
scroll to position [102, 0]
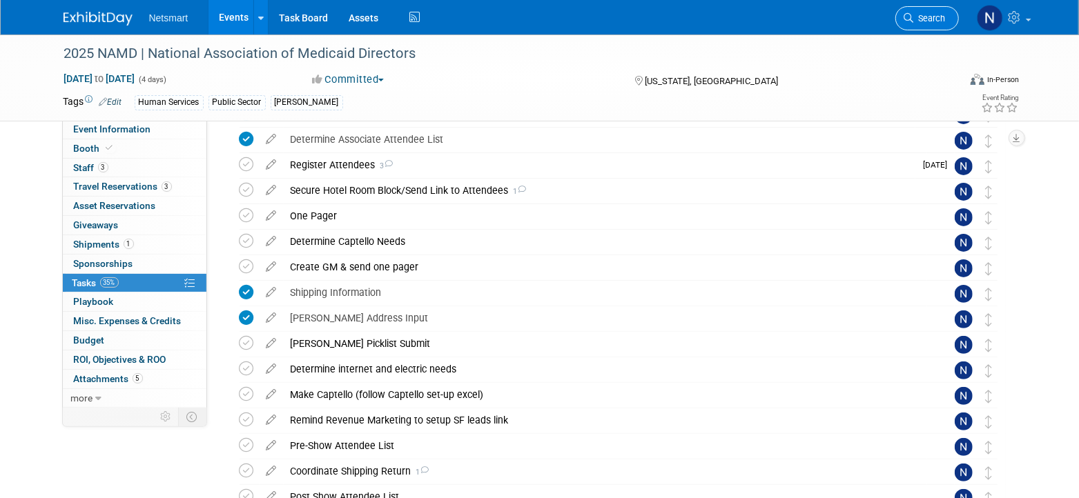
click at [918, 15] on span "Search" at bounding box center [930, 18] width 32 height 10
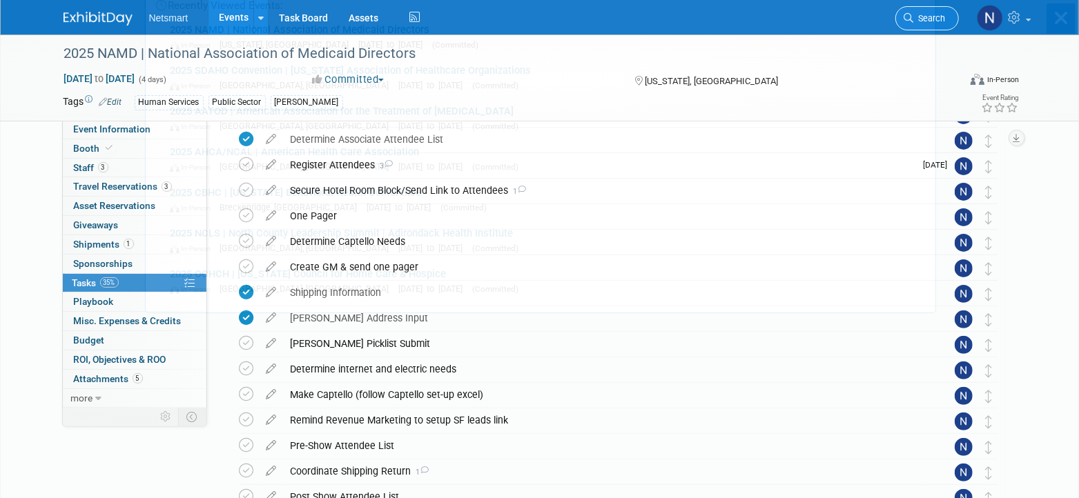
scroll to position [0, 0]
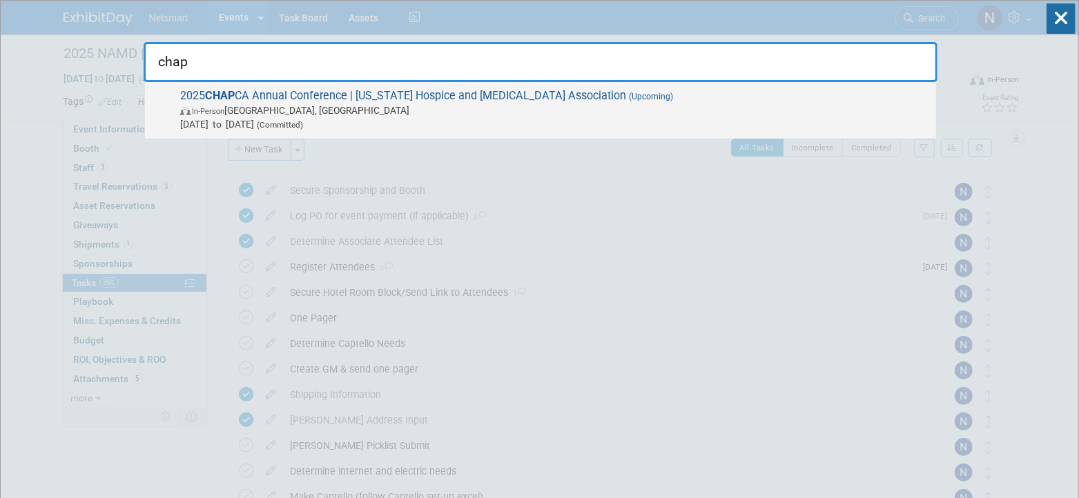
type input "chap"
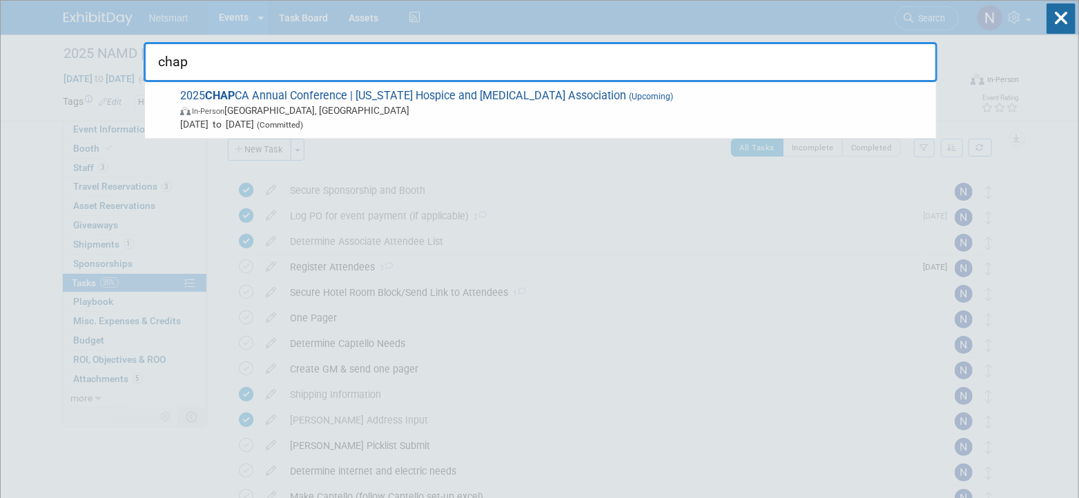
click at [221, 110] on span "In-Person" at bounding box center [208, 111] width 32 height 9
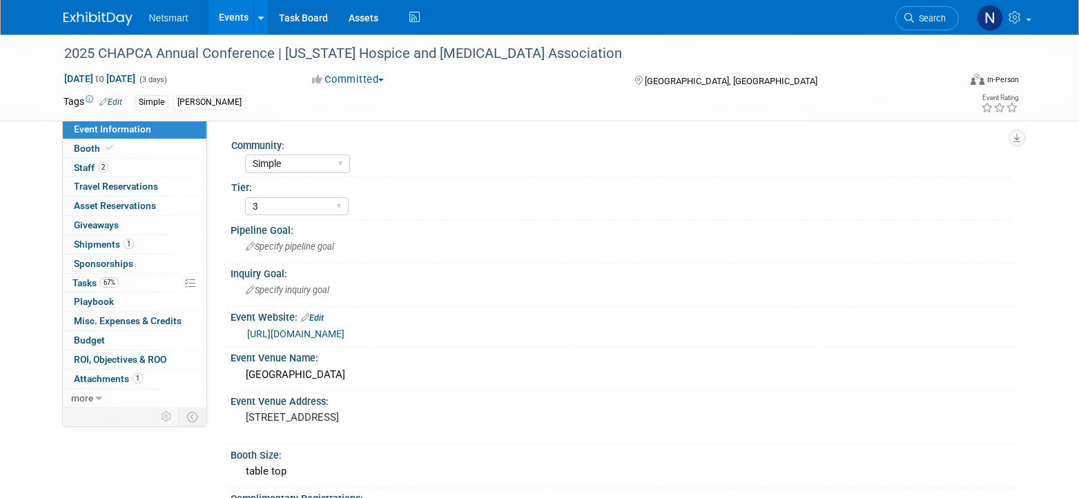
select select "Simple"
select select "3"
select select "No"
click at [130, 282] on link "67% Tasks 67%" at bounding box center [135, 283] width 144 height 19
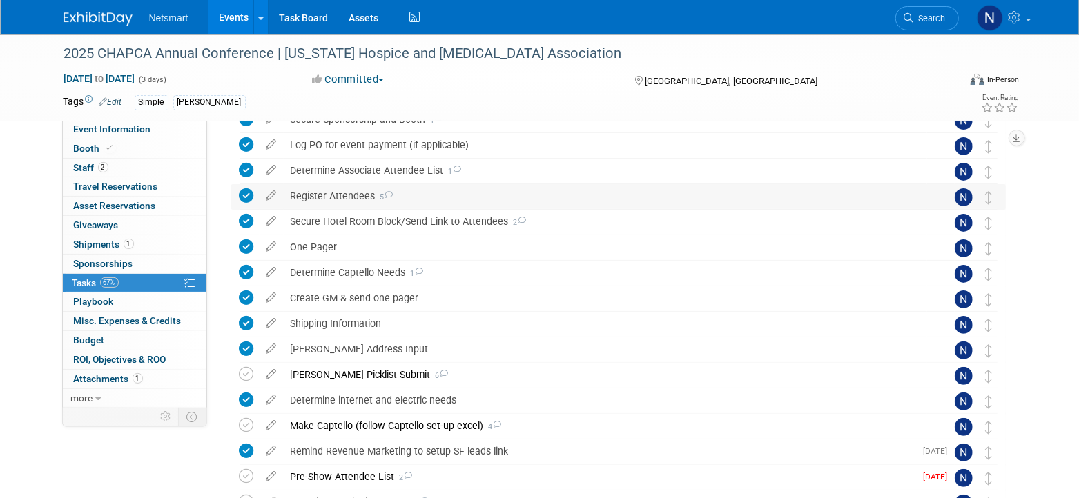
scroll to position [224, 0]
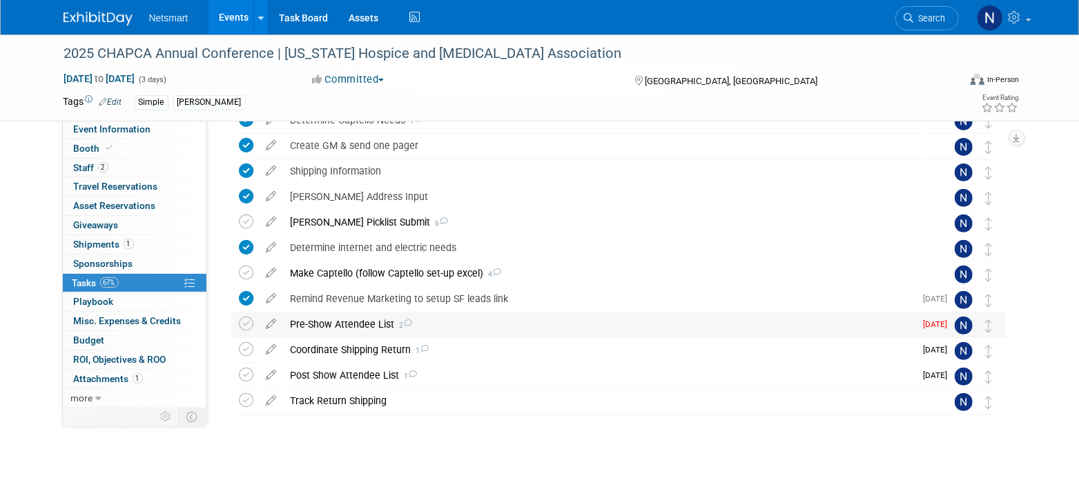
click at [329, 326] on div "Pre-Show Attendee List 2" at bounding box center [600, 324] width 632 height 23
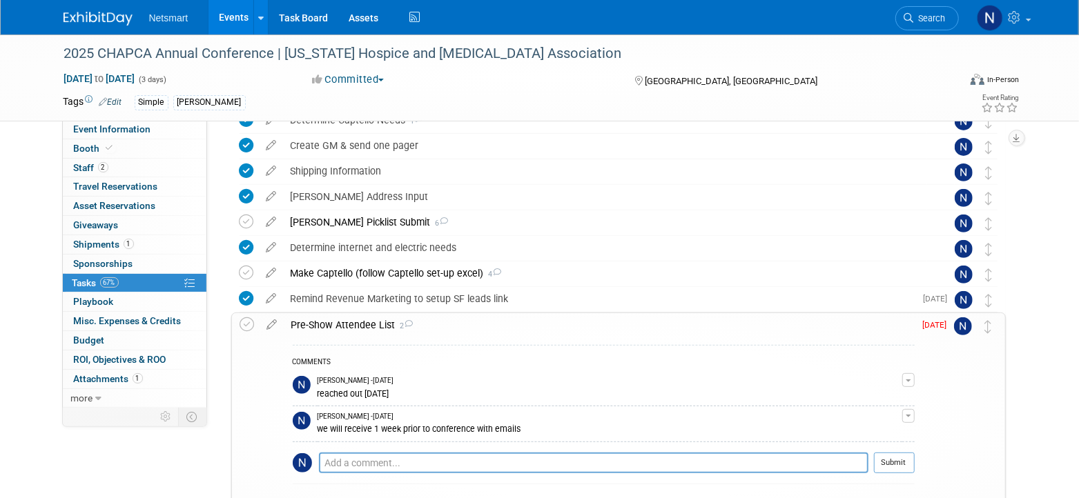
scroll to position [310, 0]
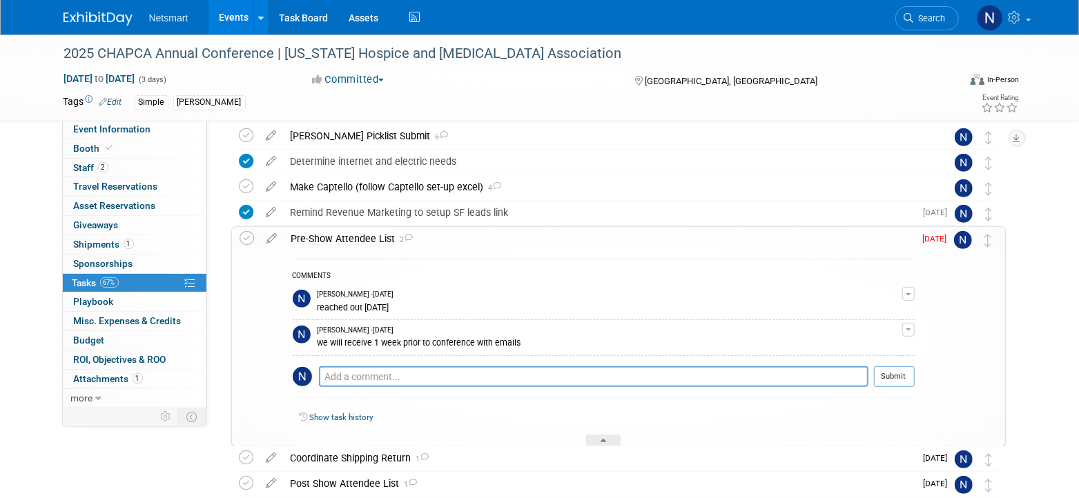
click at [1047, 106] on div "2025 CHAPCA Annual Conference | California Hospice and Palliative Care Associat…" at bounding box center [539, 78] width 1079 height 87
